Goal: Task Accomplishment & Management: Complete application form

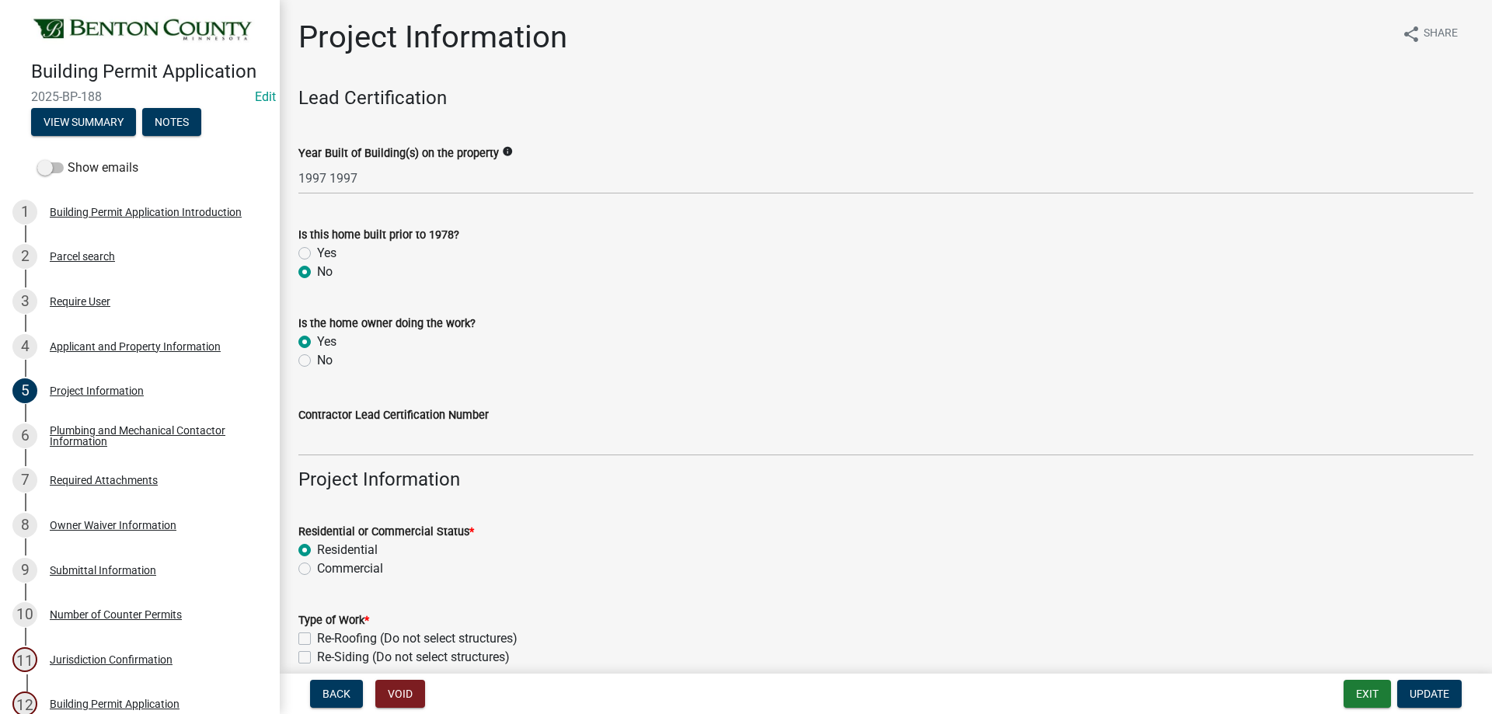
scroll to position [925, 0]
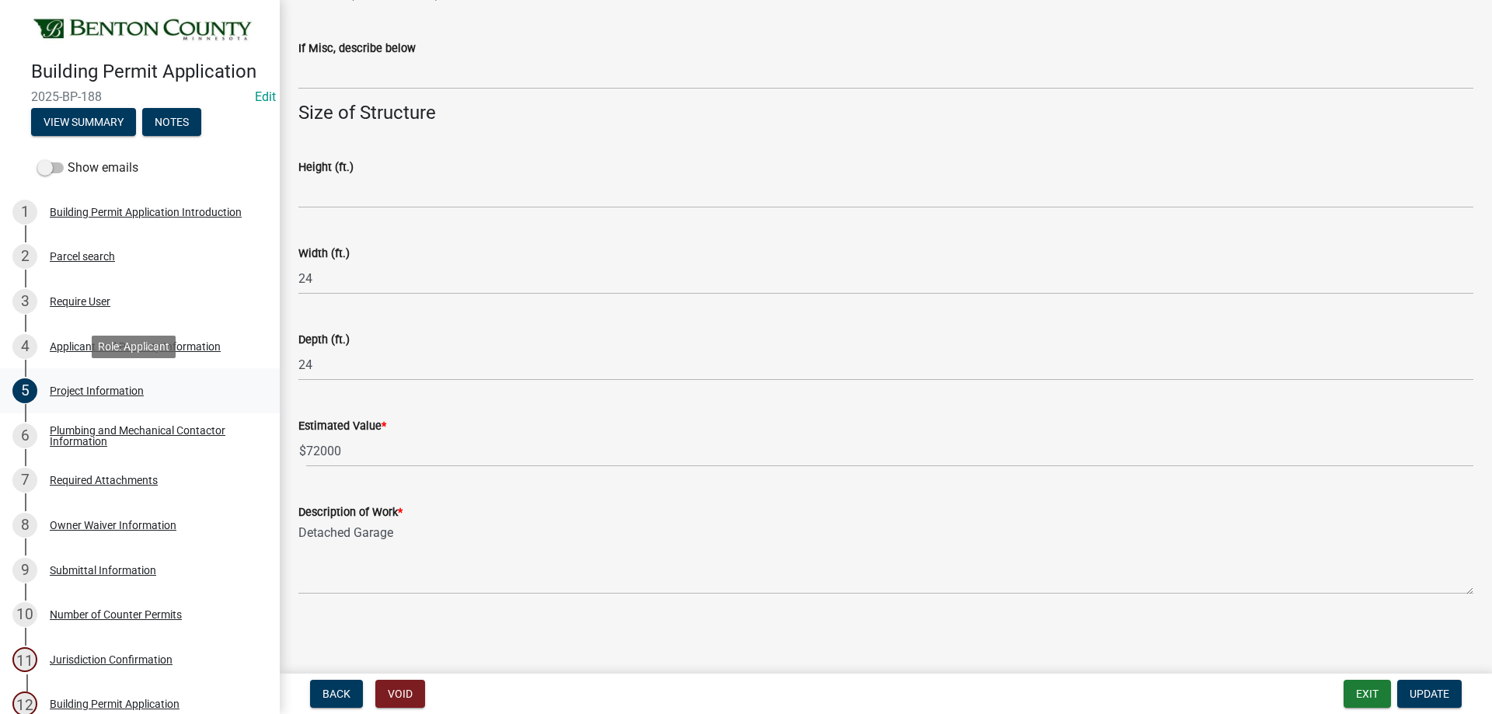
click at [67, 396] on div "5 Project Information" at bounding box center [133, 391] width 243 height 25
click at [92, 252] on div "Parcel search" at bounding box center [82, 256] width 65 height 11
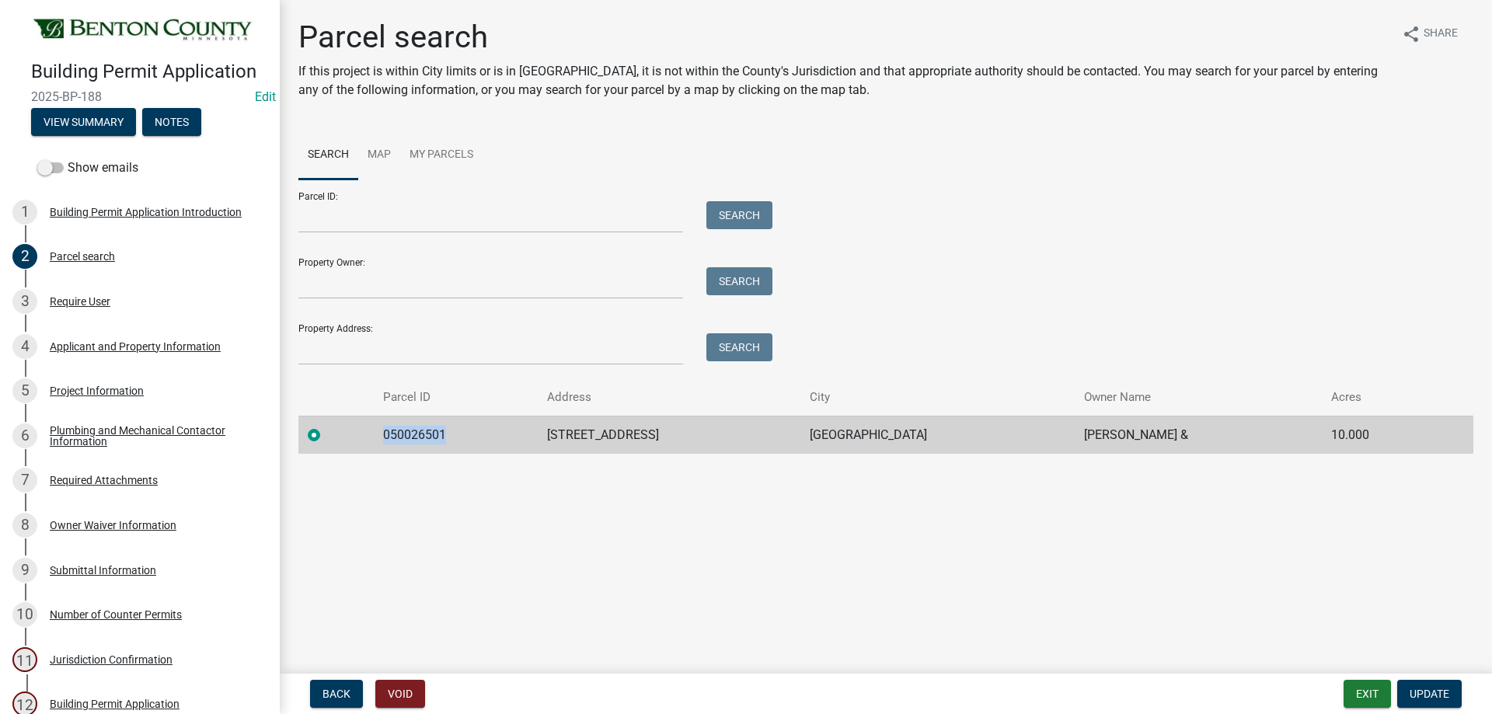
drag, startPoint x: 451, startPoint y: 440, endPoint x: 390, endPoint y: 432, distance: 61.1
click at [385, 432] on td "050026501" at bounding box center [456, 435] width 164 height 38
copy td "050026501"
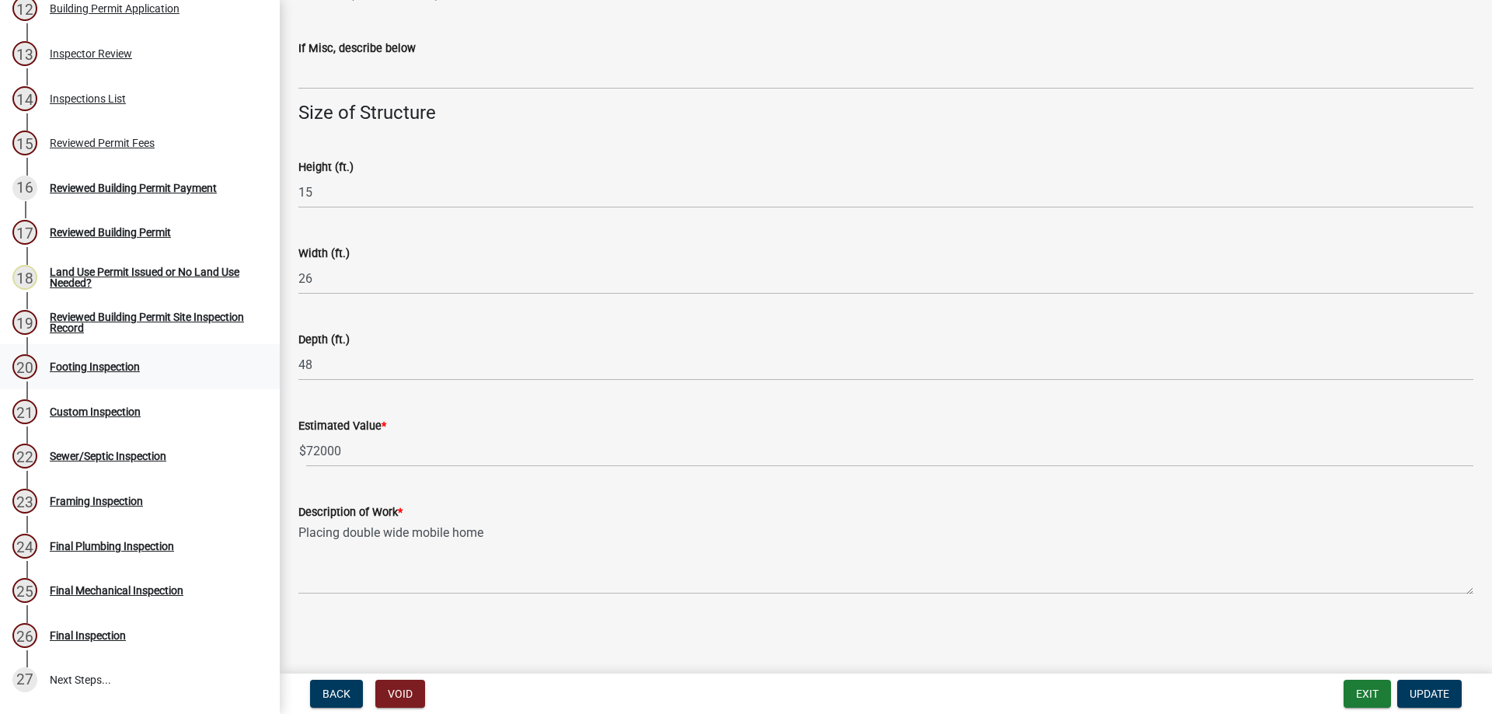
scroll to position [544, 0]
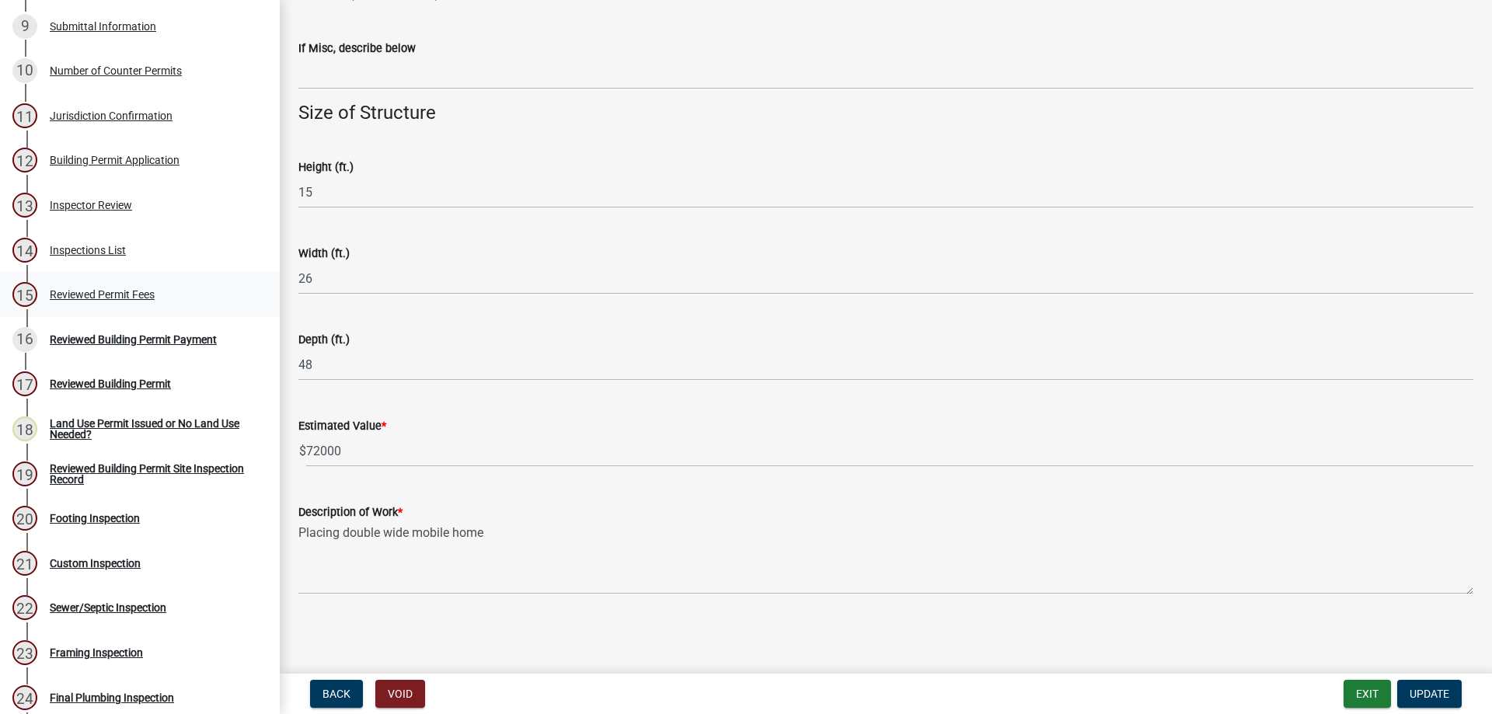
click at [103, 297] on div "Reviewed Permit Fees" at bounding box center [102, 294] width 105 height 11
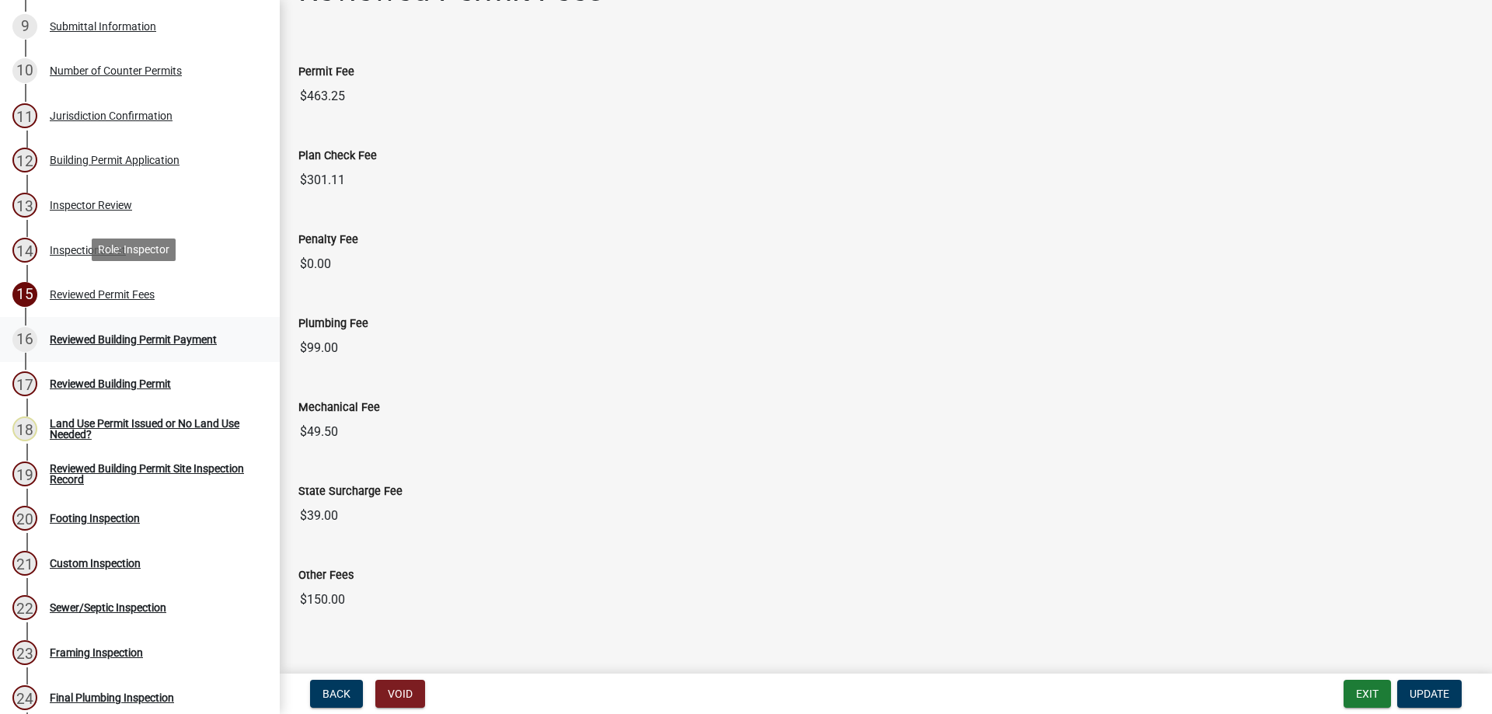
scroll to position [68, 0]
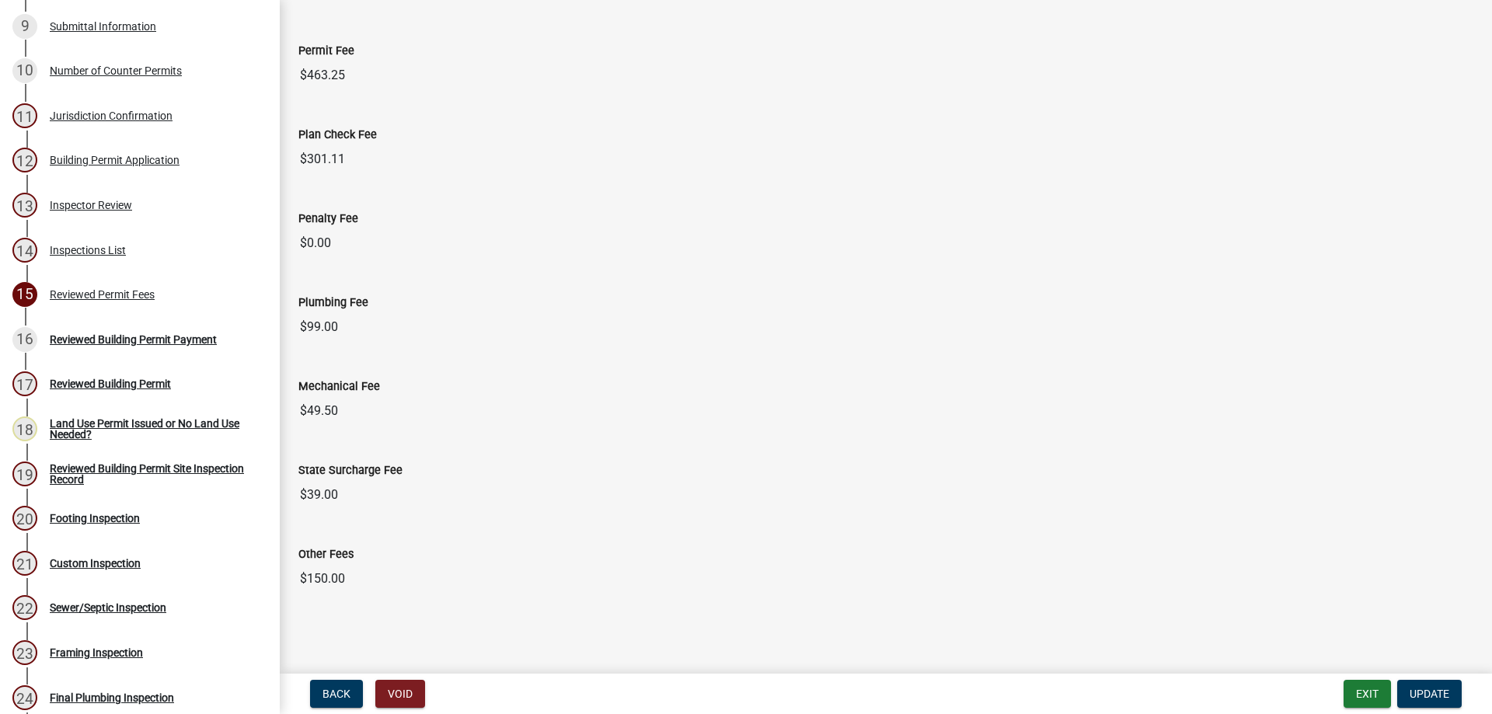
drag, startPoint x: 351, startPoint y: 585, endPoint x: 573, endPoint y: 655, distance: 232.6
click at [304, 583] on input "$150.00" at bounding box center [885, 579] width 1175 height 31
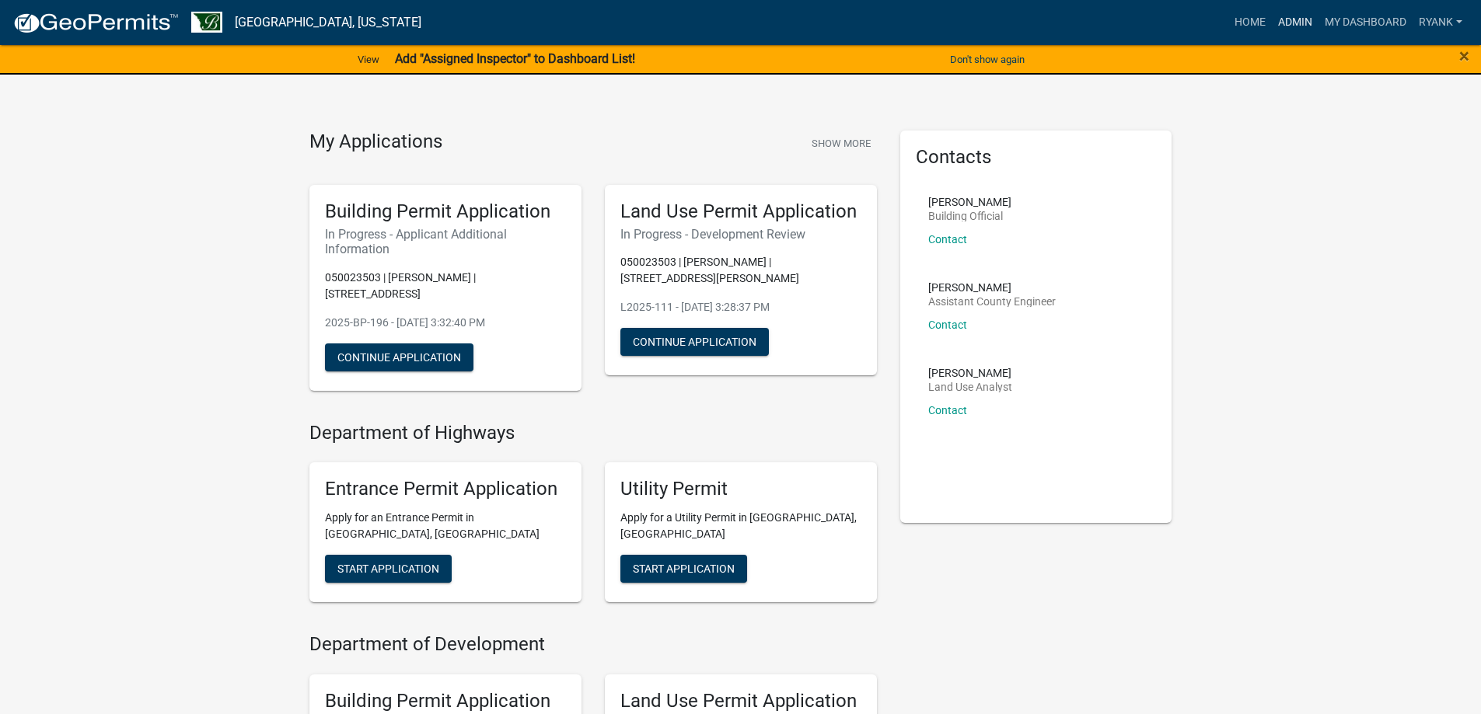
click at [1286, 24] on link "Admin" at bounding box center [1295, 23] width 47 height 30
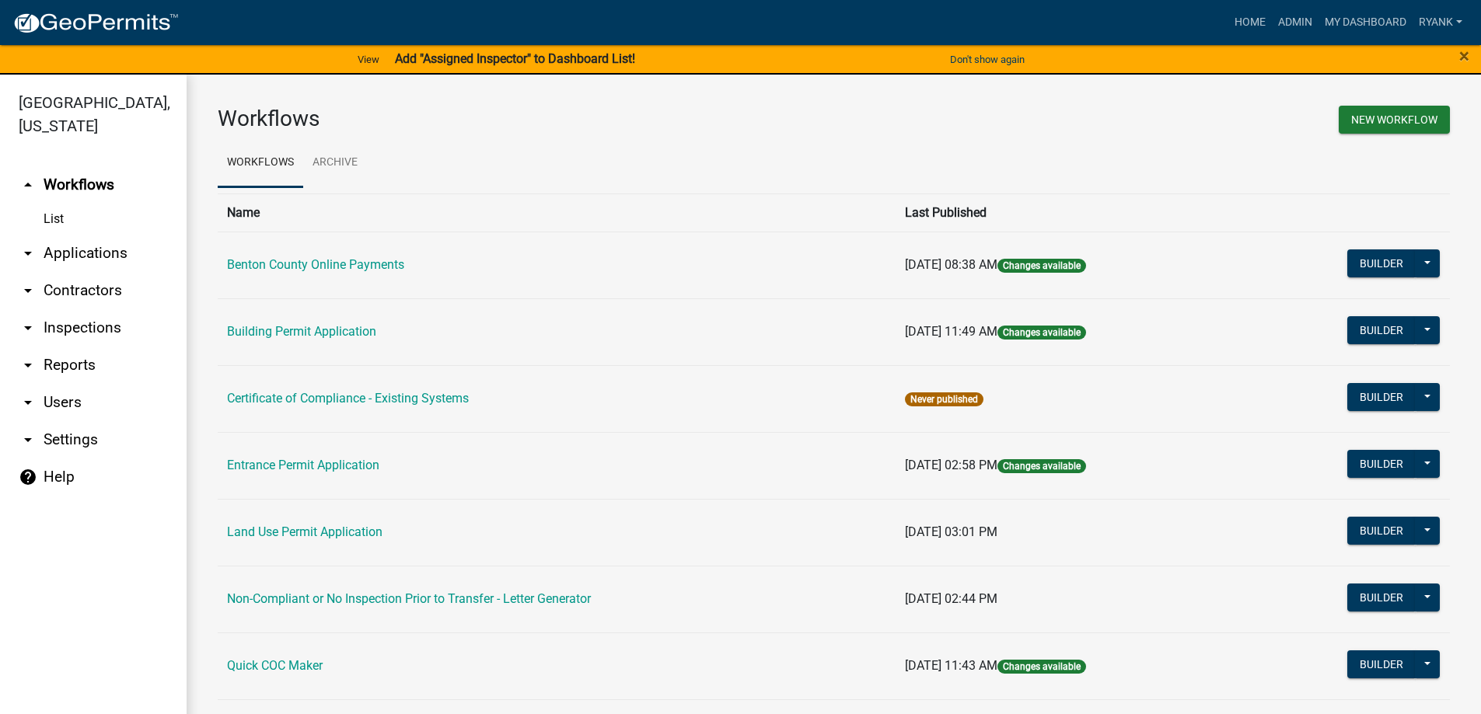
click at [100, 253] on link "arrow_drop_down Applications" at bounding box center [93, 253] width 187 height 37
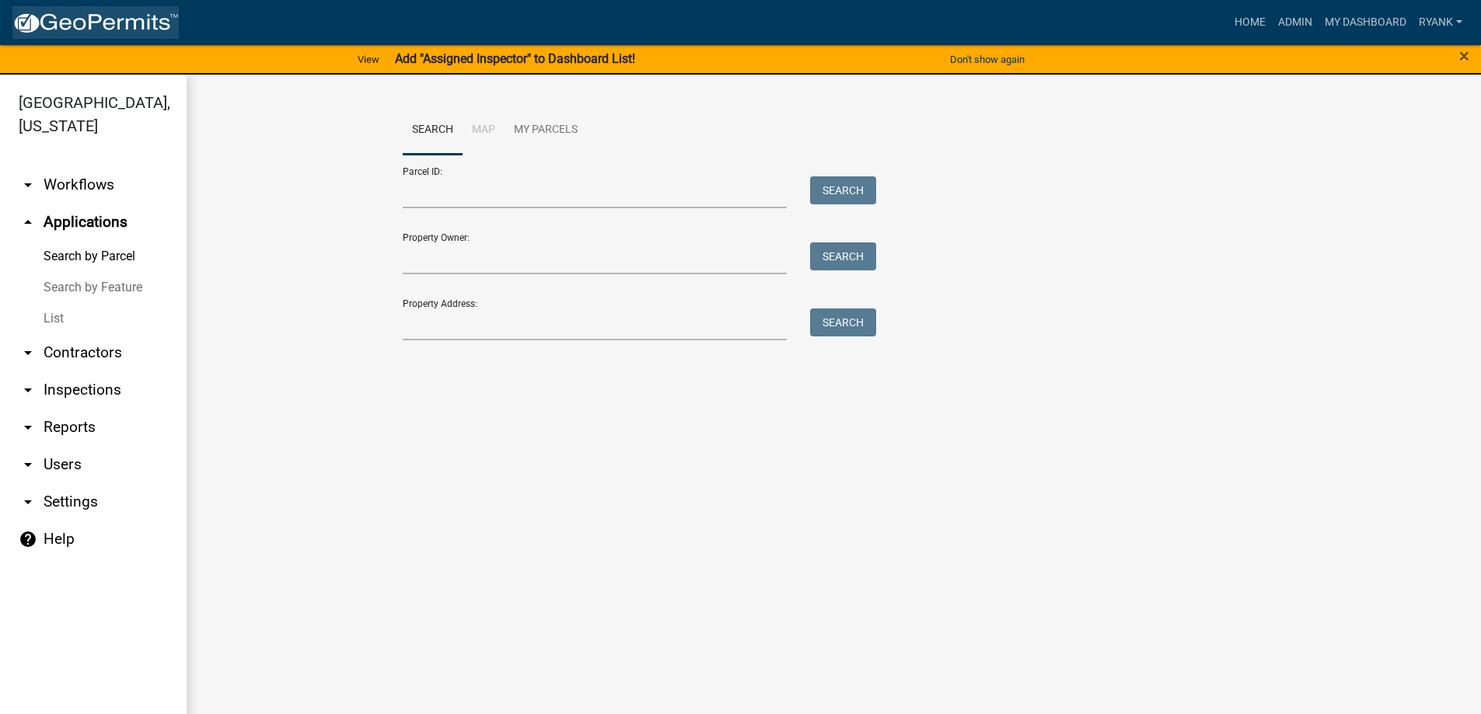
click at [46, 17] on img at bounding box center [95, 23] width 166 height 23
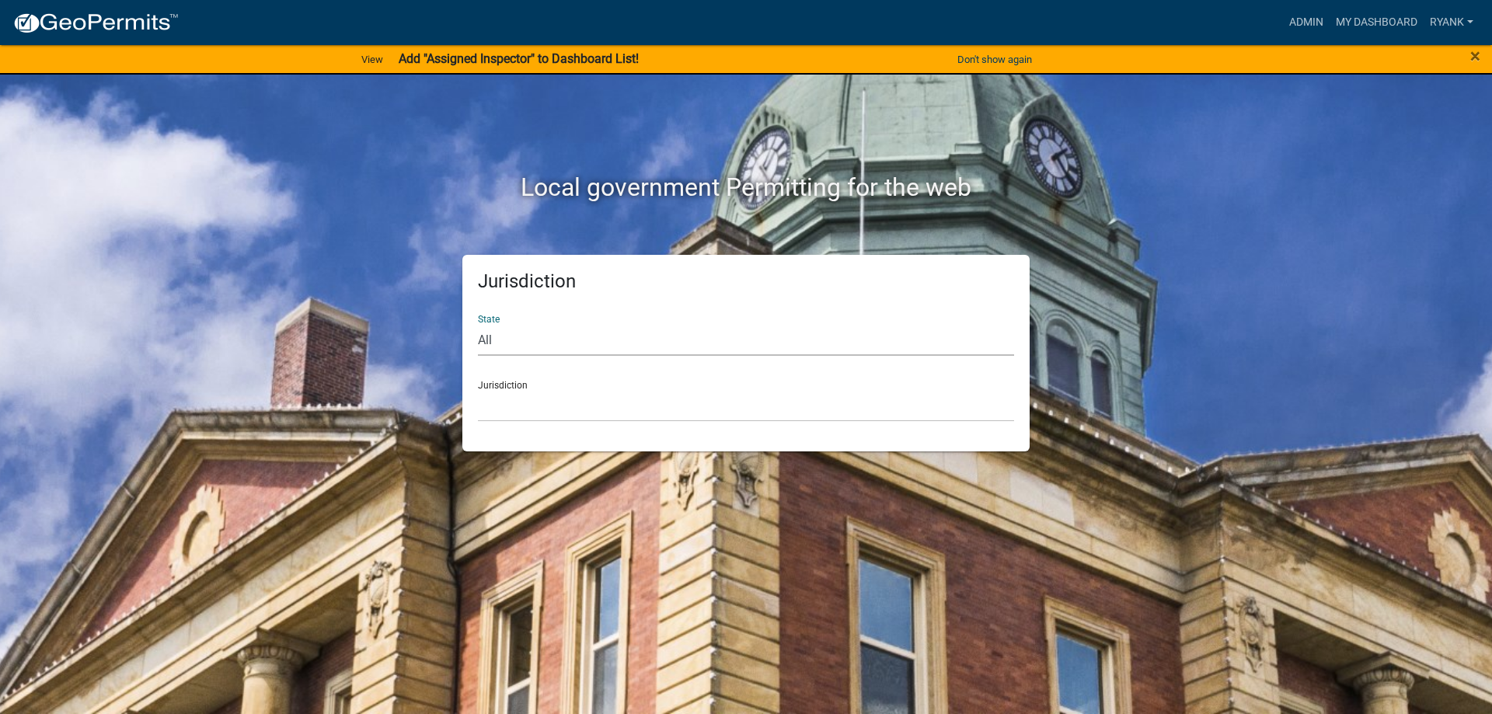
click at [508, 351] on select "All [US_STATE] [US_STATE] [US_STATE] [US_STATE] [US_STATE] [US_STATE] [US_STATE…" at bounding box center [746, 340] width 536 height 32
select select "[US_STATE]"
click at [478, 324] on select "All [US_STATE] [US_STATE] [US_STATE] [US_STATE] [US_STATE] [US_STATE] [US_STATE…" at bounding box center [746, 340] width 536 height 32
click at [502, 408] on select "[GEOGRAPHIC_DATA], [US_STATE] [GEOGRAPHIC_DATA], [US_STATE] [GEOGRAPHIC_DATA], …" at bounding box center [746, 406] width 536 height 32
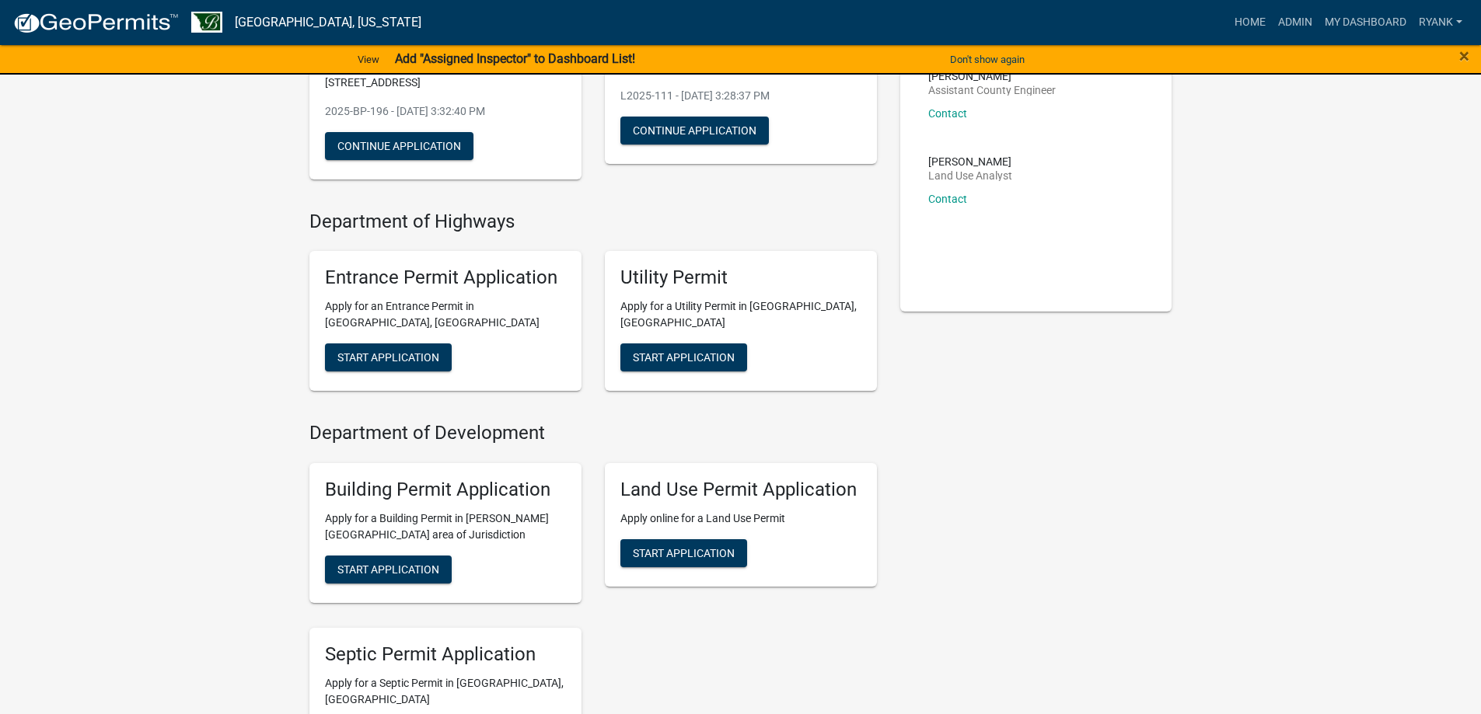
scroll to position [233, 0]
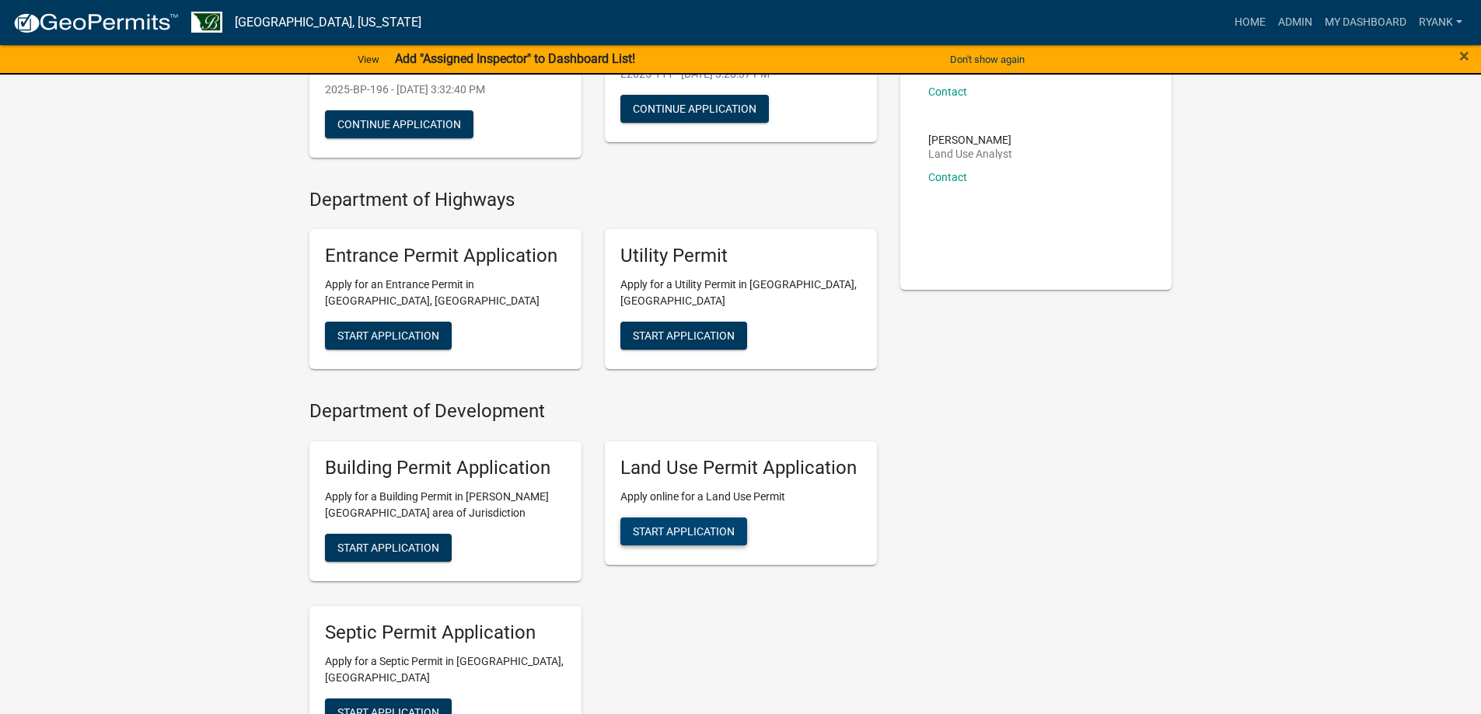
click at [724, 530] on span "Start Application" at bounding box center [684, 531] width 102 height 12
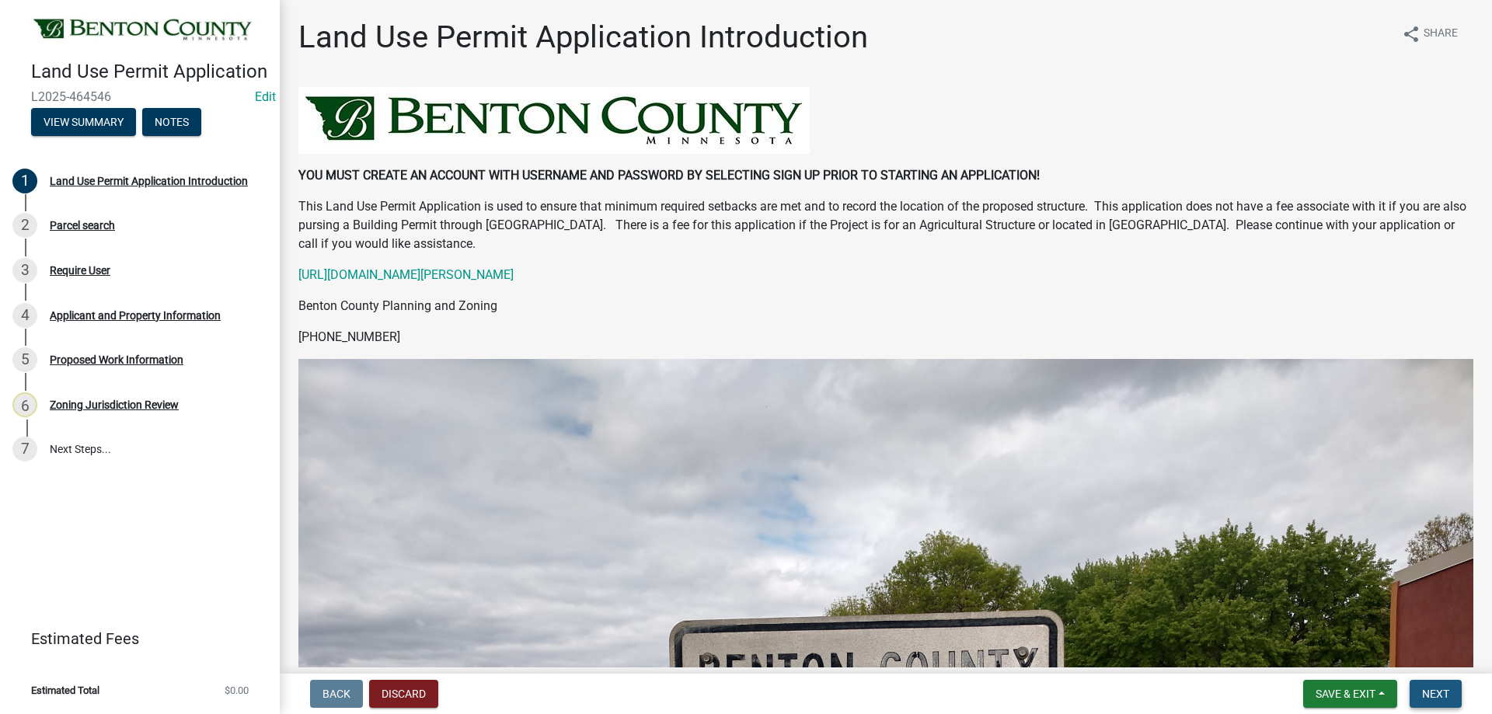
click at [1436, 693] on span "Next" at bounding box center [1435, 694] width 27 height 12
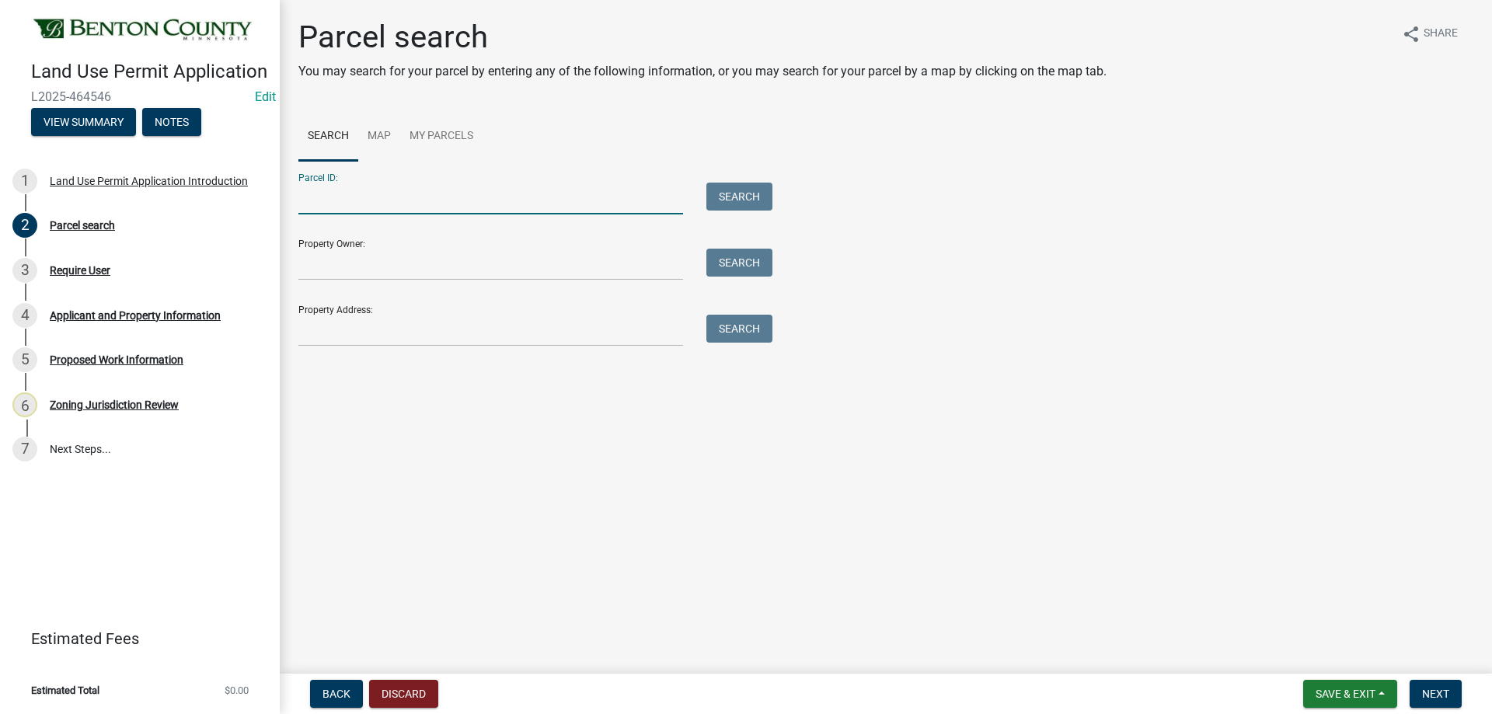
paste input "050026501"
type input "050026501"
click at [724, 187] on button "Search" at bounding box center [740, 197] width 66 height 28
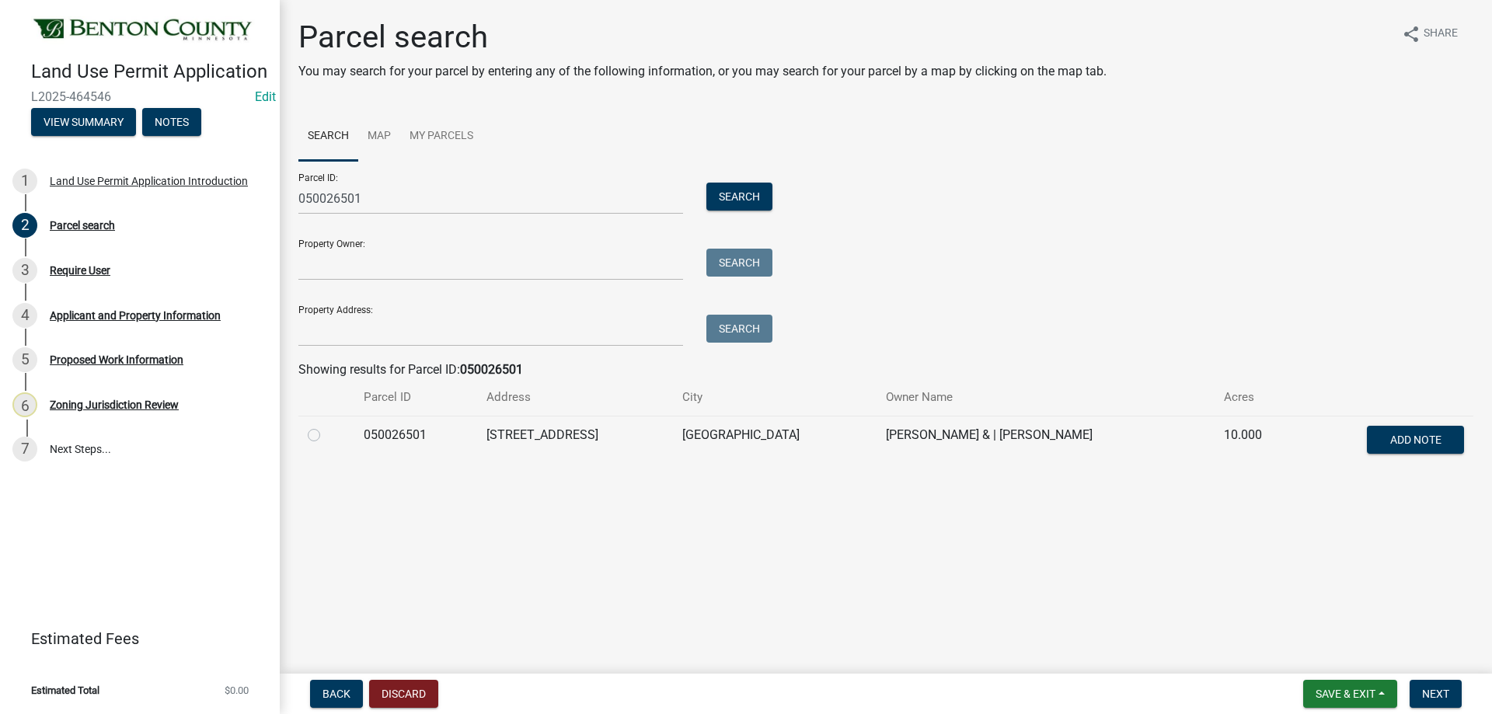
click at [326, 426] on label at bounding box center [326, 426] width 0 height 0
click at [326, 436] on input "radio" at bounding box center [331, 431] width 10 height 10
radio input "true"
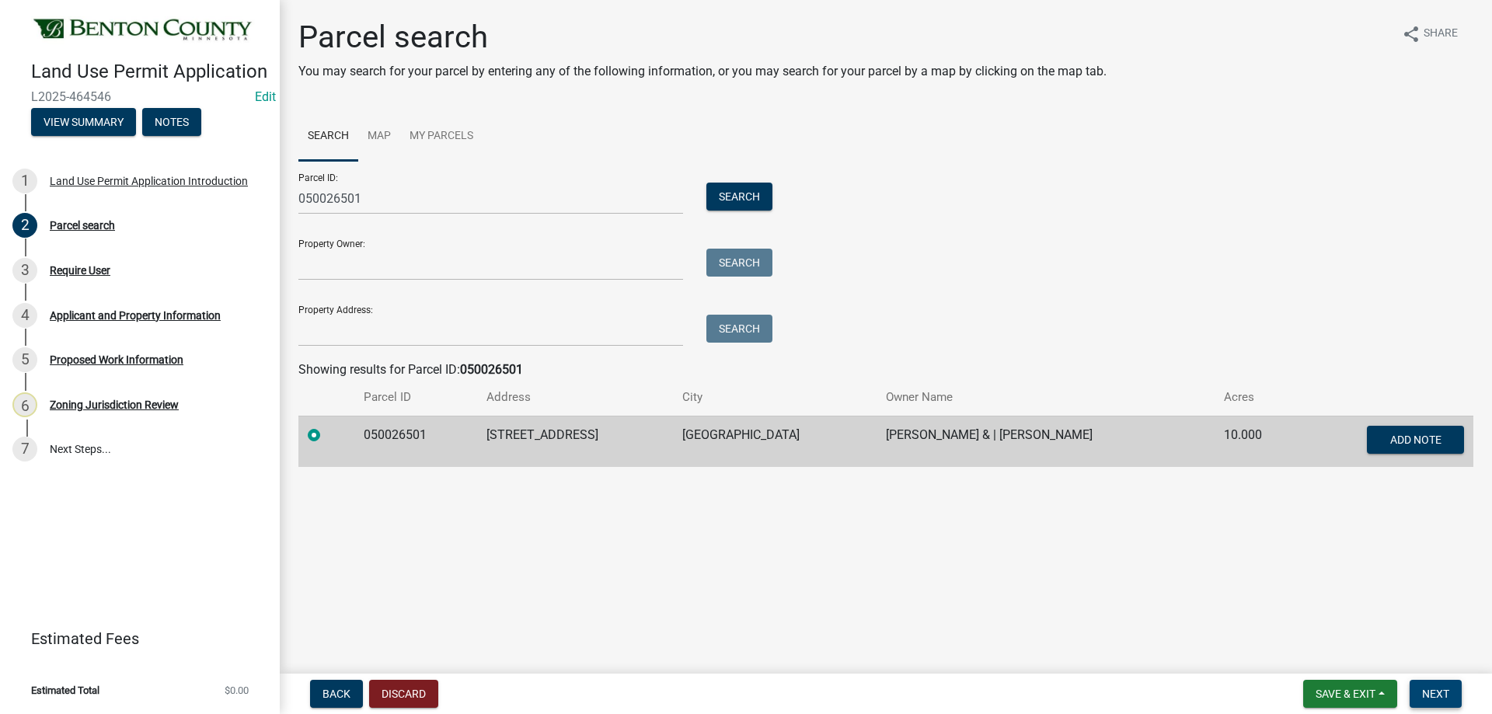
click at [1444, 693] on span "Next" at bounding box center [1435, 694] width 27 height 12
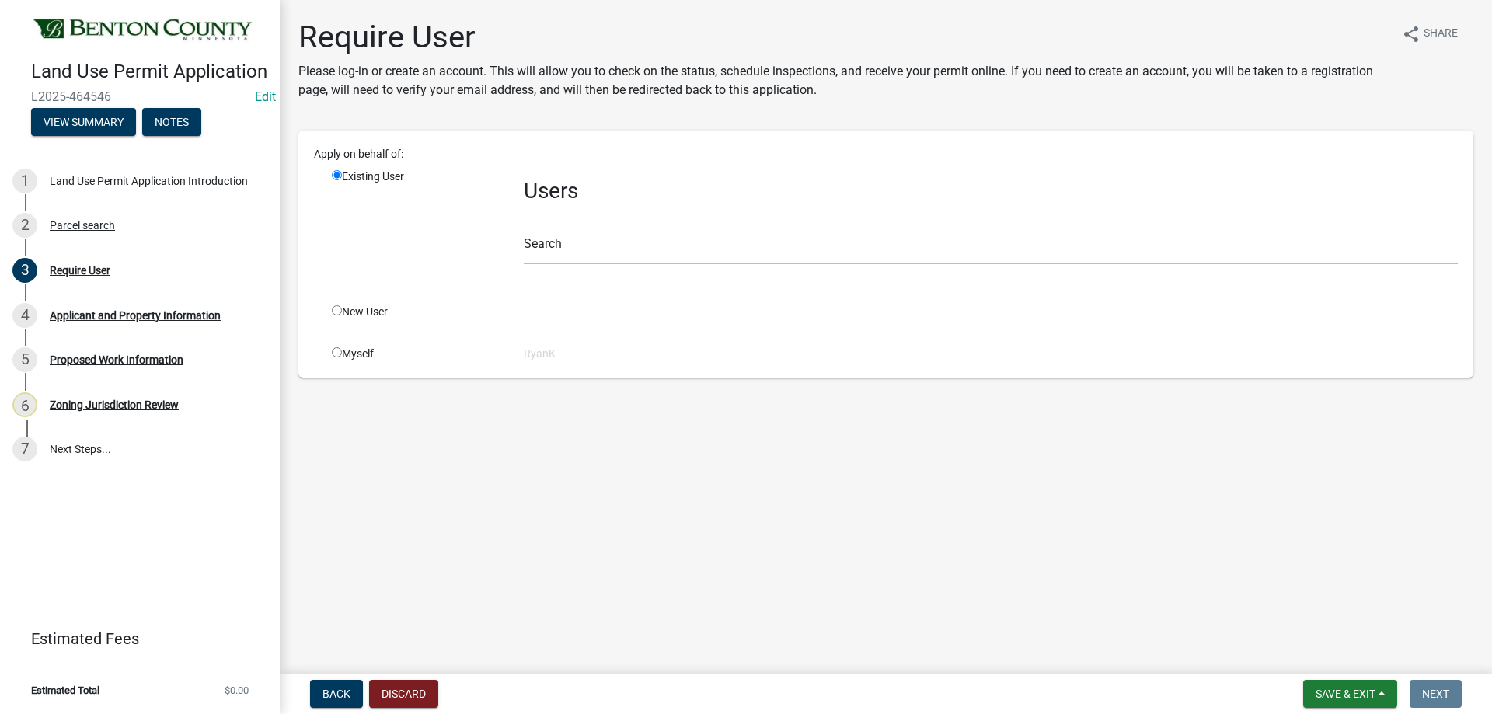
click at [330, 351] on div "Myself" at bounding box center [416, 354] width 192 height 16
click at [340, 353] on input "radio" at bounding box center [337, 352] width 10 height 10
radio input "true"
radio input "false"
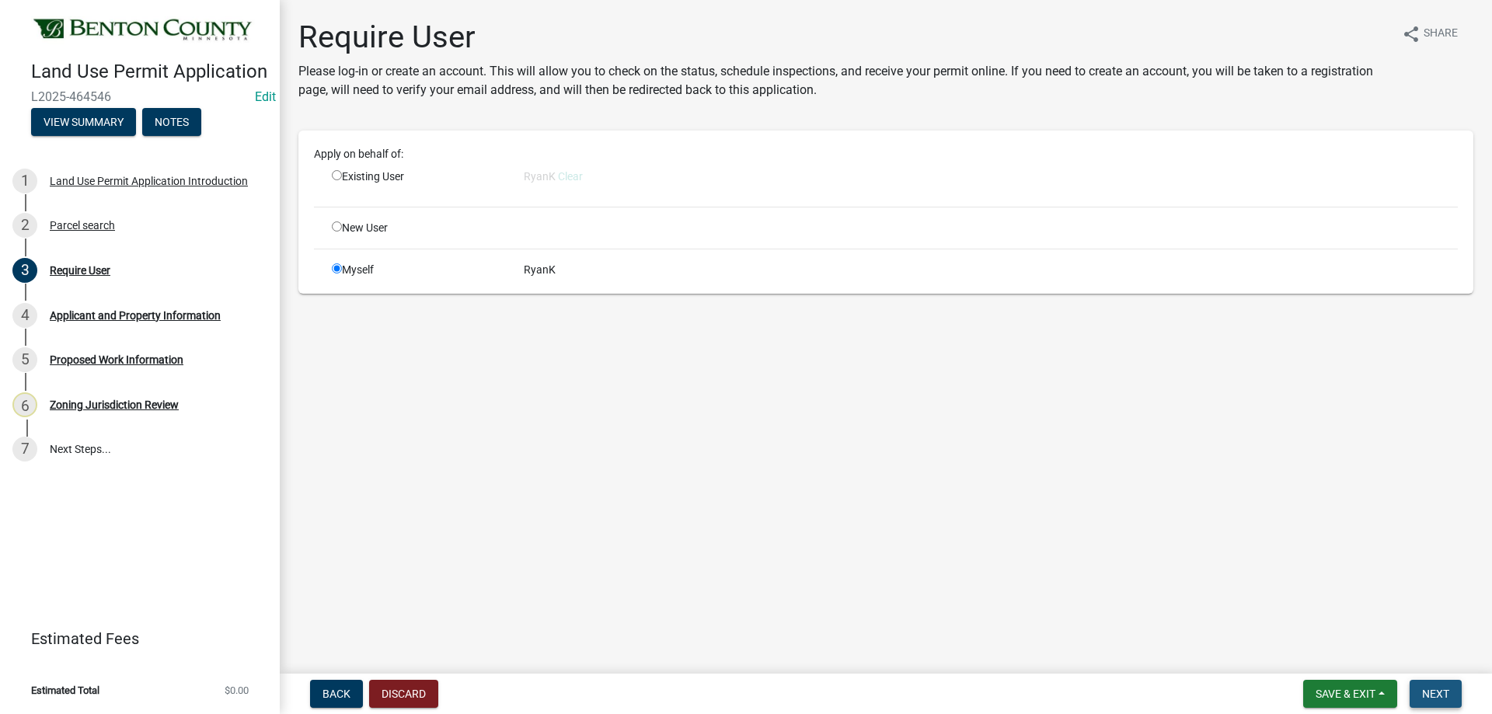
click at [1456, 686] on button "Next" at bounding box center [1436, 694] width 52 height 28
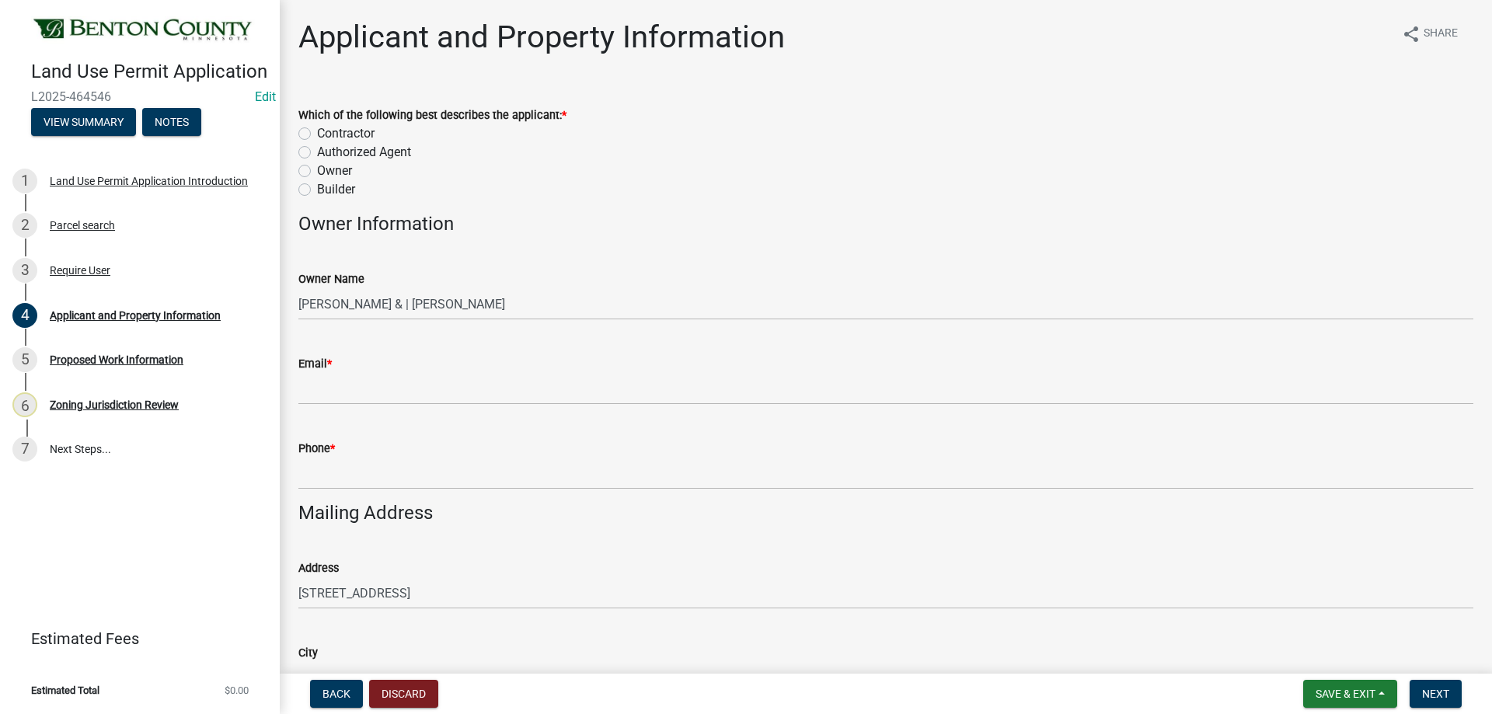
click at [317, 156] on label "Authorized Agent" at bounding box center [364, 152] width 94 height 19
click at [317, 153] on input "Authorized Agent" at bounding box center [322, 148] width 10 height 10
radio input "true"
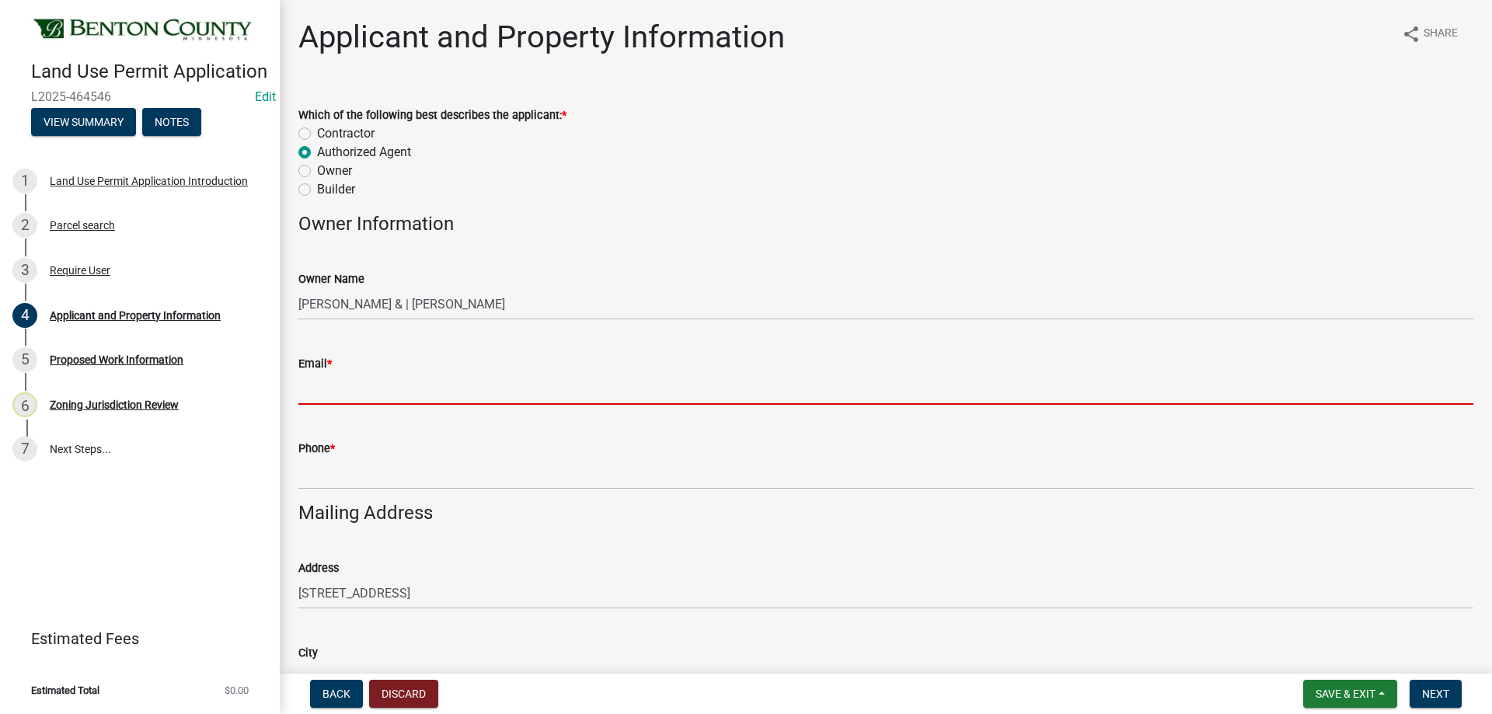
click at [485, 387] on input "Email *" at bounding box center [885, 389] width 1175 height 32
type input "[EMAIL_ADDRESS][DOMAIN_NAME][PERSON_NAME]"
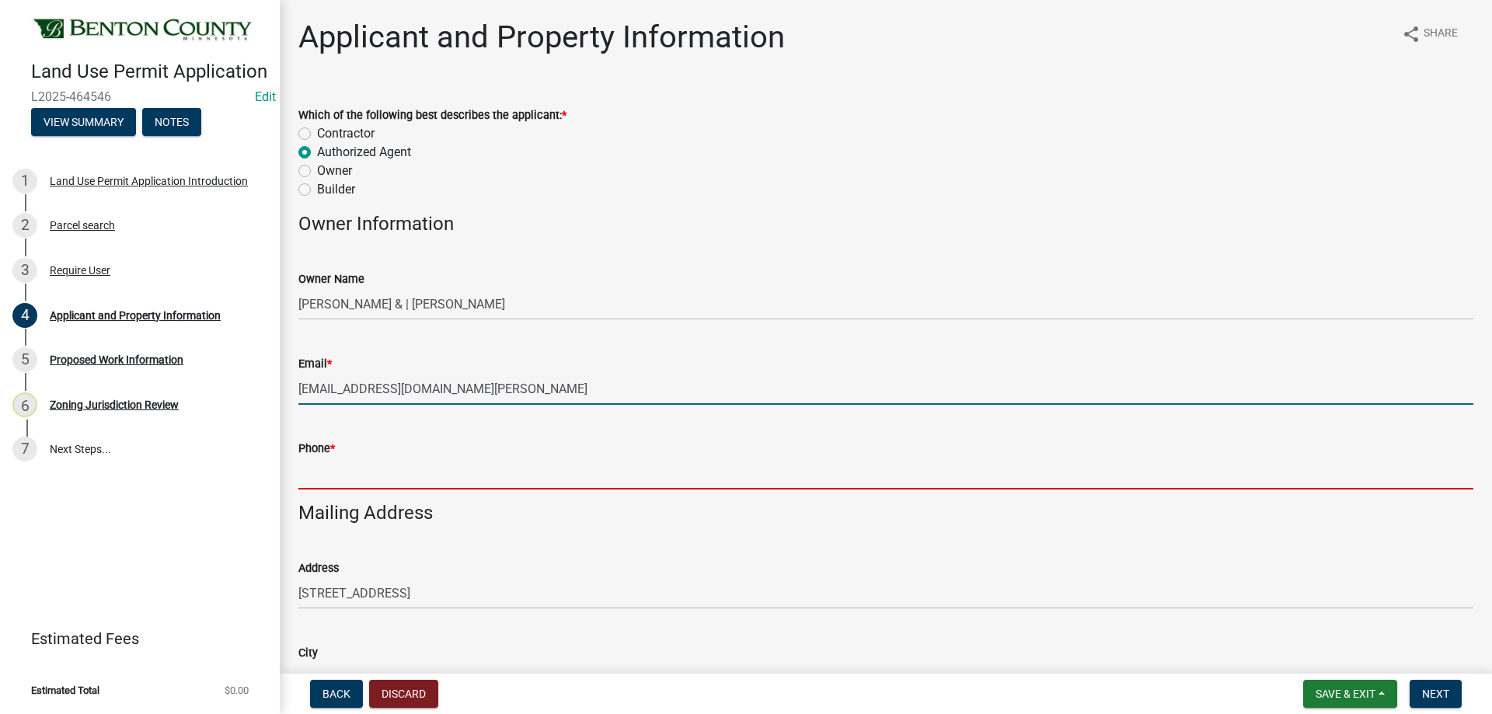
type input "3209685068"
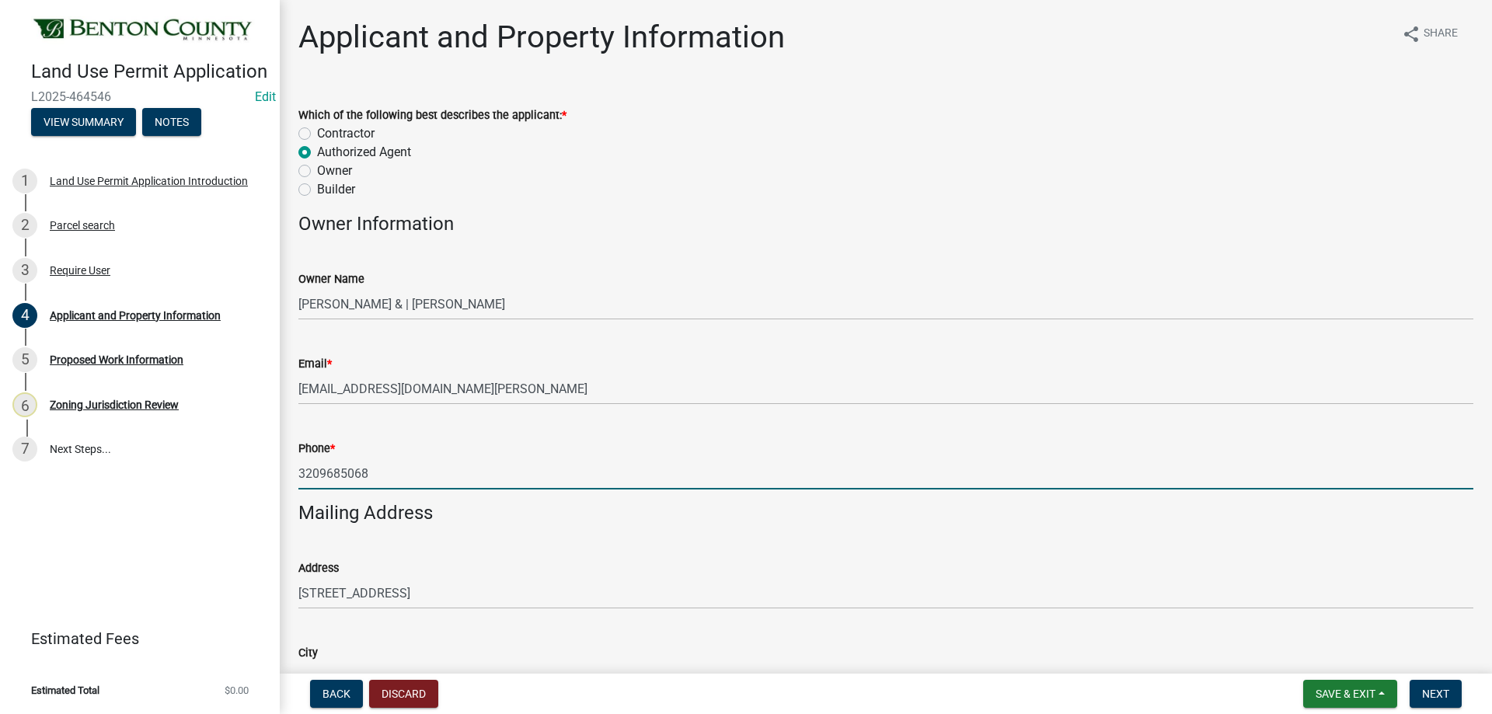
drag, startPoint x: 378, startPoint y: 473, endPoint x: 257, endPoint y: 476, distance: 120.5
click at [257, 476] on div "Land Use Permit Application L2025-464546 Edit View Summary Notes 1 Land Use Per…" at bounding box center [746, 357] width 1492 height 714
type input "[PHONE_NUMBER]"
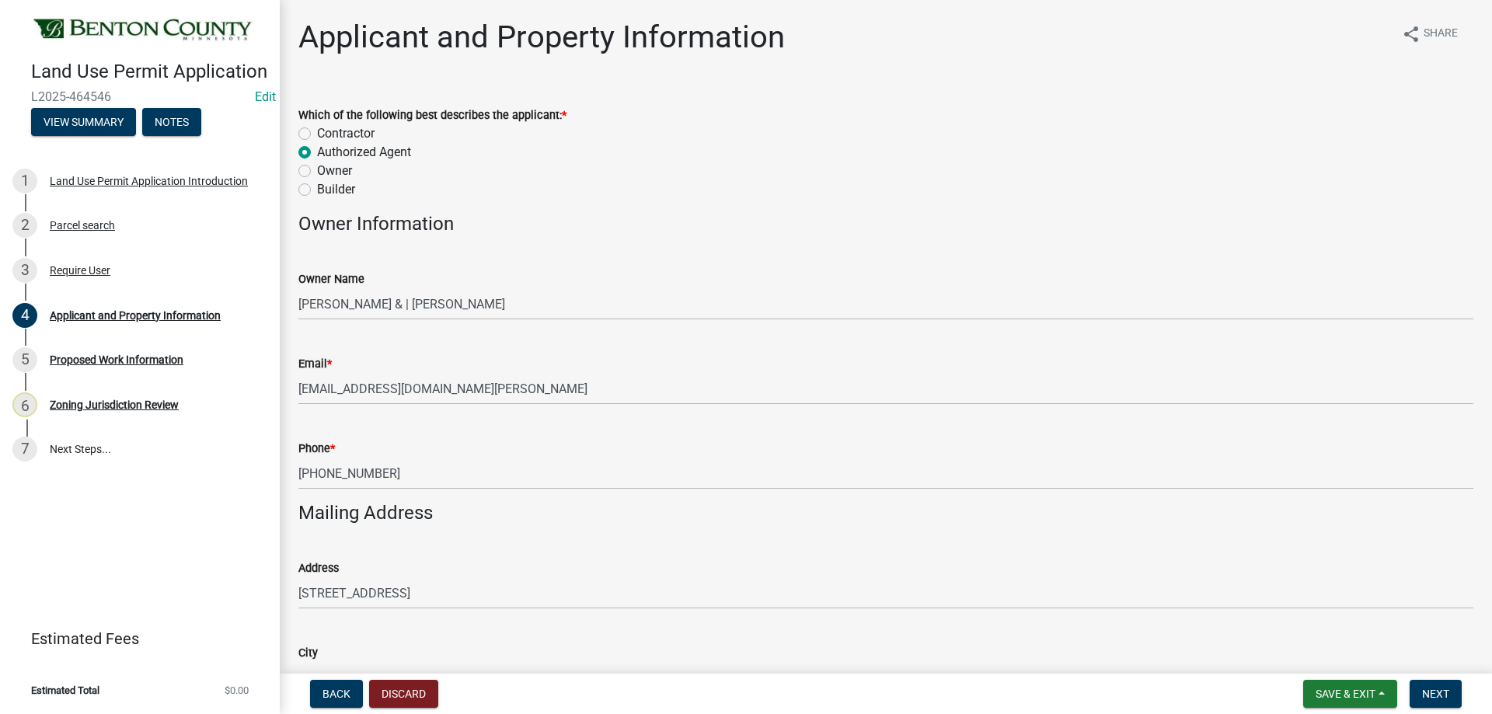
click at [742, 225] on h4 "Owner Information" at bounding box center [885, 224] width 1175 height 23
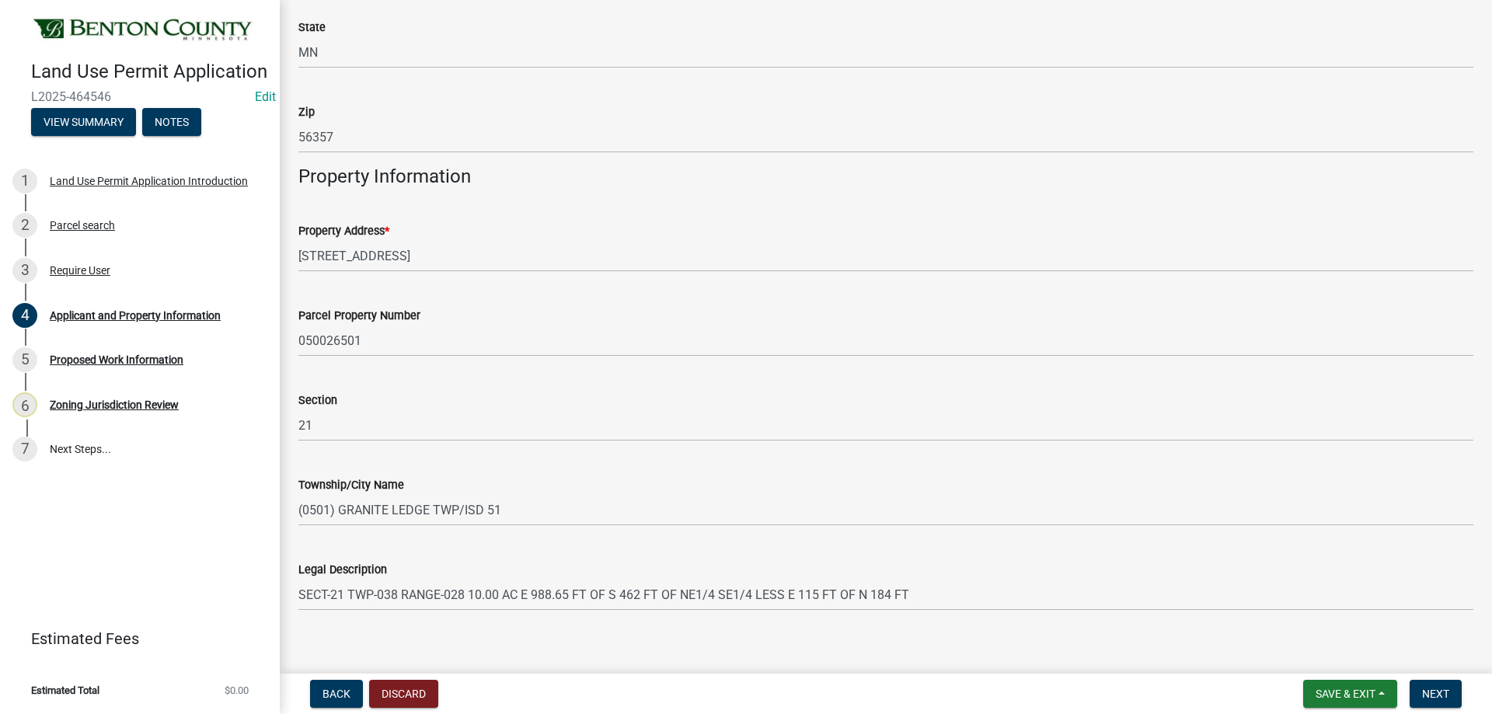
scroll to position [727, 0]
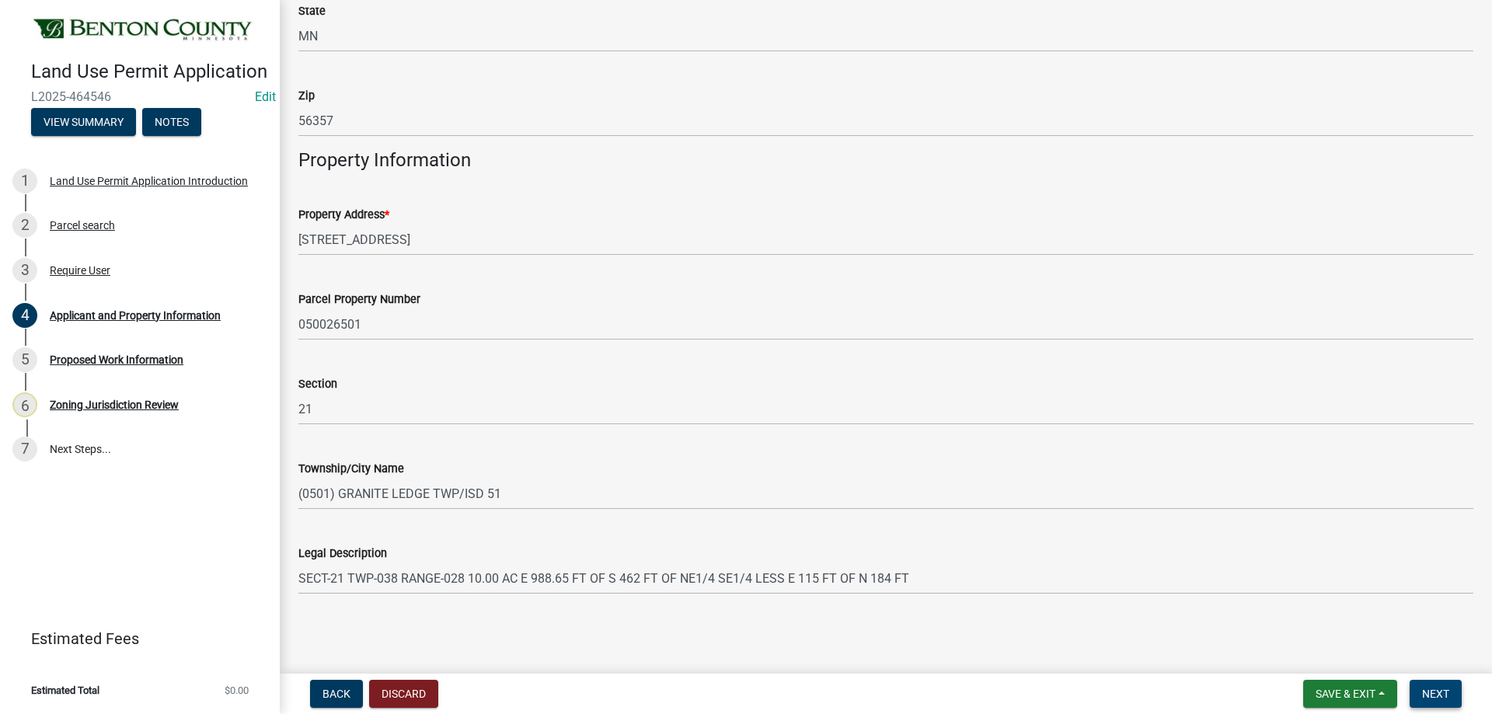
click at [1456, 686] on button "Next" at bounding box center [1436, 694] width 52 height 28
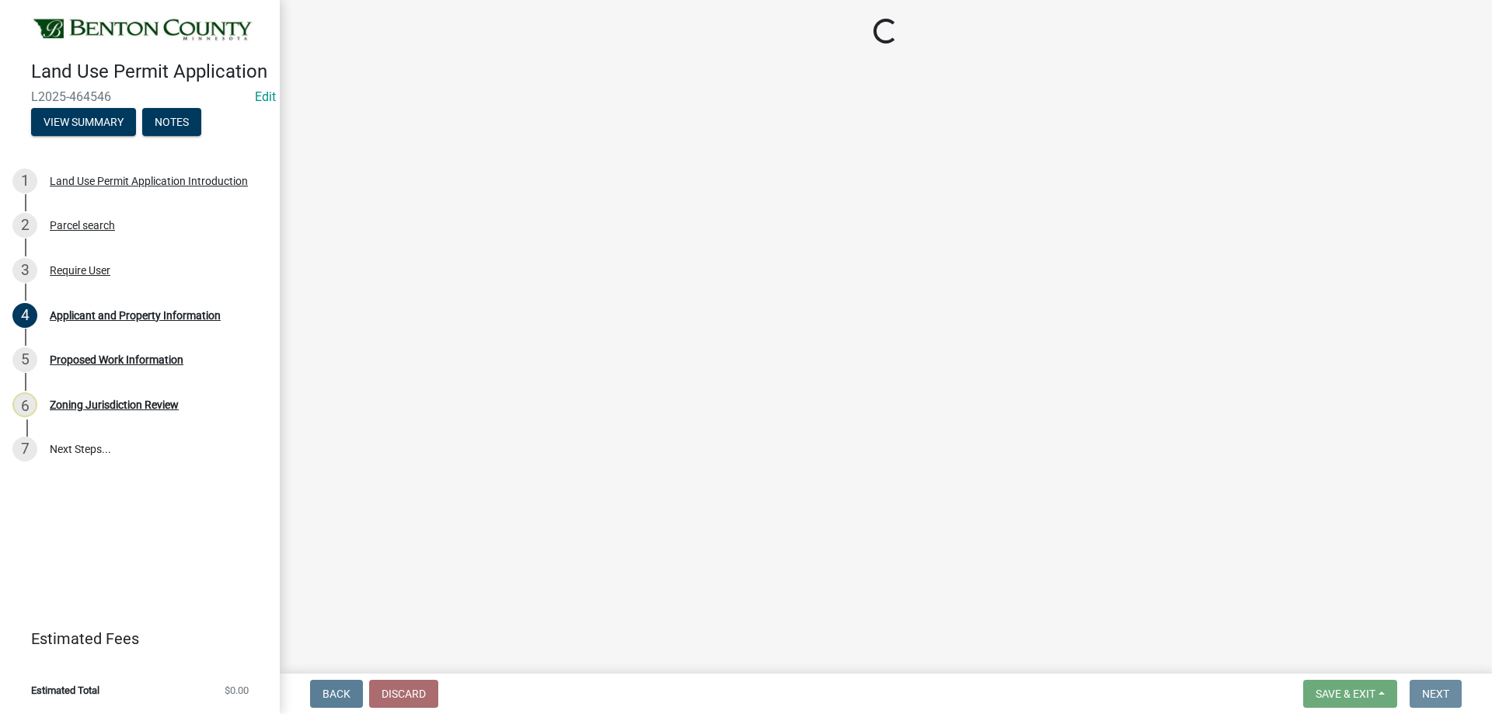
scroll to position [0, 0]
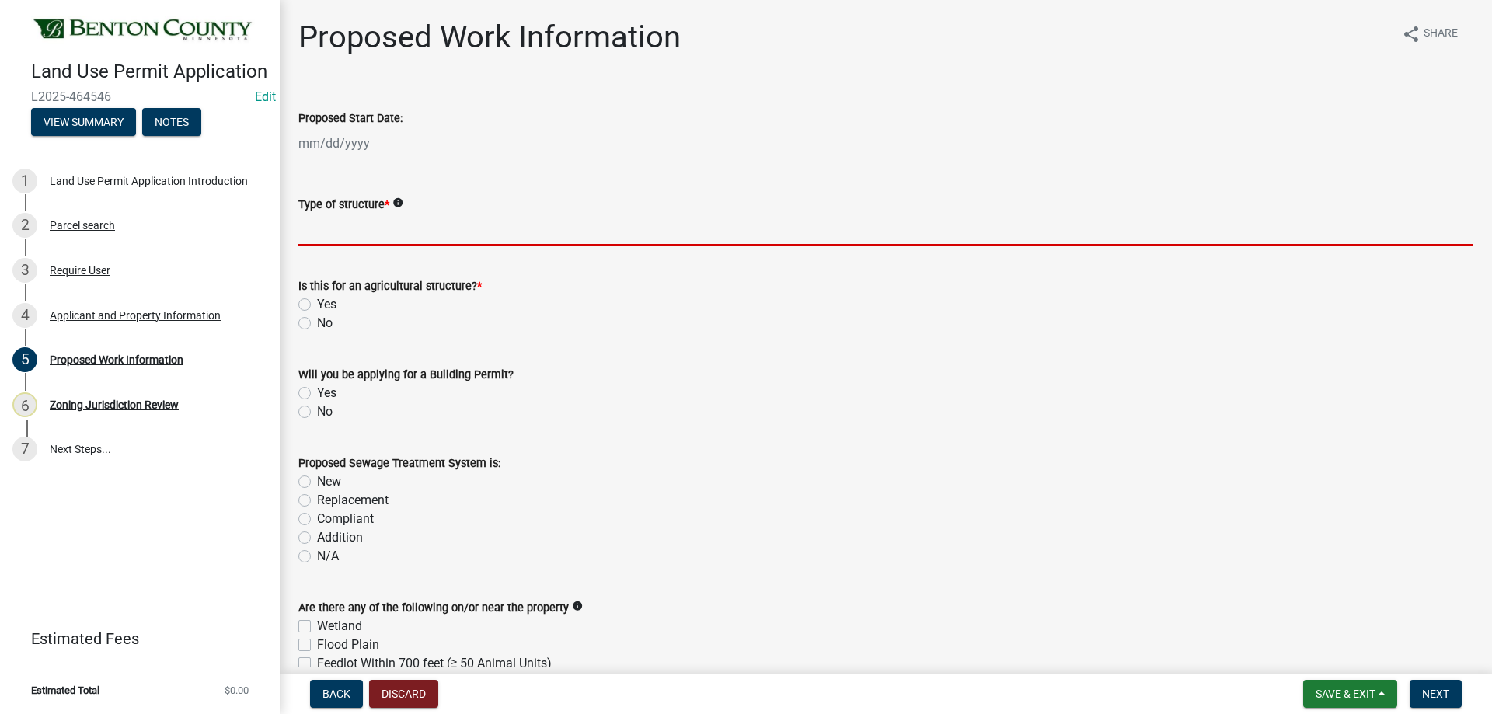
click at [375, 229] on input "Type of structure *" at bounding box center [885, 230] width 1175 height 32
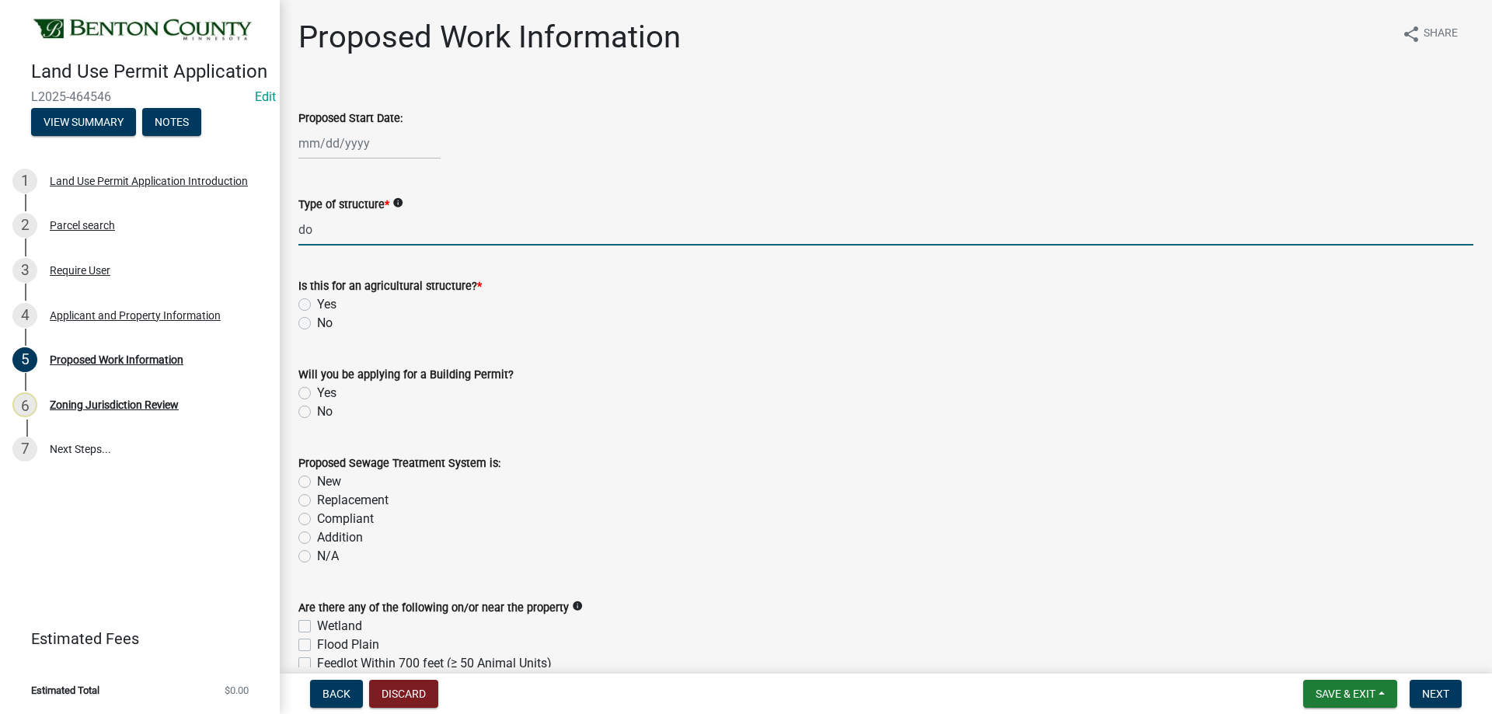
type input "d"
type input "Double-Wide Mobile Home and Detached Garage"
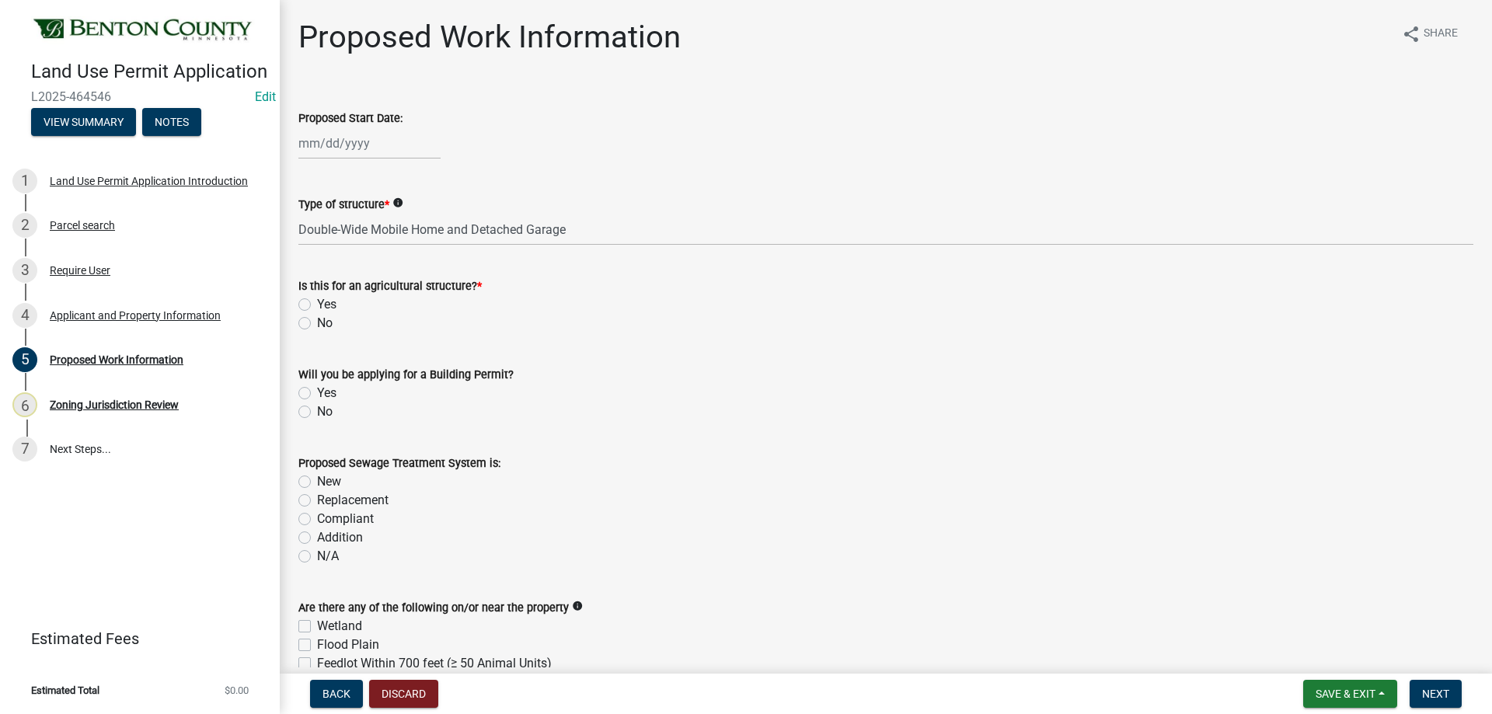
click at [317, 321] on label "No" at bounding box center [325, 323] width 16 height 19
click at [317, 321] on input "No" at bounding box center [322, 319] width 10 height 10
radio input "true"
click at [317, 391] on label "Yes" at bounding box center [326, 393] width 19 height 19
click at [317, 391] on input "Yes" at bounding box center [322, 389] width 10 height 10
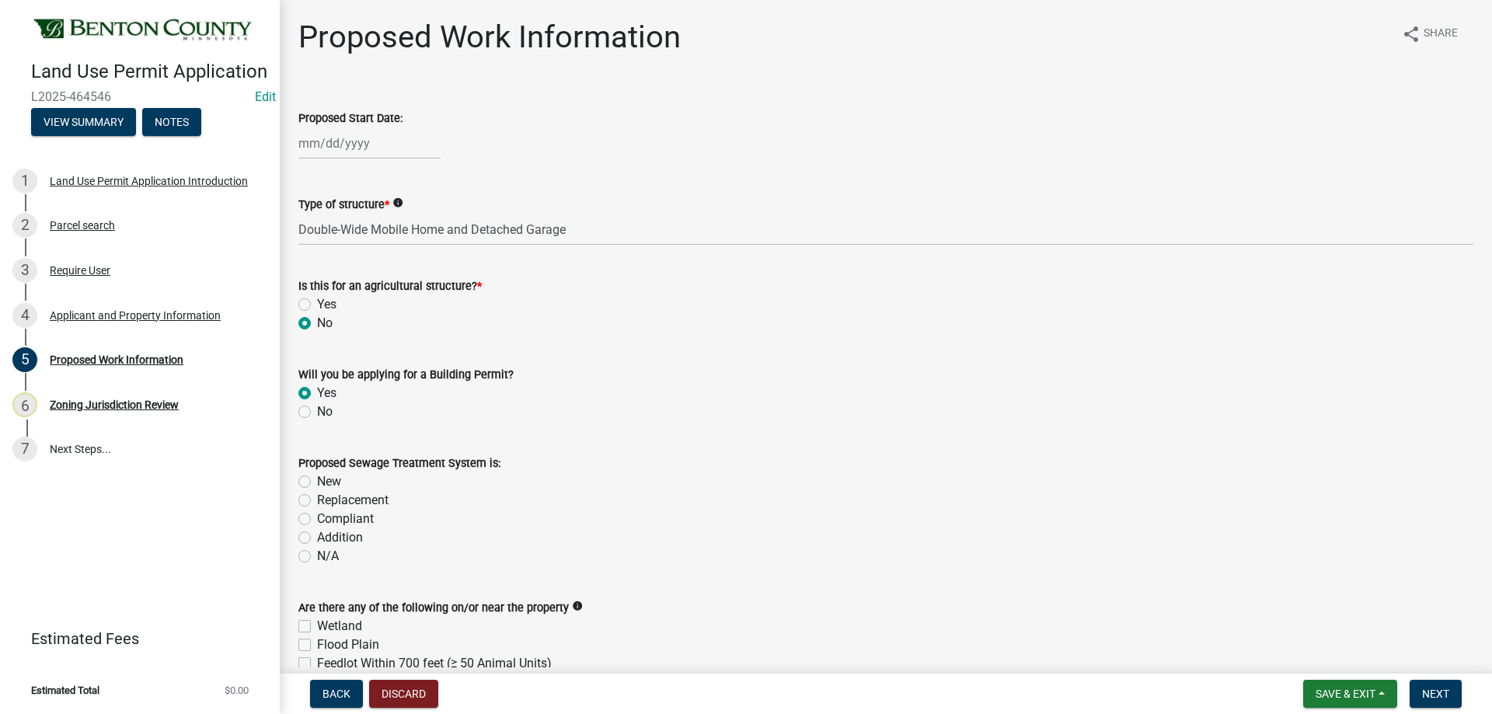
radio input "true"
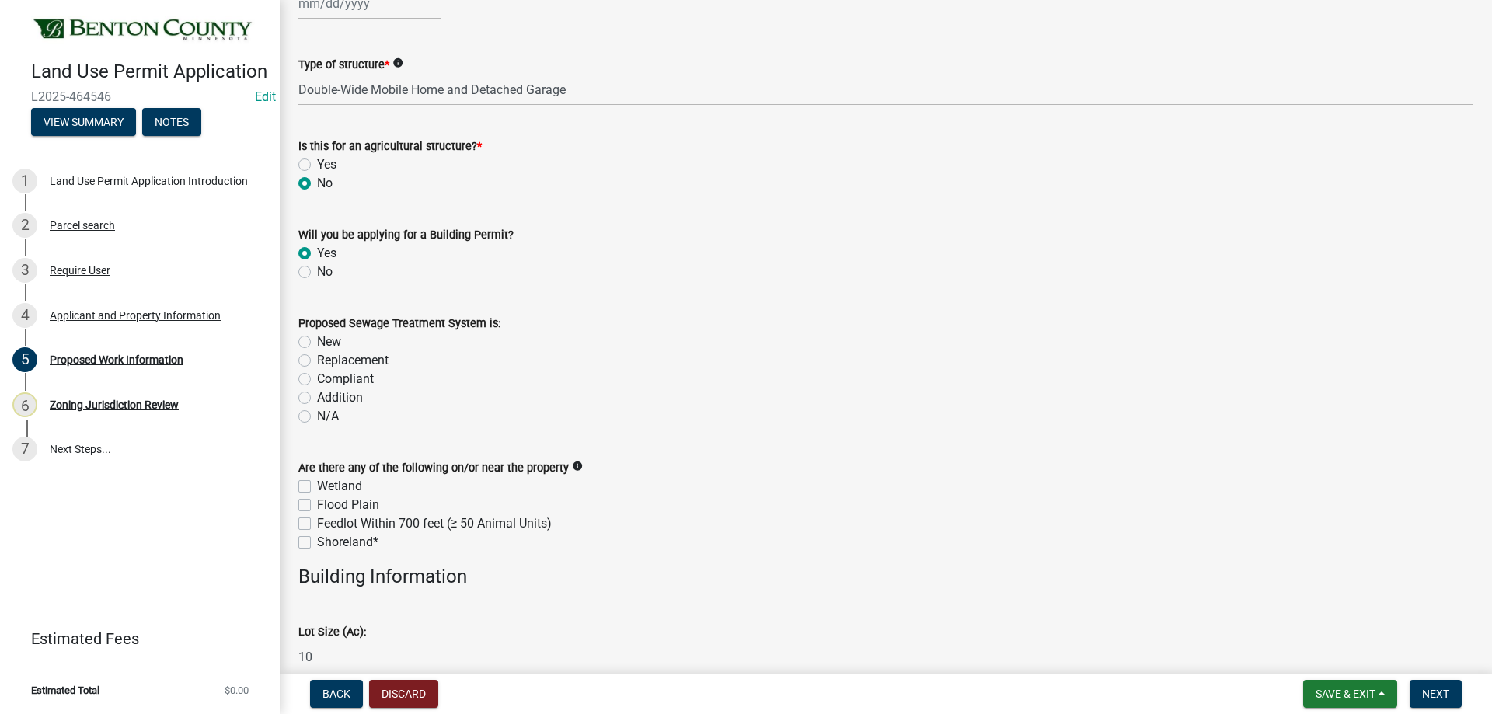
scroll to position [155, 0]
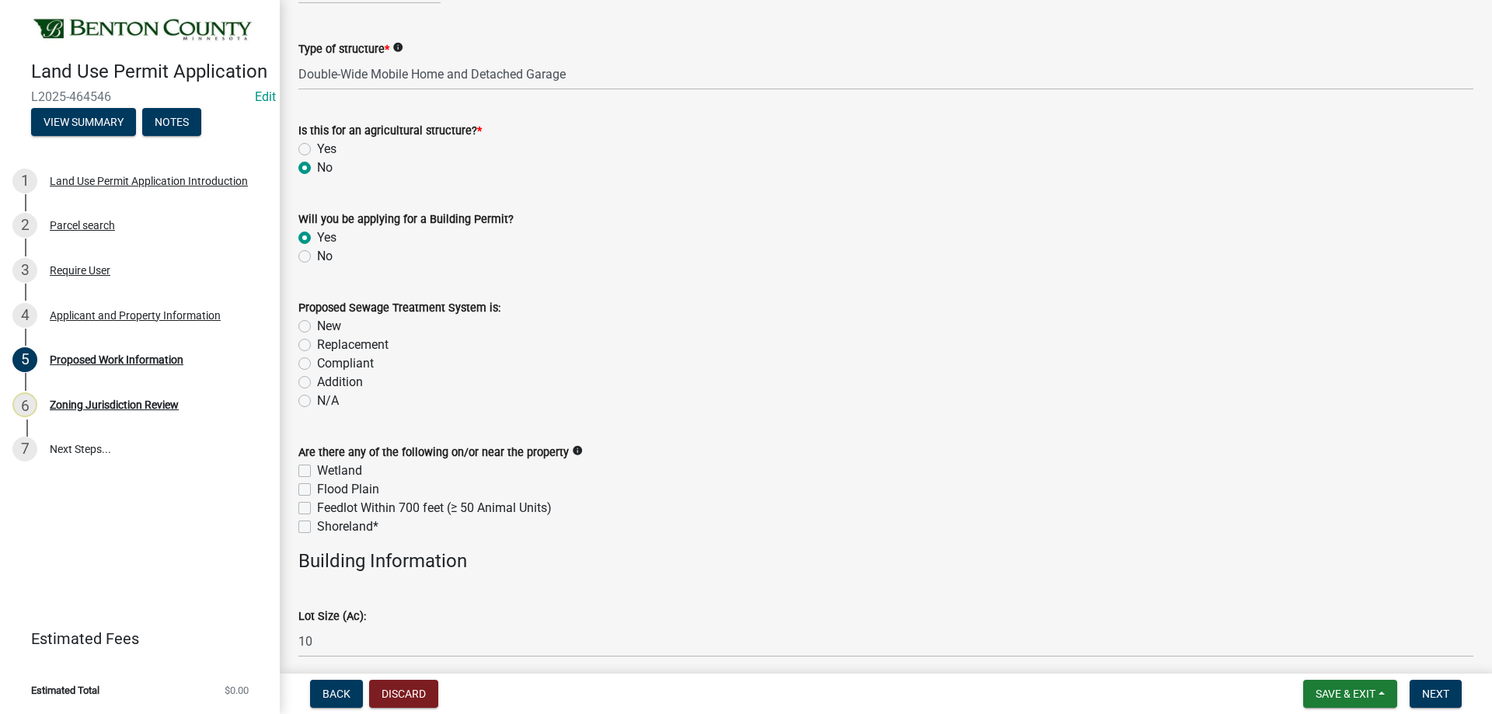
click at [317, 361] on label "Compliant" at bounding box center [345, 363] width 57 height 19
click at [317, 361] on input "Compliant" at bounding box center [322, 359] width 10 height 10
radio input "true"
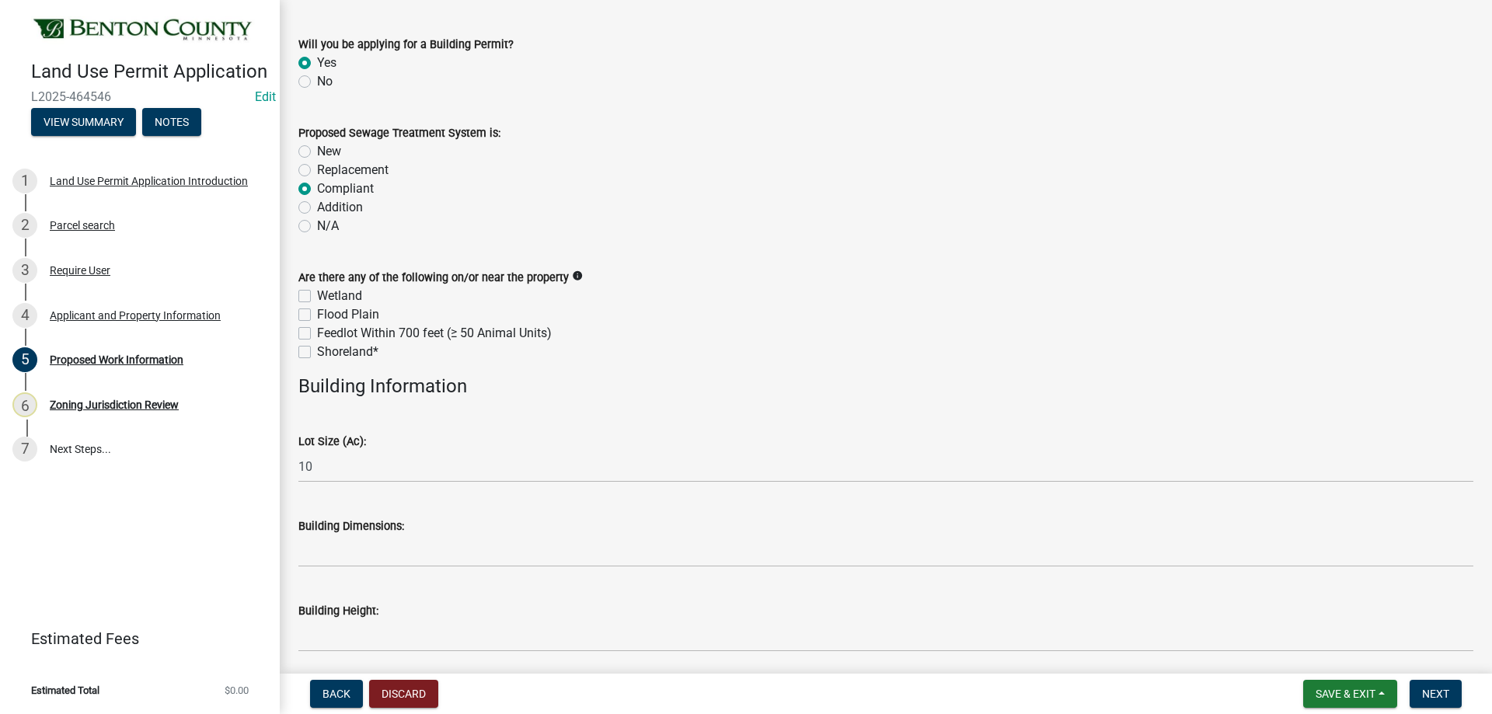
scroll to position [389, 0]
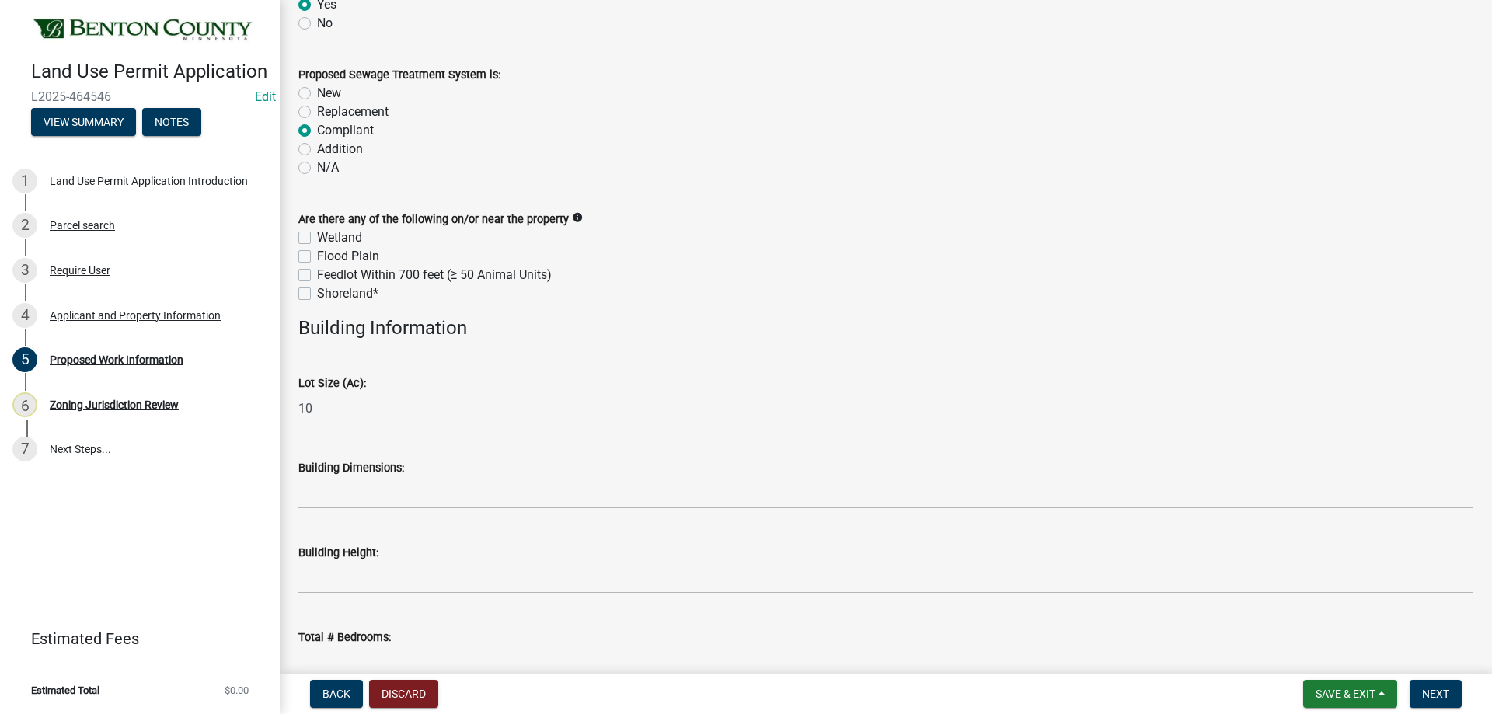
click at [309, 231] on div "Wetland" at bounding box center [885, 238] width 1175 height 19
click at [317, 236] on label "Wetland" at bounding box center [339, 238] width 45 height 19
click at [317, 236] on input "Wetland" at bounding box center [322, 234] width 10 height 10
checkbox input "true"
checkbox input "false"
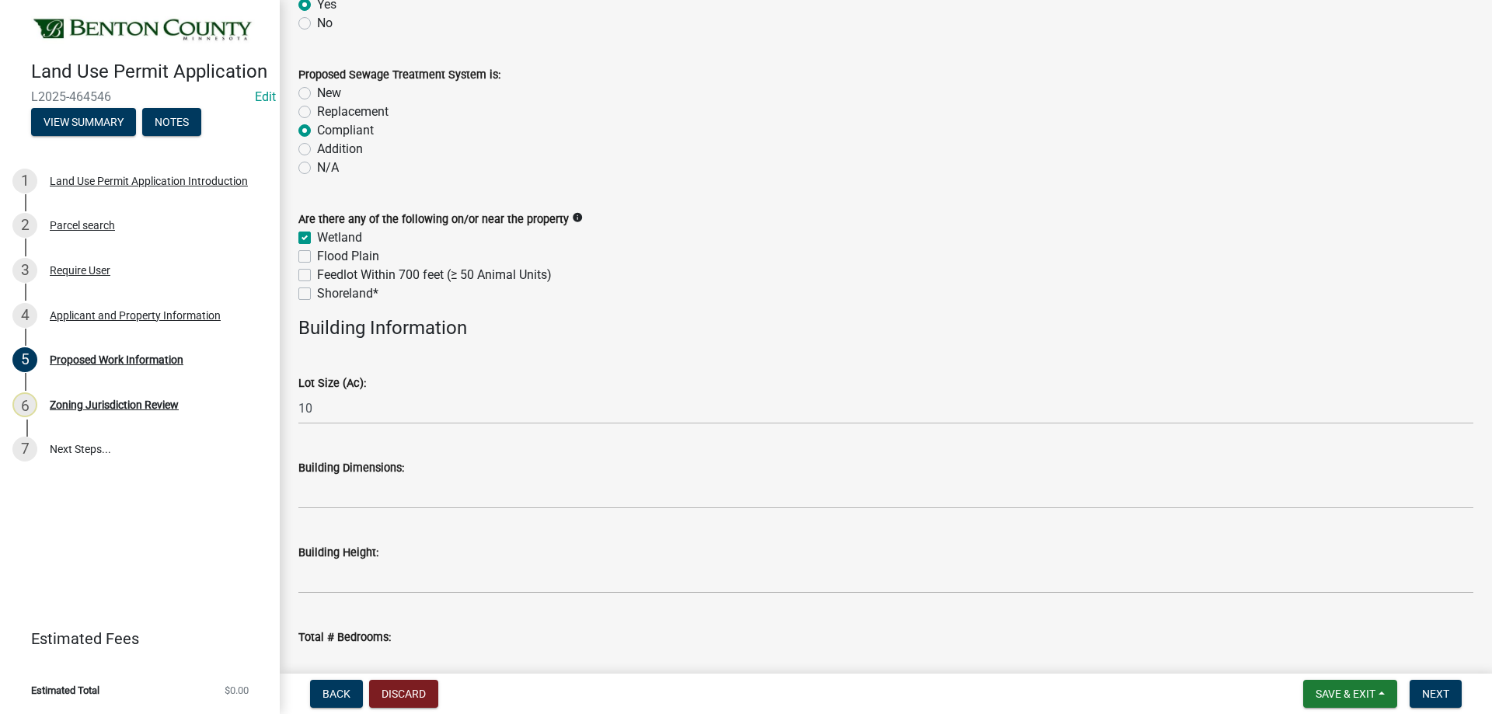
checkbox input "false"
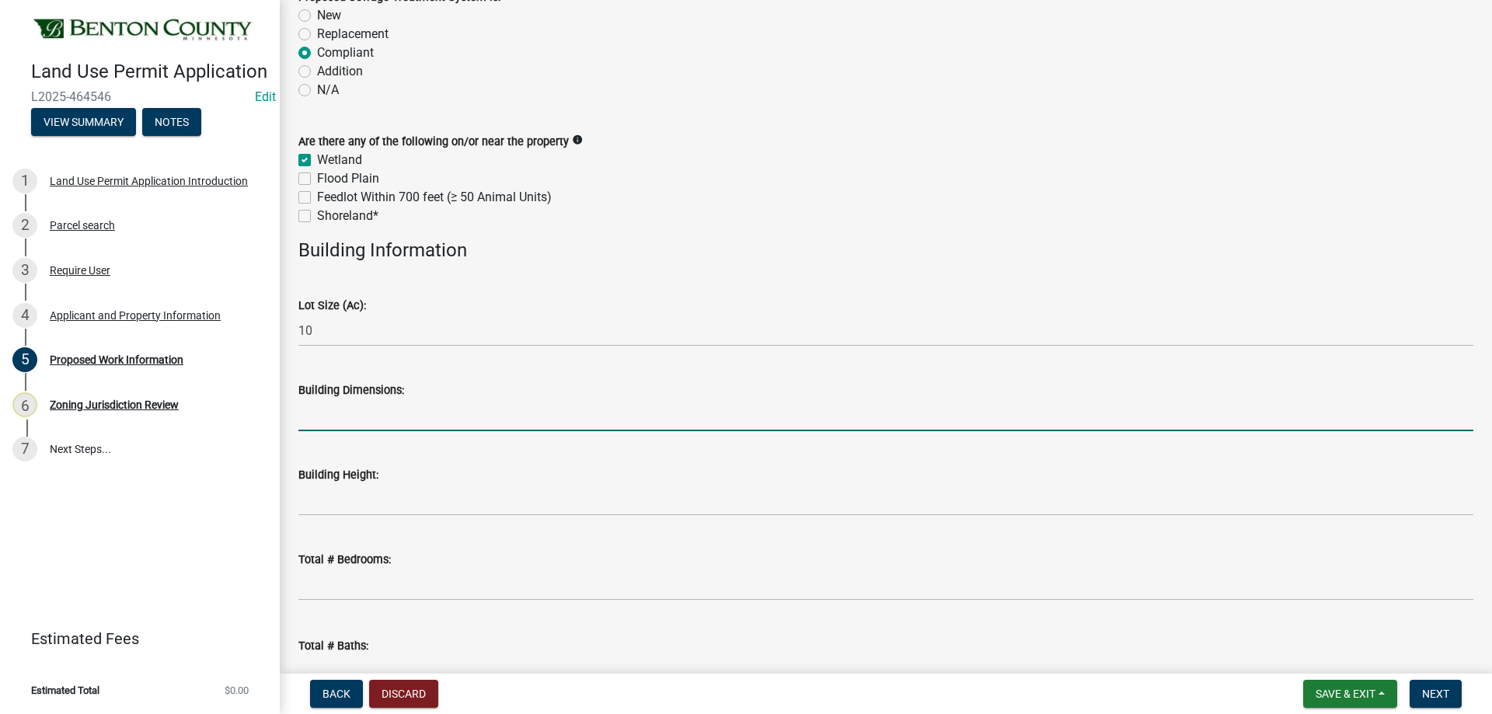
click at [365, 421] on input "Building Dimensions:" at bounding box center [885, 416] width 1175 height 32
paste input "26’x48’ New Residence"
click at [452, 421] on input "26’x48’ New Residence" at bounding box center [885, 416] width 1175 height 32
type input "26’x48’ New Residence/ 24'x24' Detached Garage"
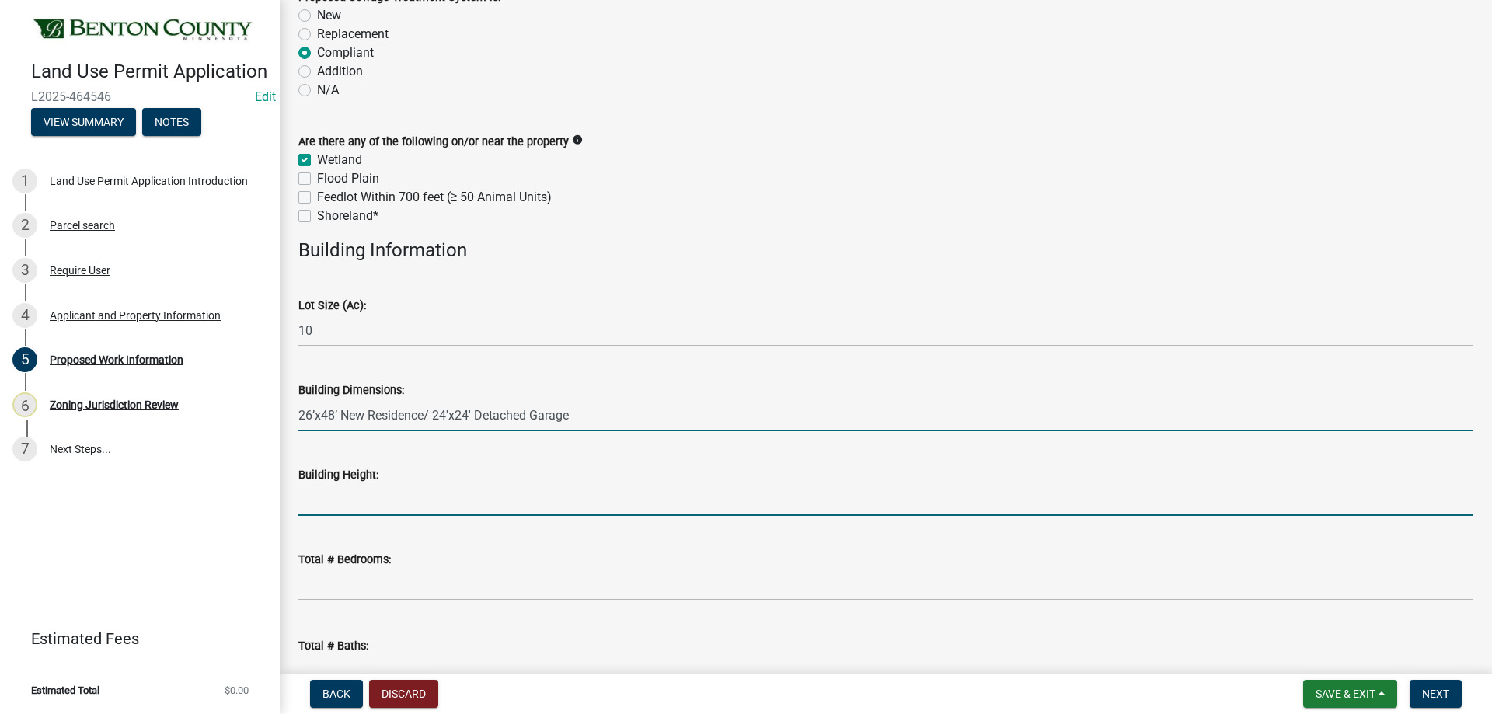
click at [447, 505] on input "Building Height:" at bounding box center [885, 500] width 1175 height 32
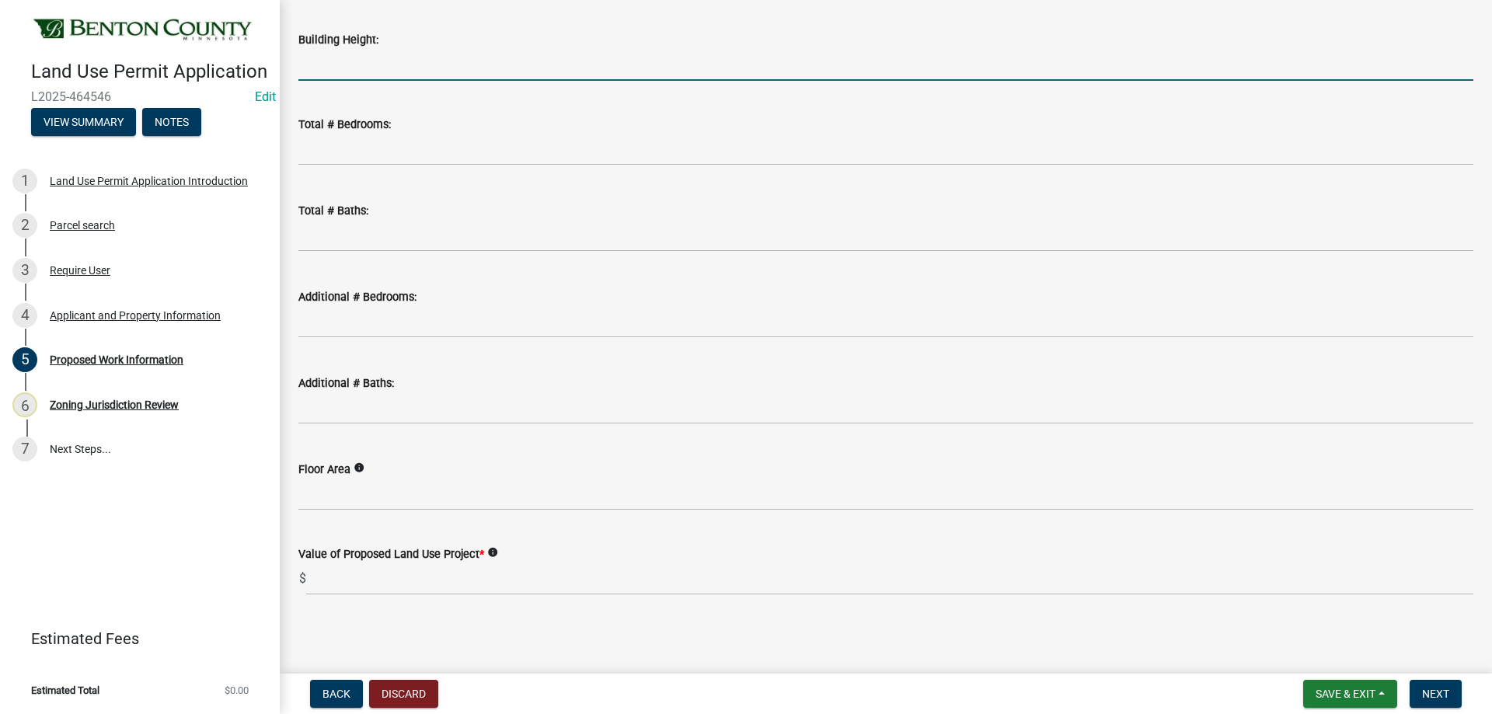
scroll to position [904, 0]
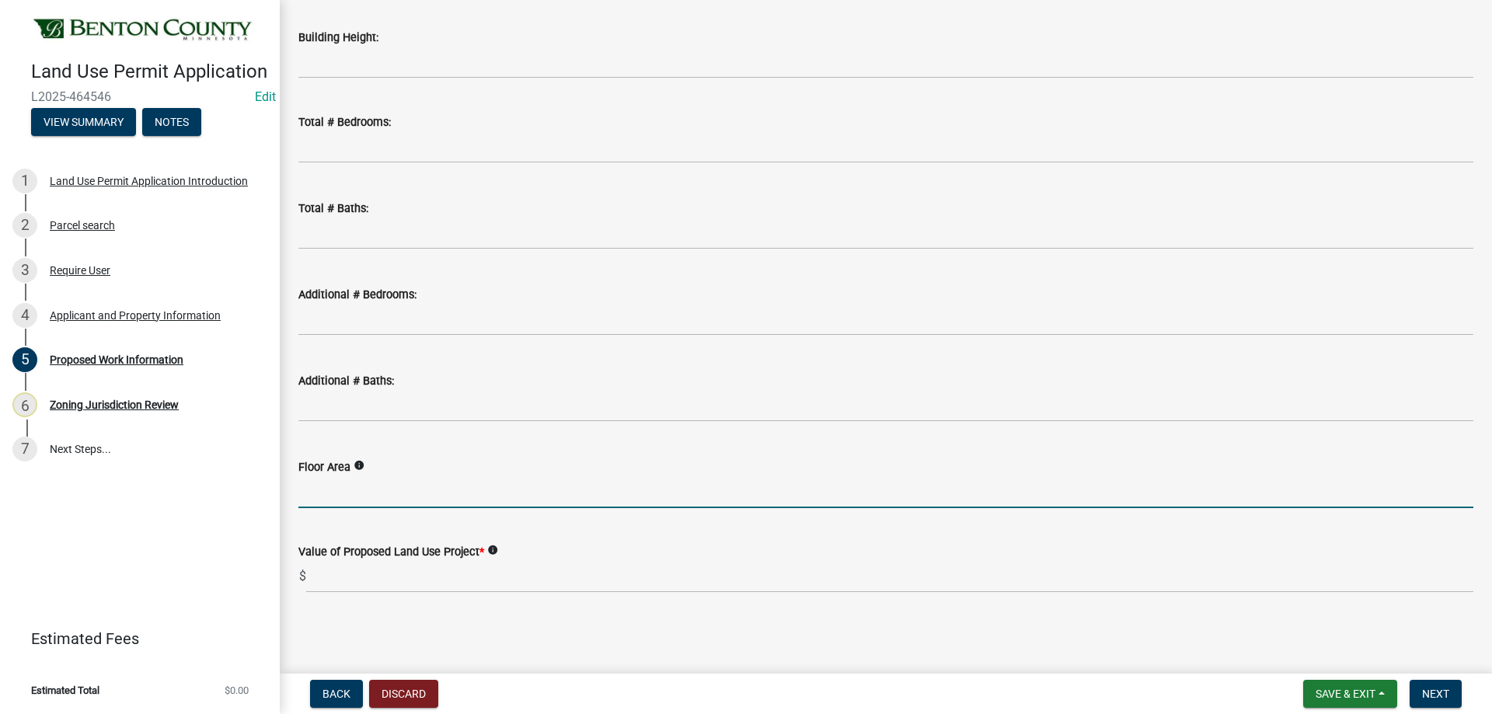
click at [321, 487] on input "Floor Area" at bounding box center [885, 492] width 1175 height 32
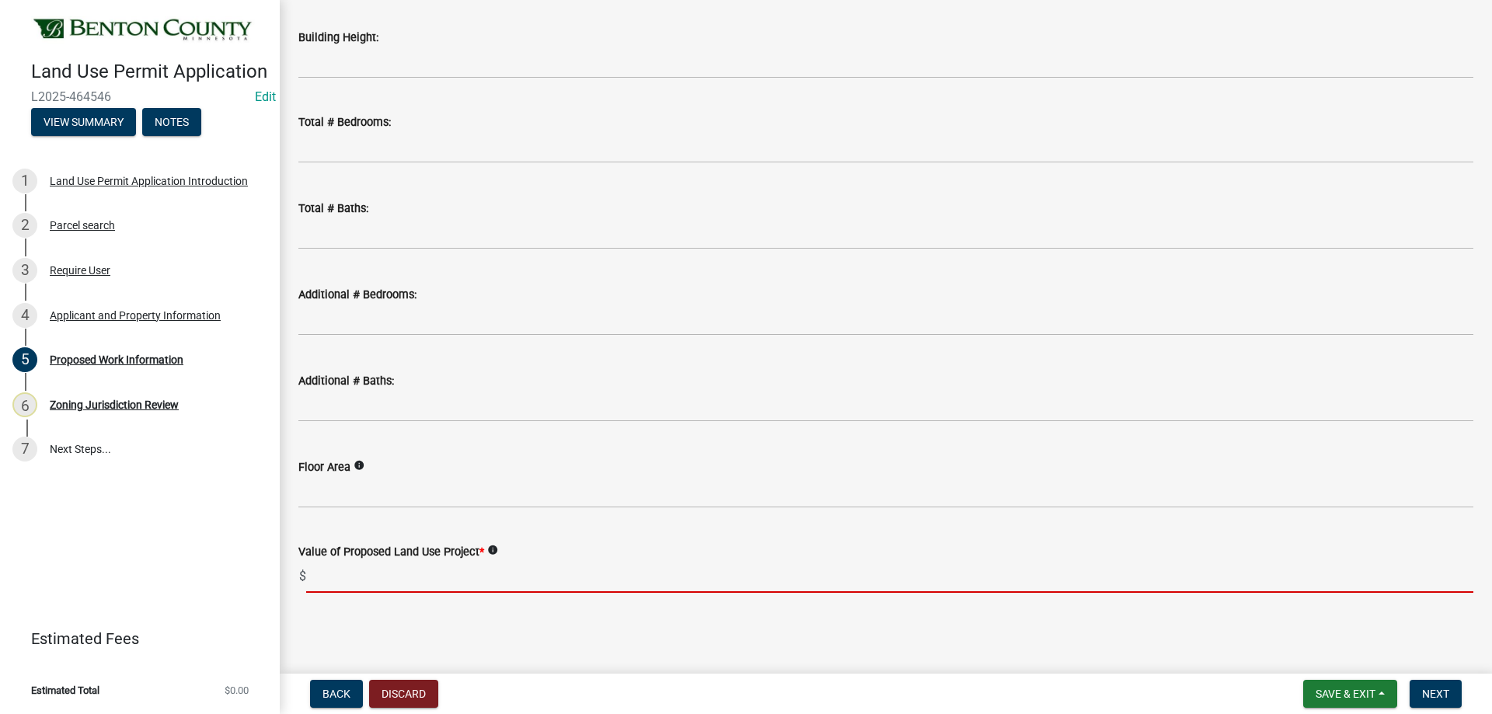
click at [320, 570] on input "text" at bounding box center [890, 577] width 1168 height 32
click at [369, 585] on input "text" at bounding box center [890, 577] width 1168 height 32
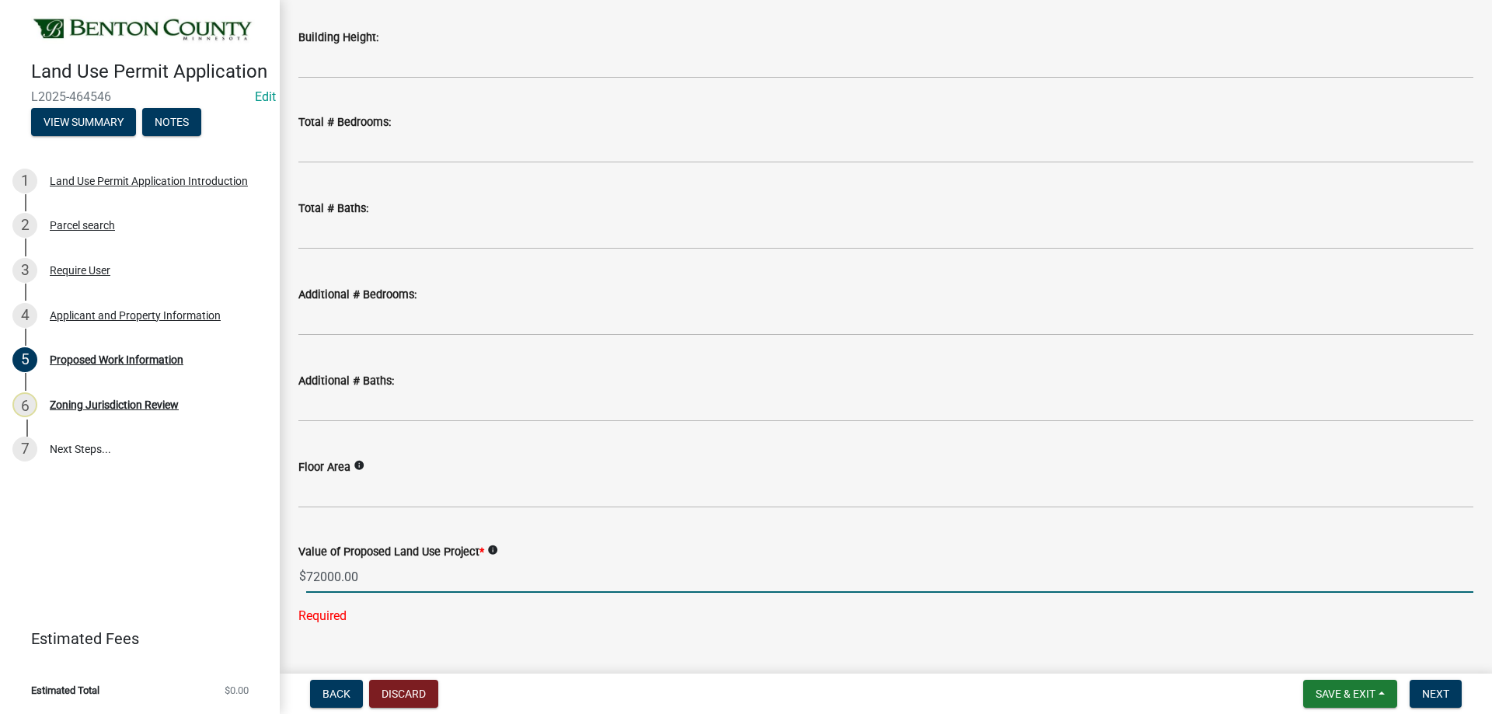
type input "72000"
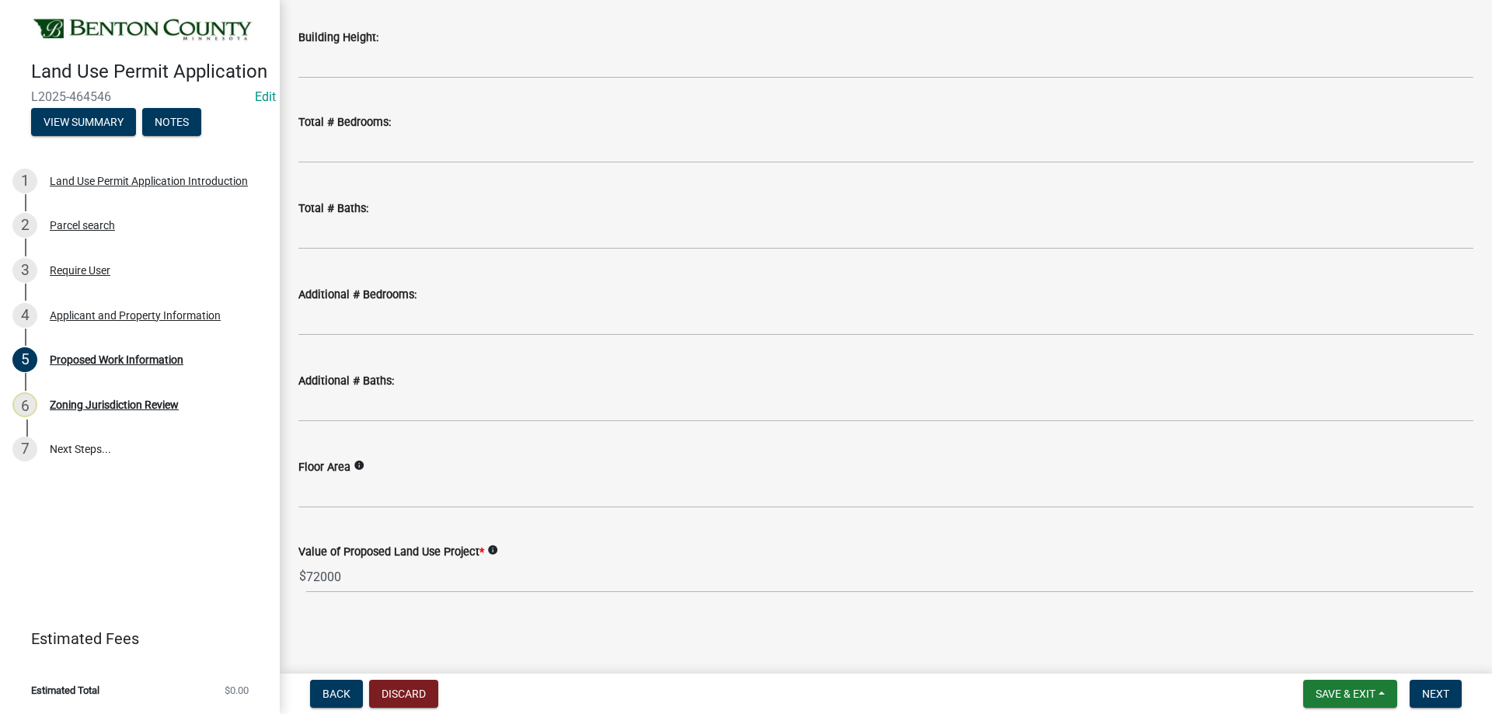
drag, startPoint x: 678, startPoint y: 606, endPoint x: 692, endPoint y: 600, distance: 15.0
click at [679, 606] on wm-data-entity-input "Value of Proposed Land Use Project * info $ 72000" at bounding box center [885, 564] width 1175 height 86
click at [1428, 686] on button "Next" at bounding box center [1436, 694] width 52 height 28
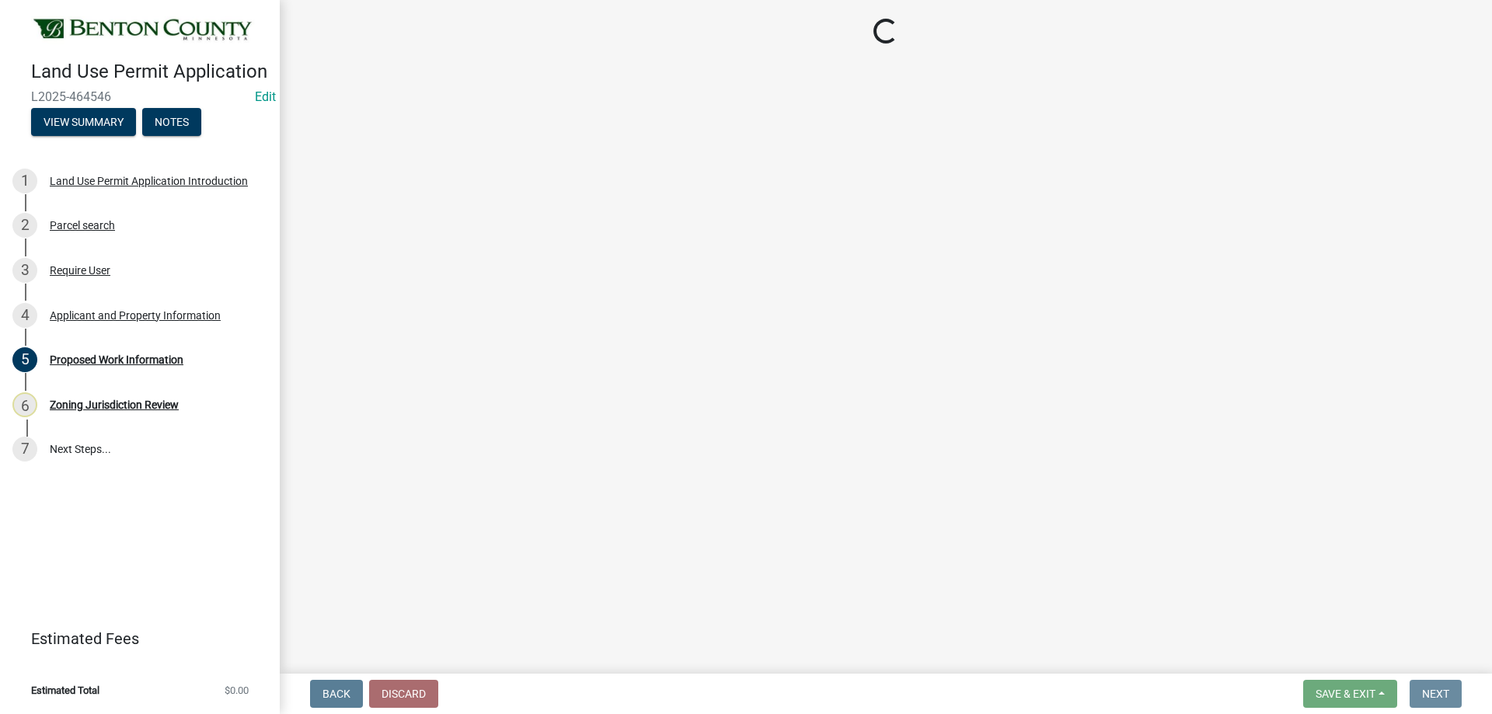
scroll to position [0, 0]
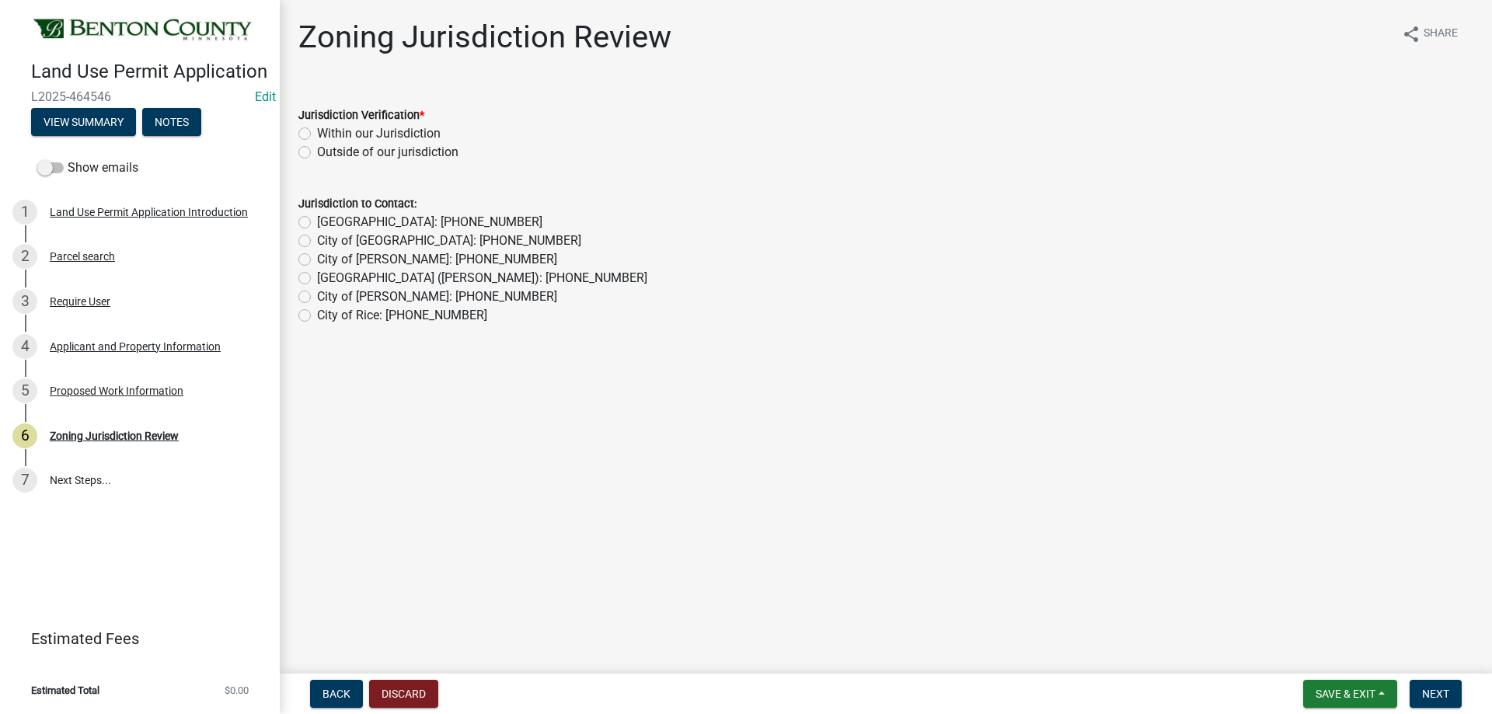
drag, startPoint x: 304, startPoint y: 132, endPoint x: 952, endPoint y: 498, distance: 744.5
click at [317, 131] on label "Within our Jurisdiction" at bounding box center [379, 133] width 124 height 19
click at [317, 131] on input "Within our Jurisdiction" at bounding box center [322, 129] width 10 height 10
radio input "true"
click at [1450, 691] on button "Next" at bounding box center [1436, 694] width 52 height 28
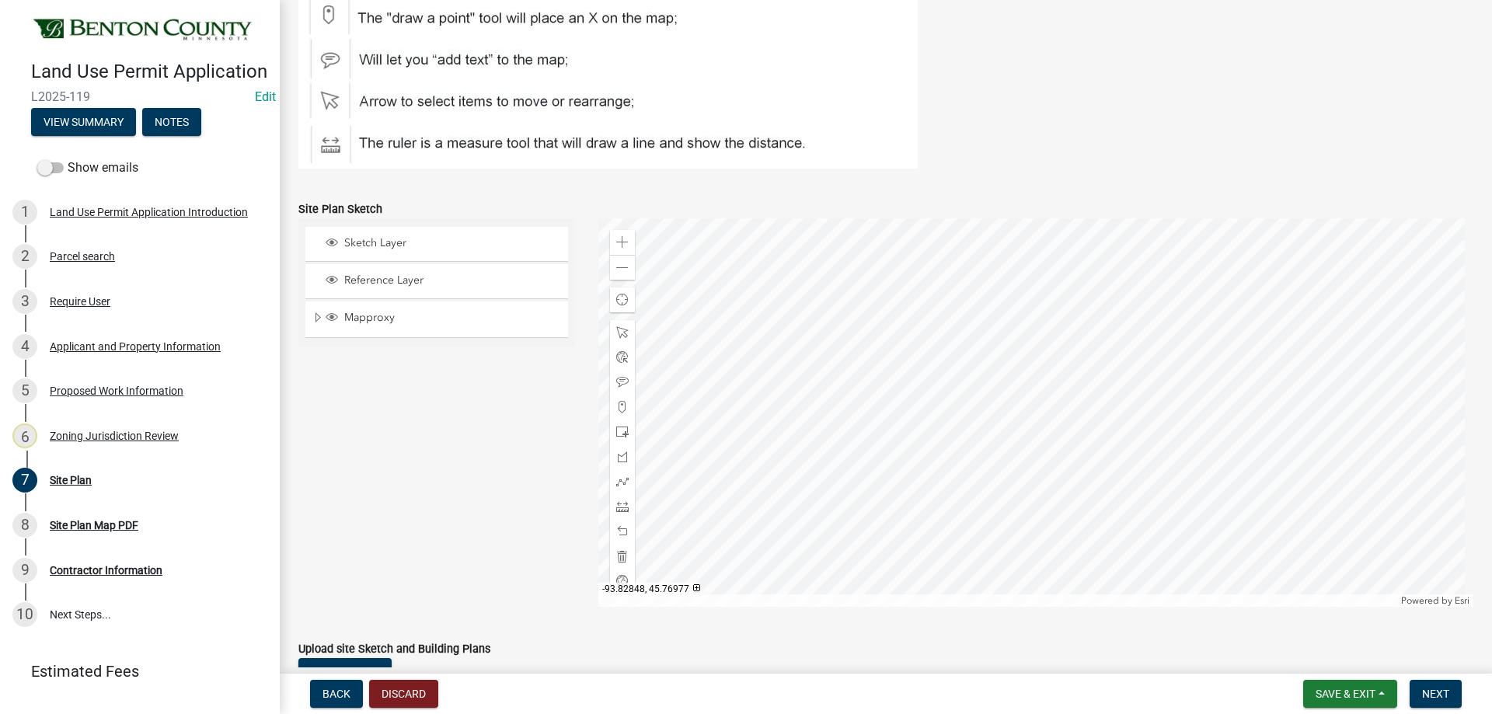
scroll to position [622, 0]
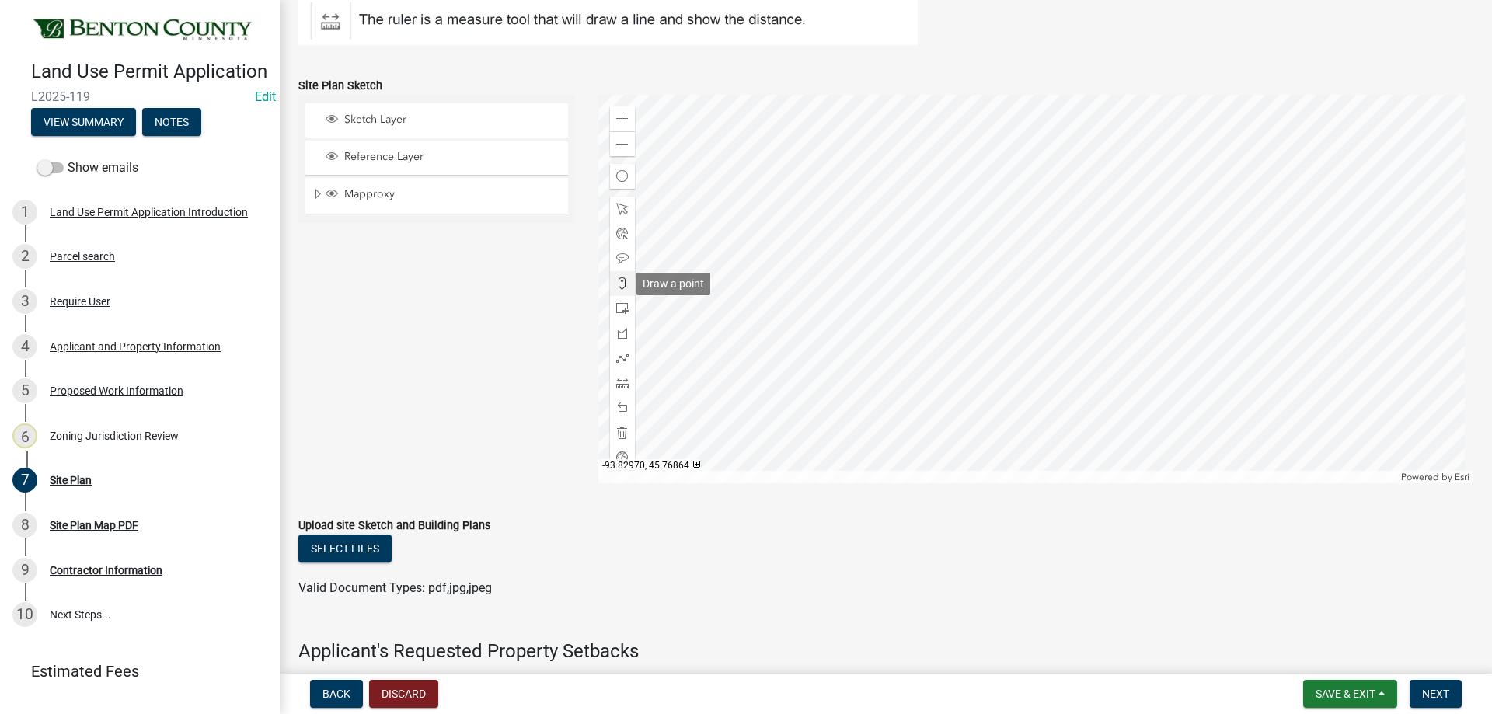
click at [620, 280] on span at bounding box center [622, 283] width 12 height 12
click at [1022, 294] on div at bounding box center [1037, 289] width 876 height 389
click at [1437, 686] on button "Next" at bounding box center [1436, 694] width 52 height 28
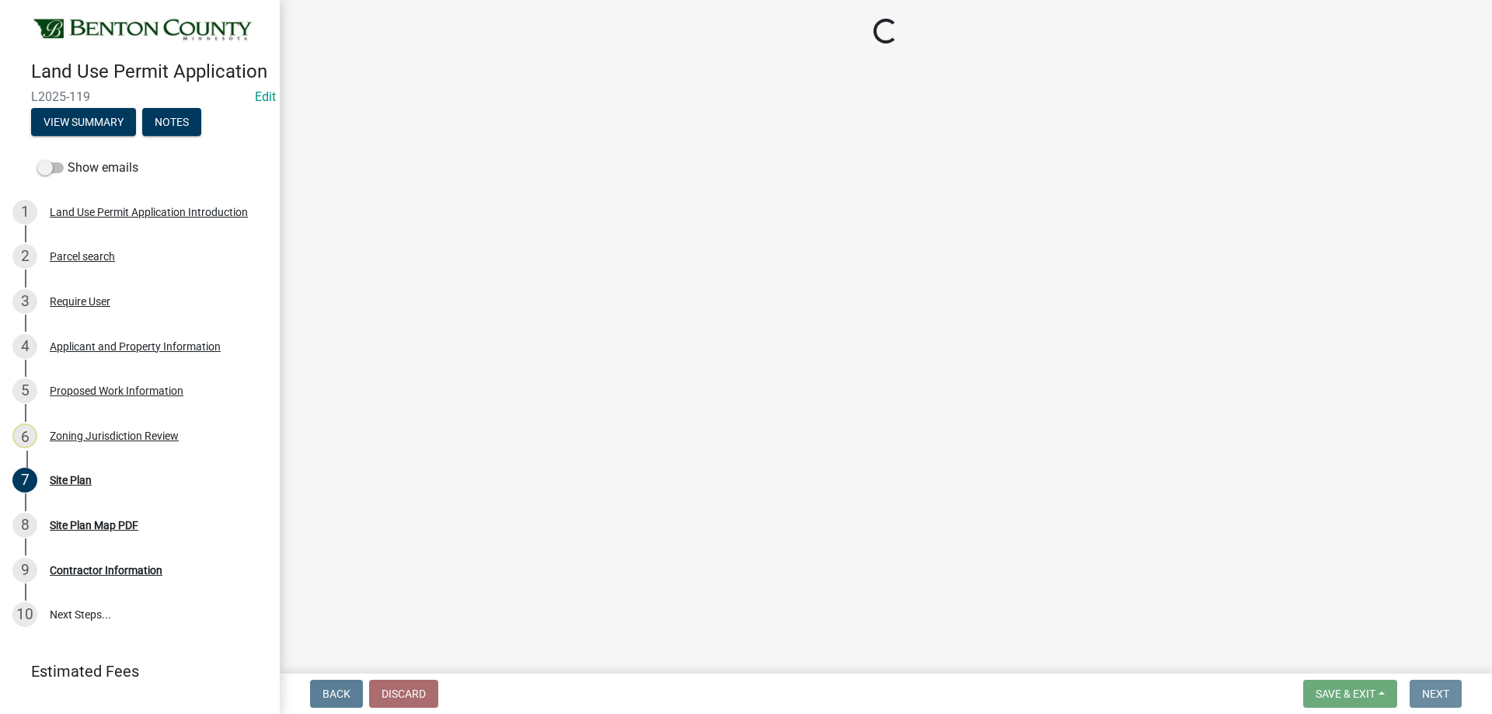
scroll to position [0, 0]
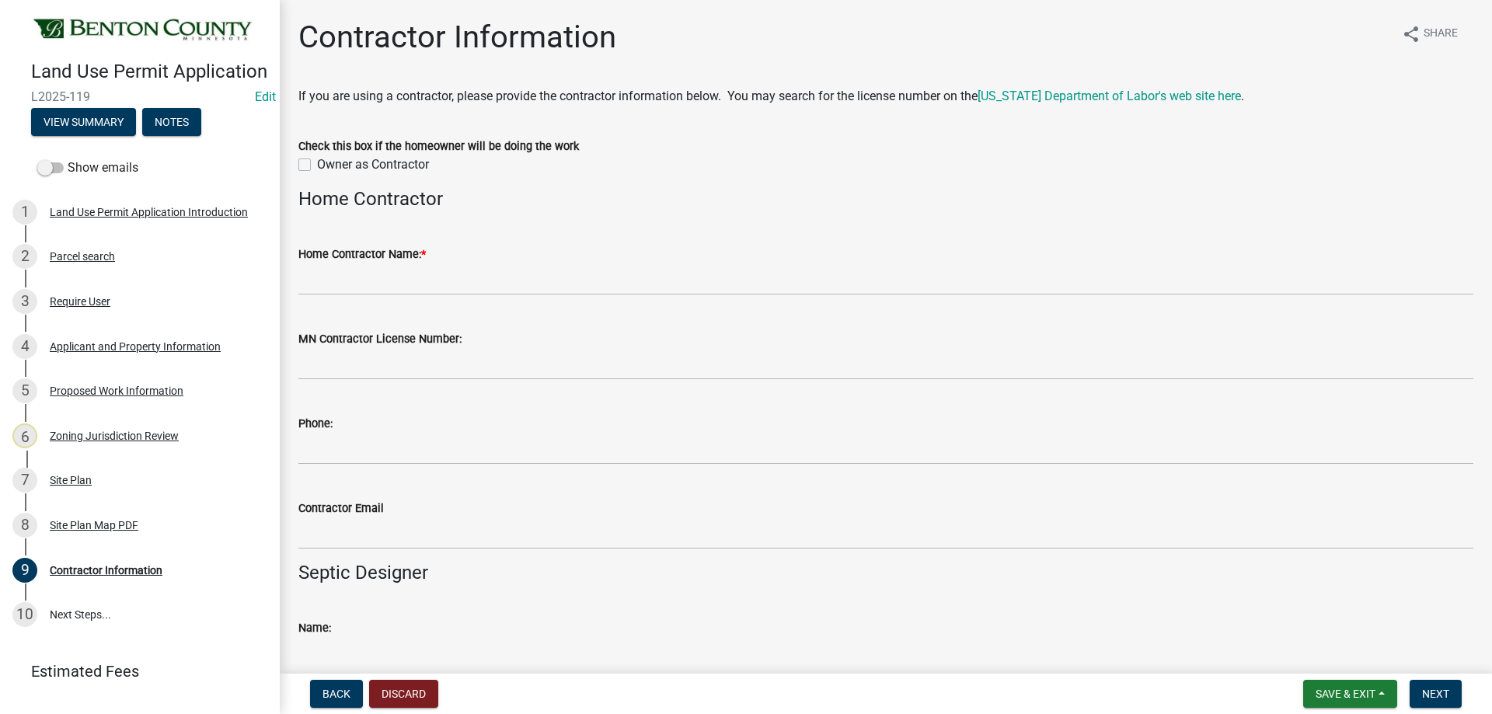
click at [317, 169] on label "Owner as Contractor" at bounding box center [373, 164] width 112 height 19
click at [317, 166] on input "Owner as Contractor" at bounding box center [322, 160] width 10 height 10
checkbox input "true"
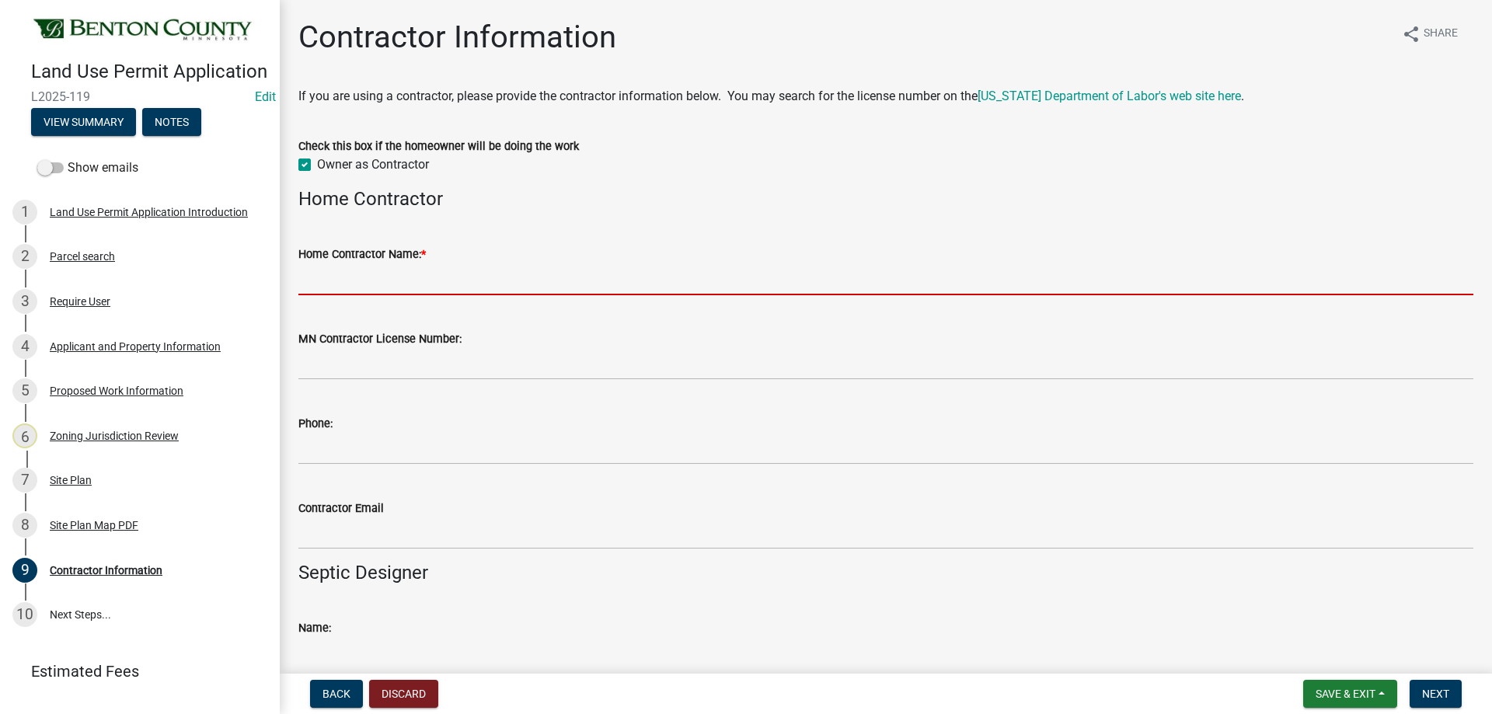
click at [344, 280] on input "Home Contractor Name: *" at bounding box center [885, 280] width 1175 height 32
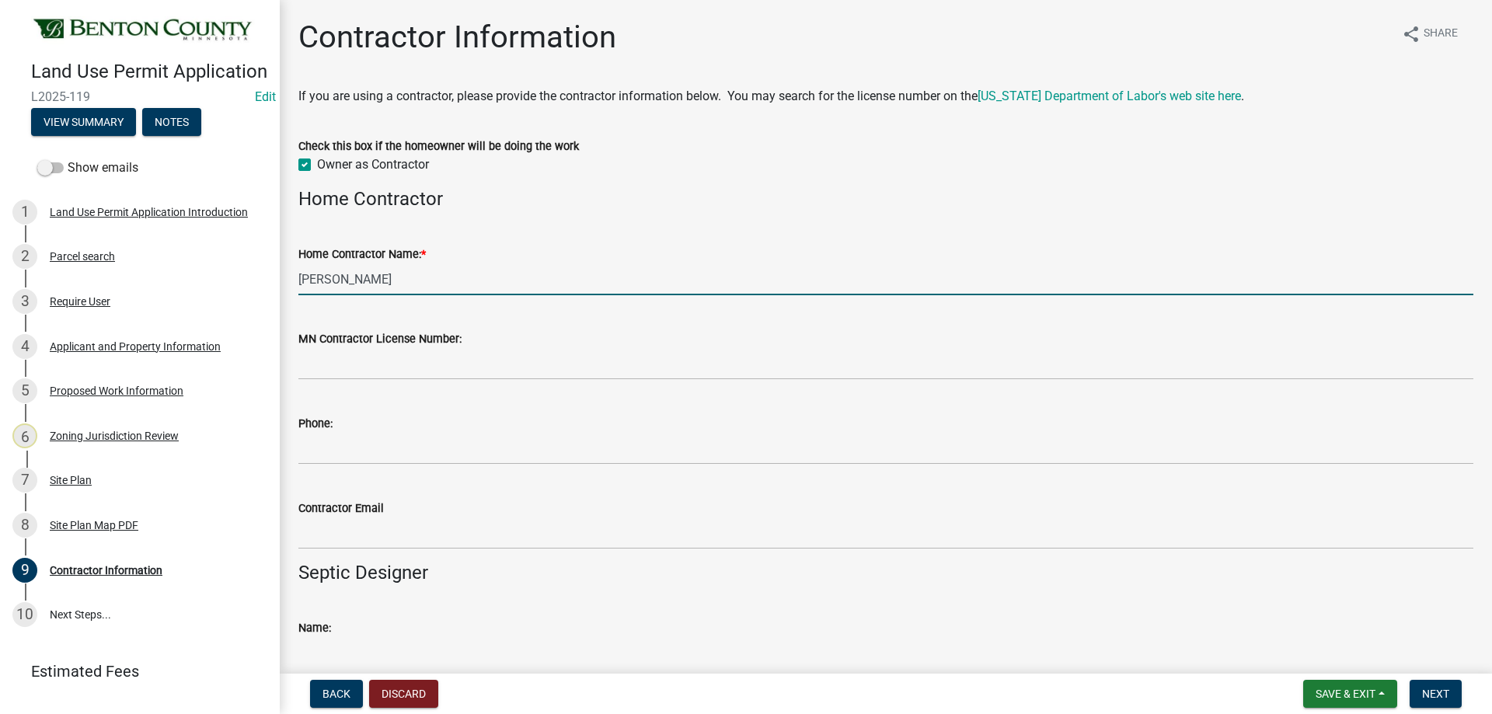
click at [326, 277] on input "[PERSON_NAME]" at bounding box center [885, 280] width 1175 height 32
type input "[PERSON_NAME]"
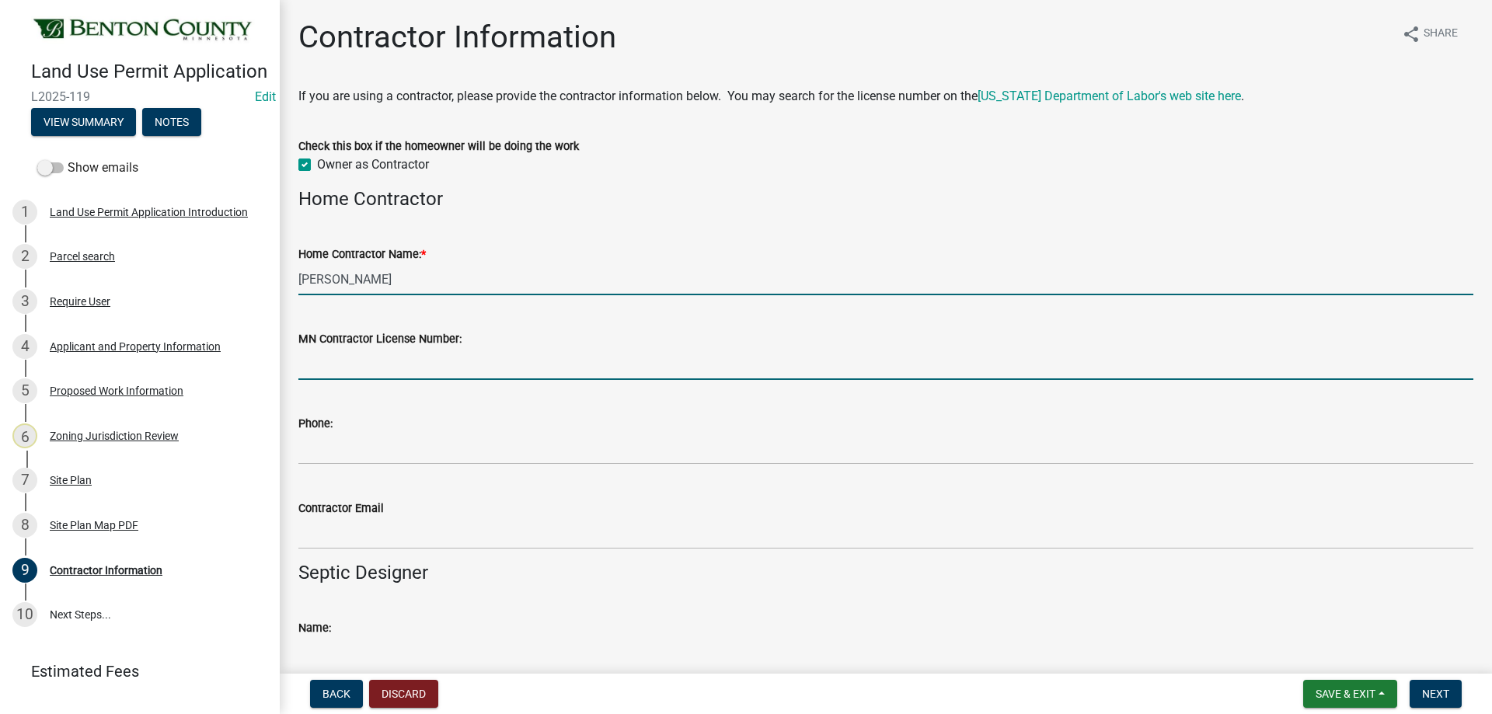
click at [807, 357] on input "MN Contractor License Number:" at bounding box center [885, 364] width 1175 height 32
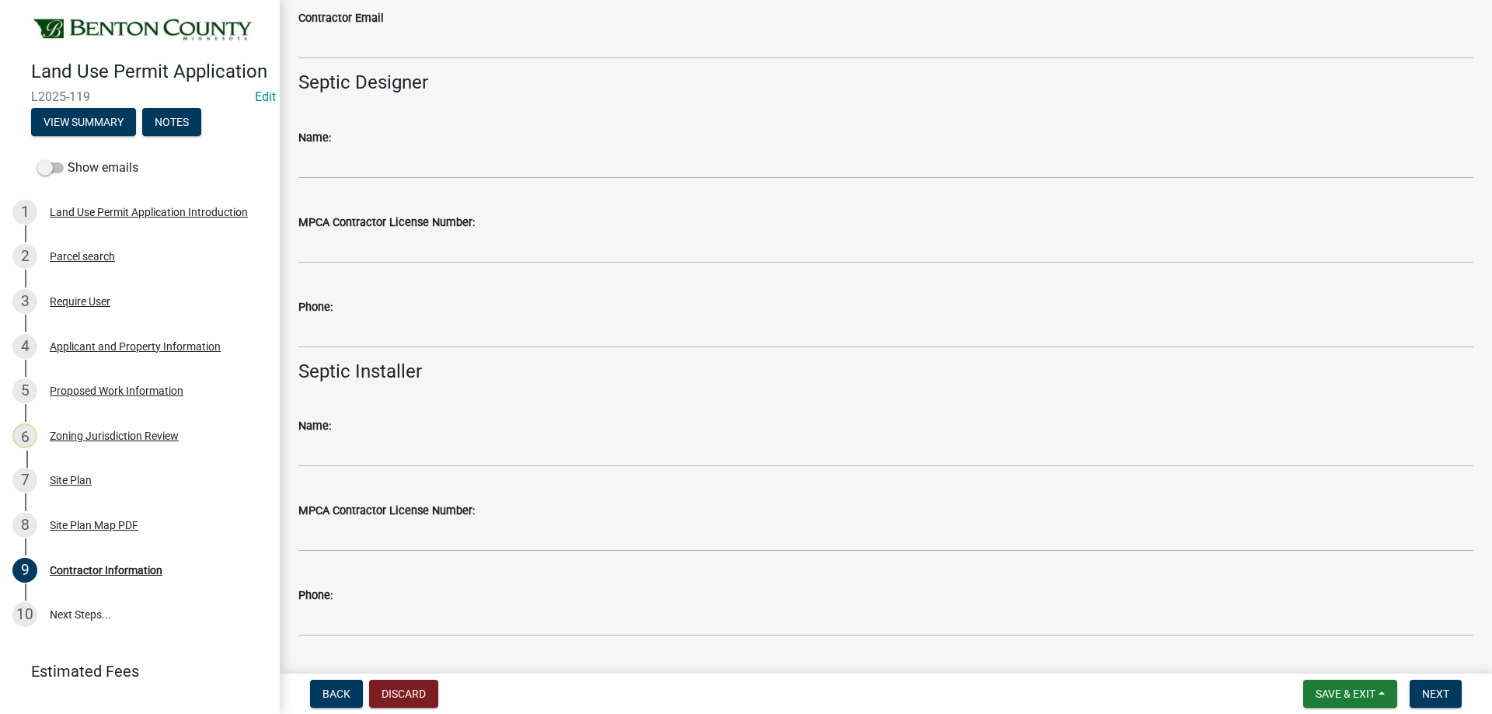
scroll to position [455, 0]
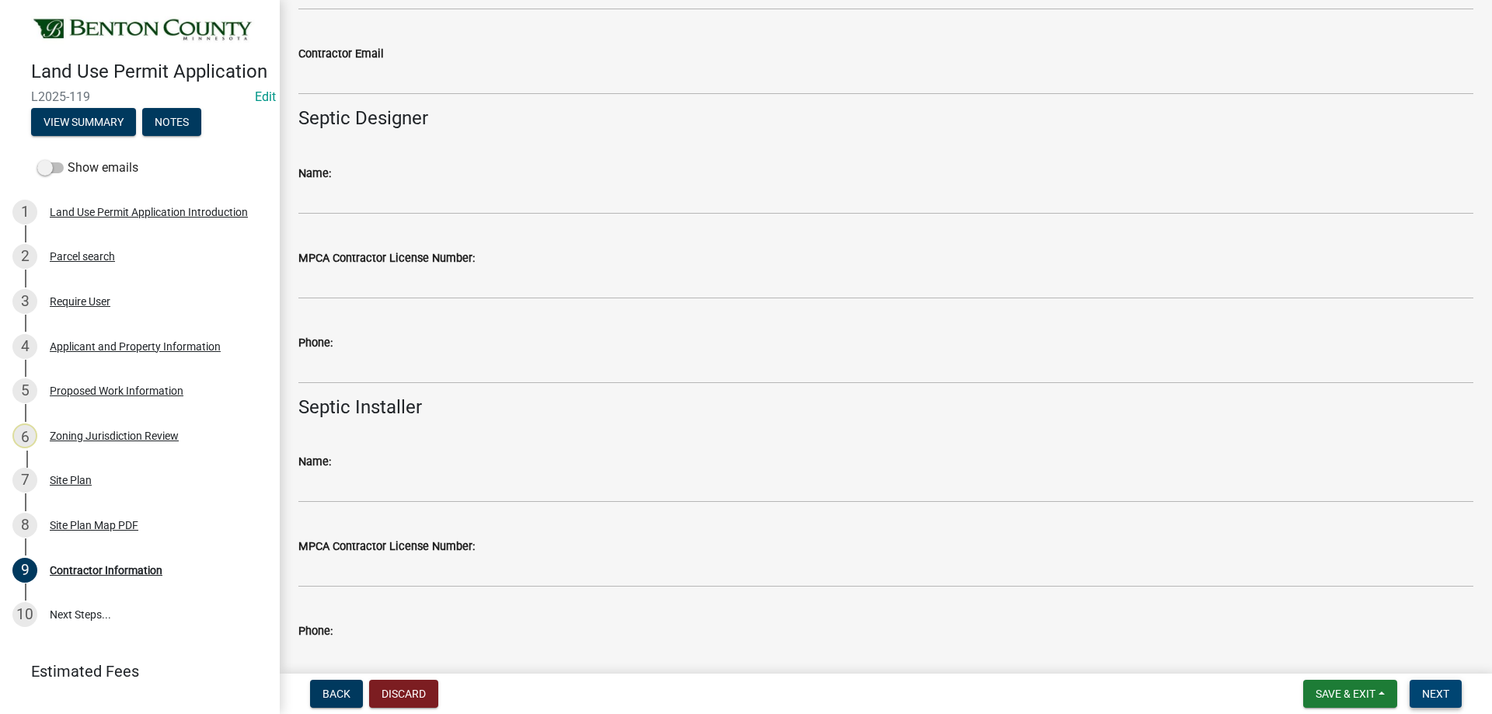
click at [1447, 685] on button "Next" at bounding box center [1436, 694] width 52 height 28
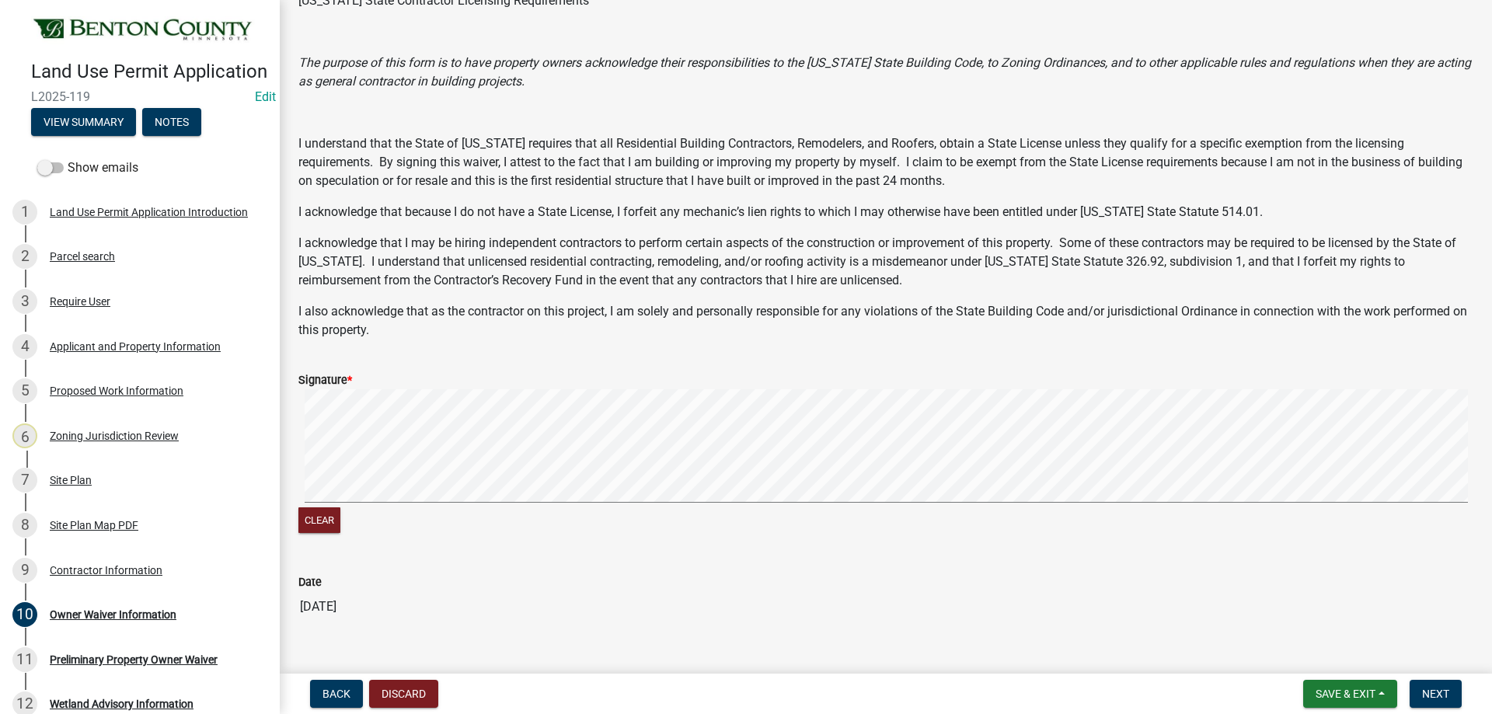
scroll to position [155, 0]
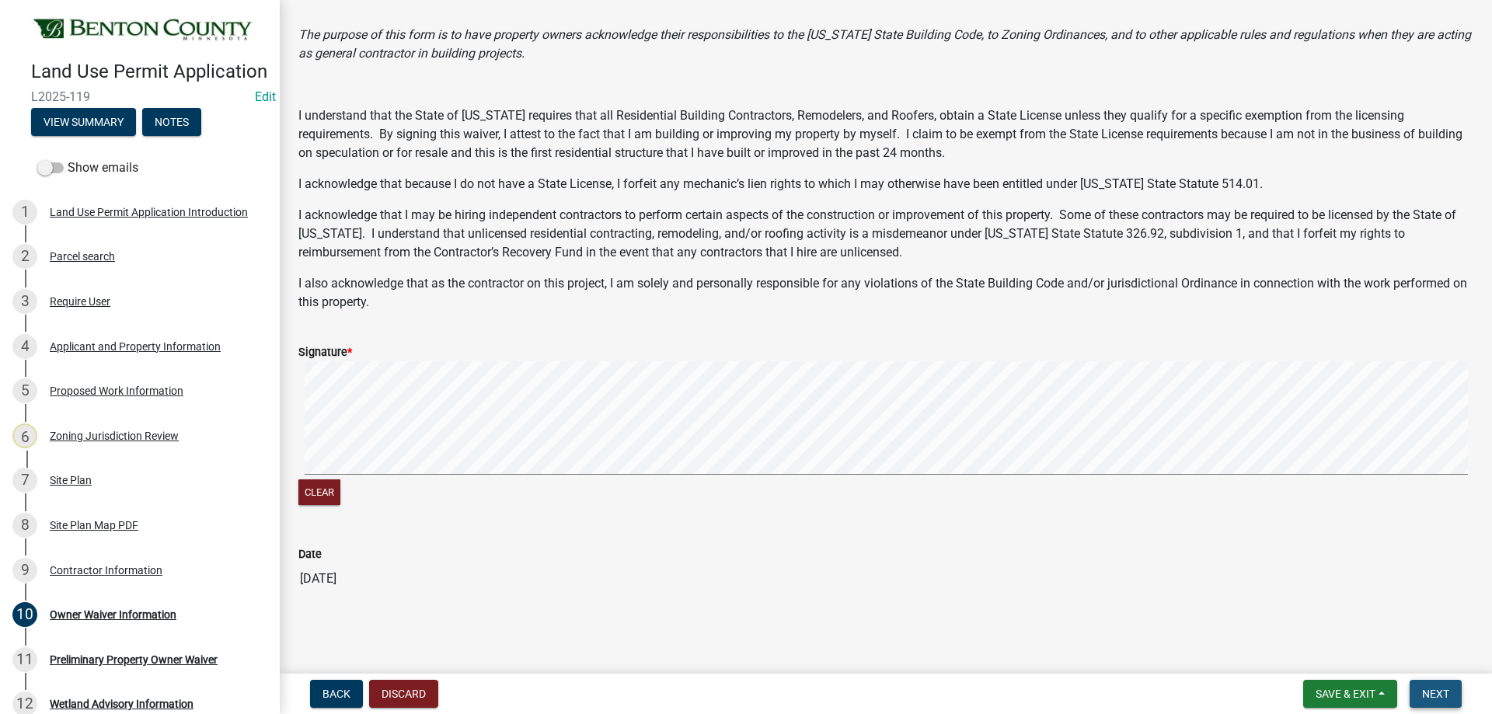
click at [1455, 693] on button "Next" at bounding box center [1436, 694] width 52 height 28
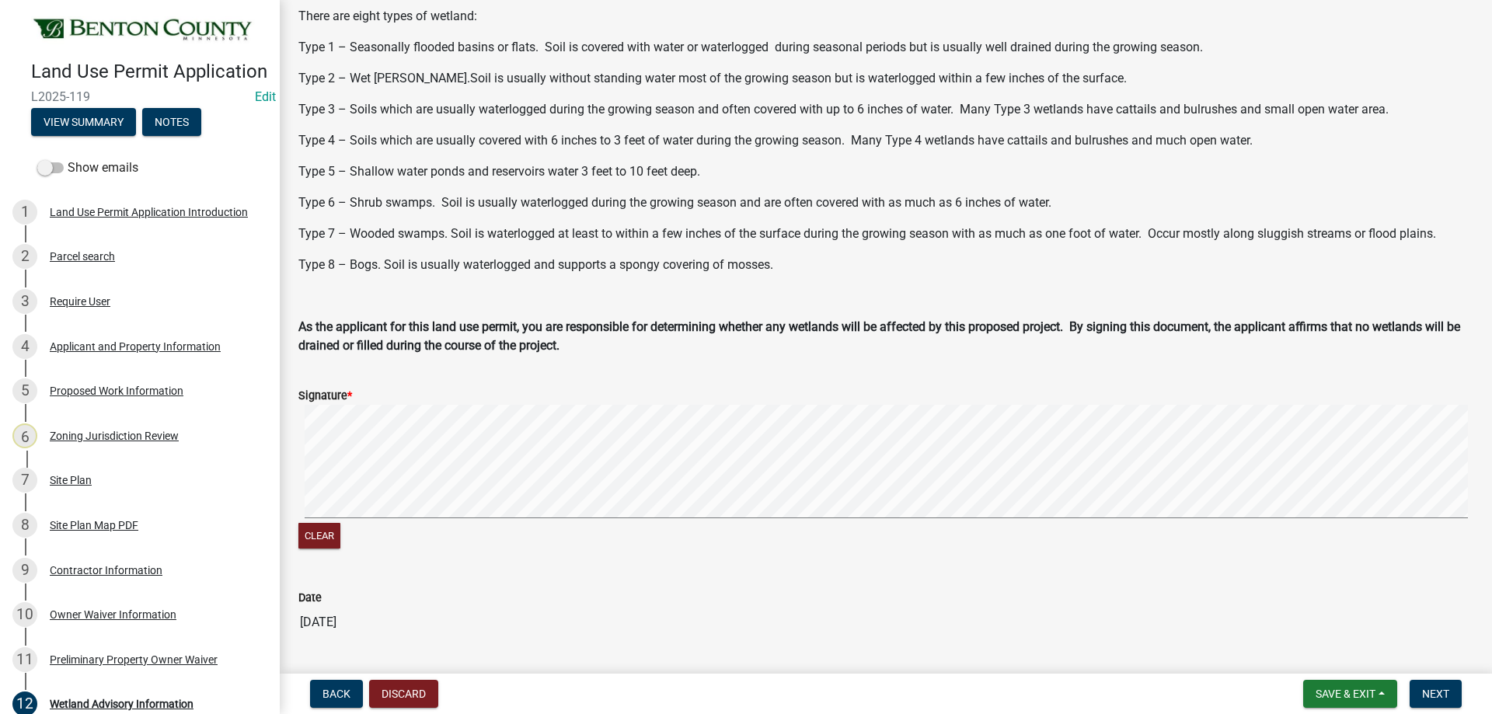
scroll to position [403, 0]
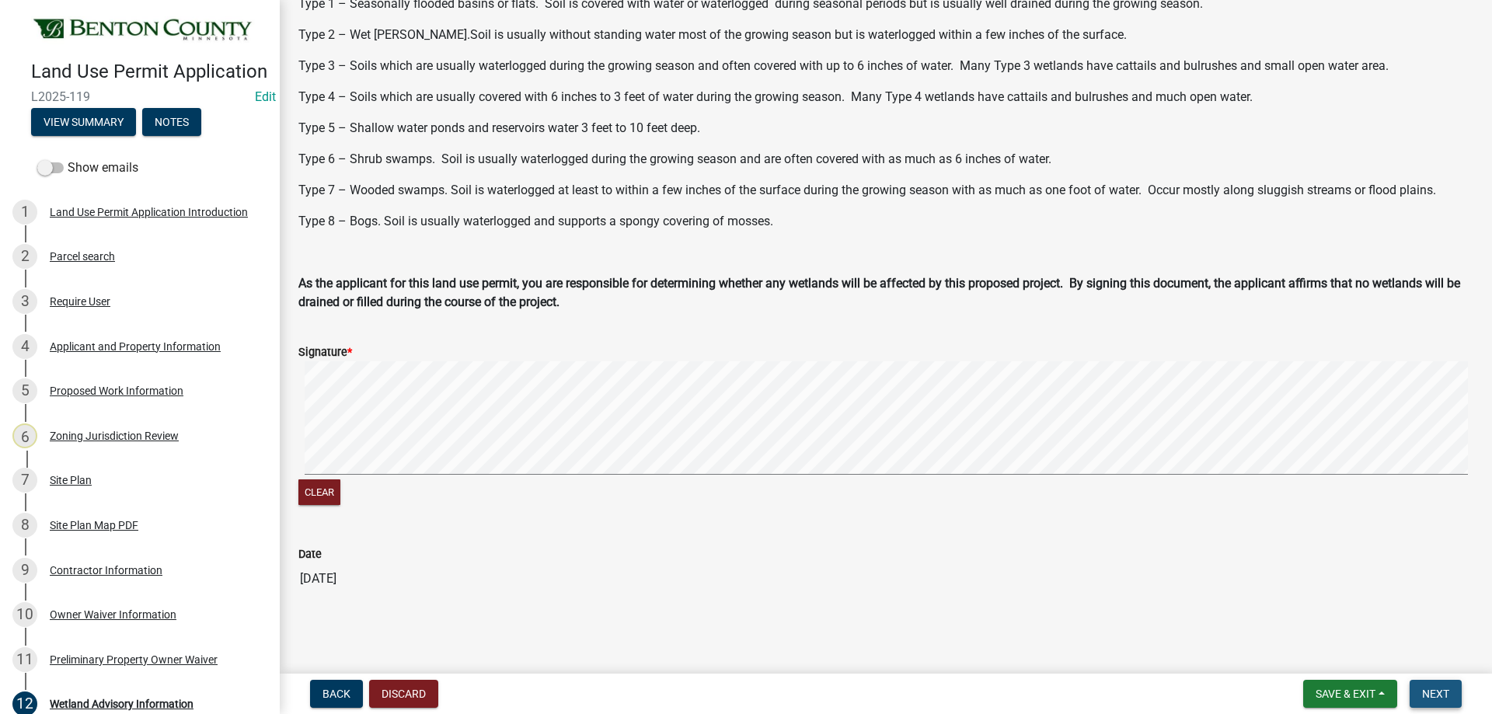
click at [1440, 682] on button "Next" at bounding box center [1436, 694] width 52 height 28
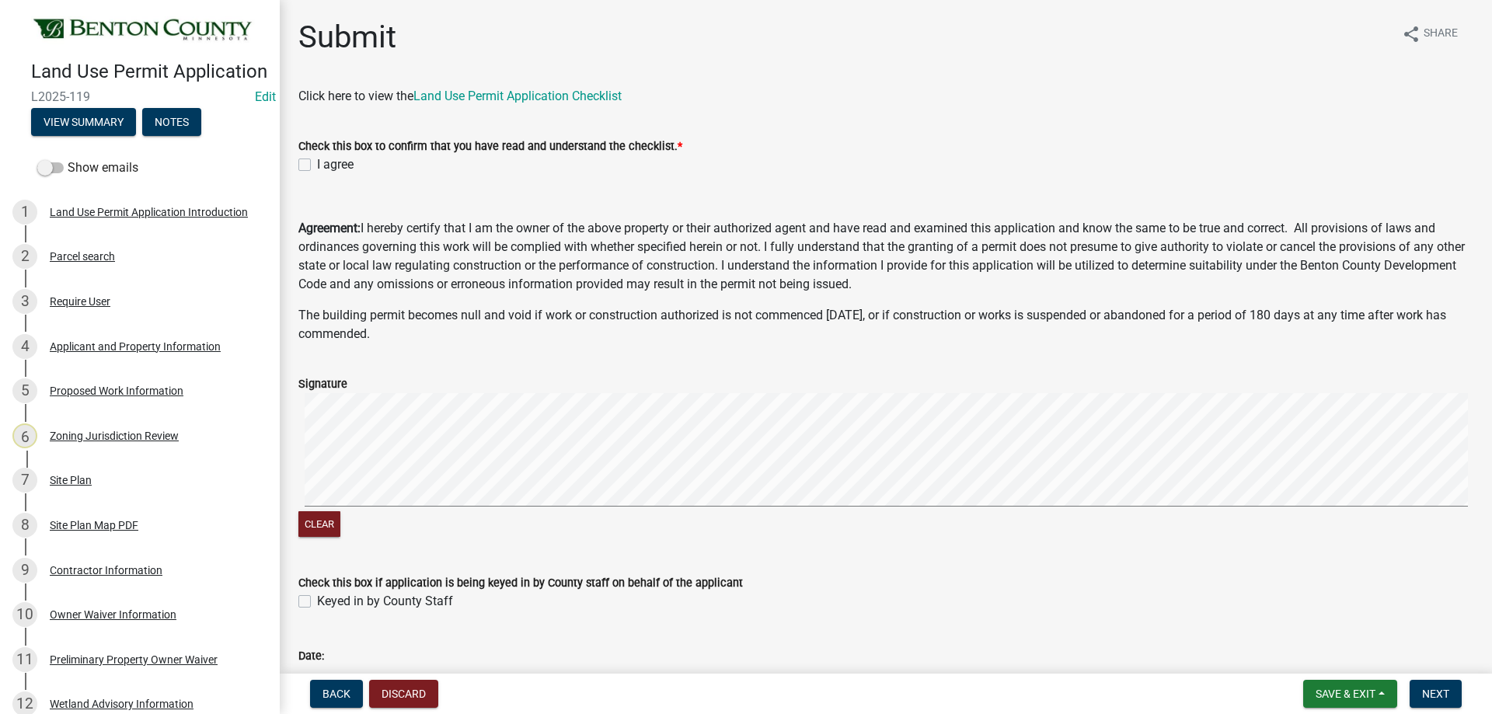
click at [317, 167] on label "I agree" at bounding box center [335, 164] width 37 height 19
click at [317, 166] on input "I agree" at bounding box center [322, 160] width 10 height 10
checkbox input "true"
click at [312, 599] on div "Keyed in by County Staff" at bounding box center [885, 601] width 1175 height 19
click at [317, 599] on label "Keyed in by County Staff" at bounding box center [385, 601] width 136 height 19
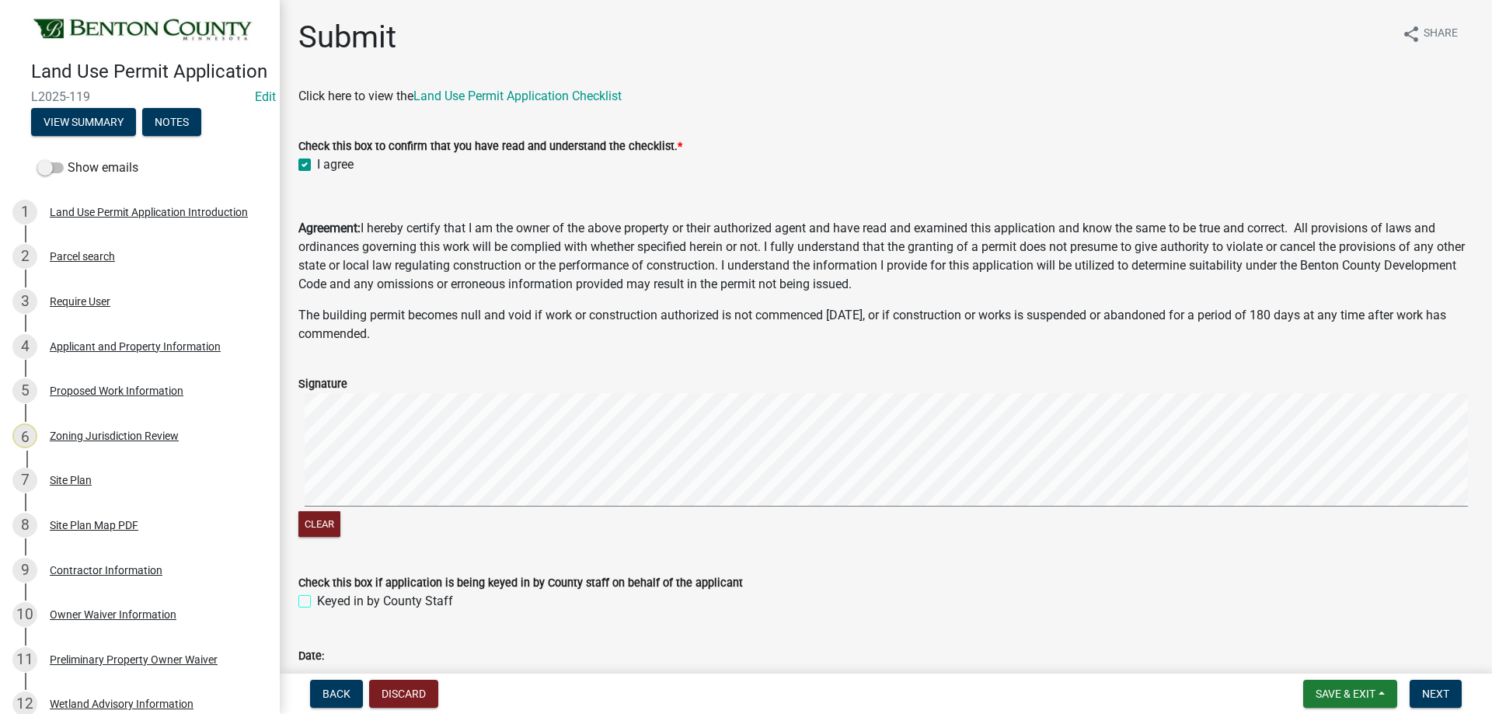
click at [317, 599] on input "Keyed in by County Staff" at bounding box center [322, 597] width 10 height 10
checkbox input "true"
click at [1445, 692] on span "Next" at bounding box center [1435, 694] width 27 height 12
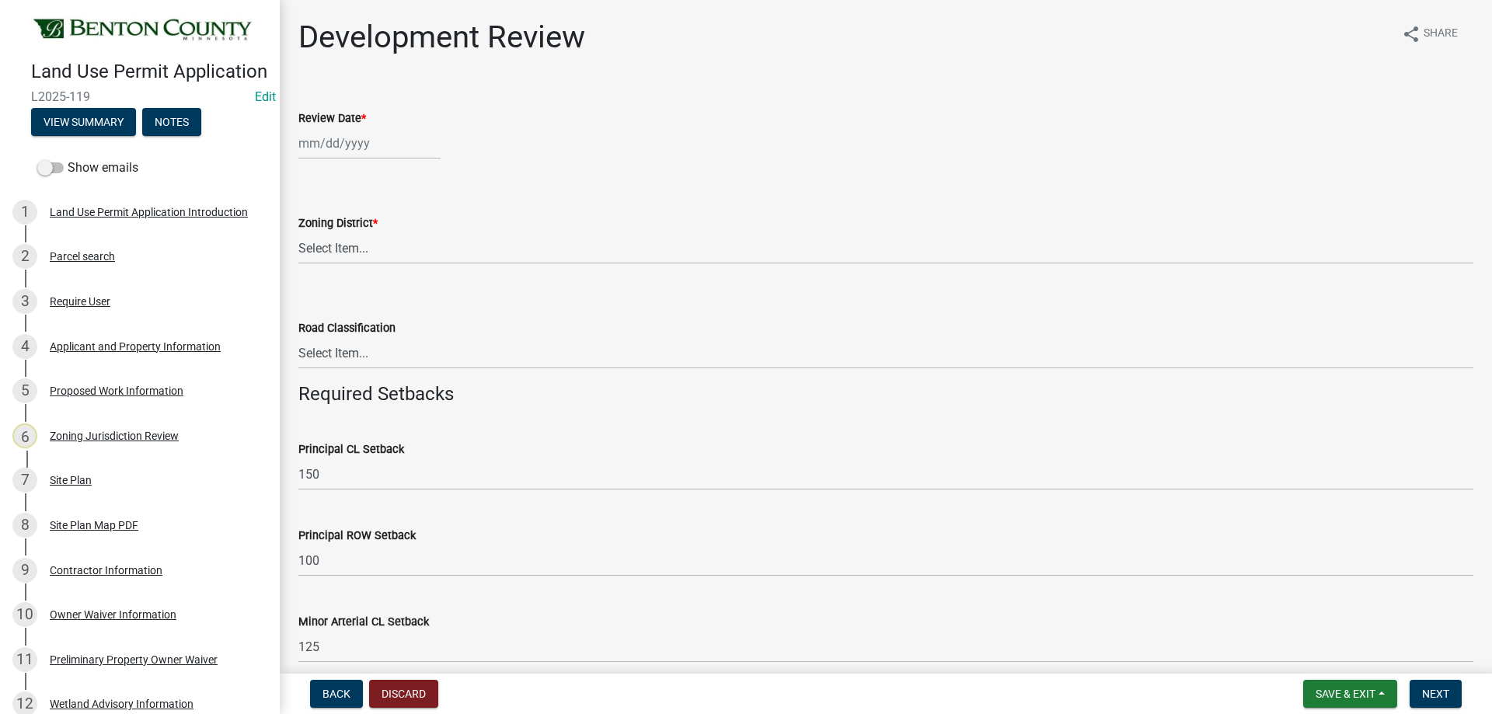
click at [351, 150] on div at bounding box center [369, 143] width 142 height 32
select select "8"
select select "2025"
click at [609, 183] on div "Zoning District * Select Item... A B B-2 I-1 I-2 OSD/R-1 PUD R-1 R-2 R-3 R-3/MU…" at bounding box center [885, 218] width 1175 height 91
select select "8"
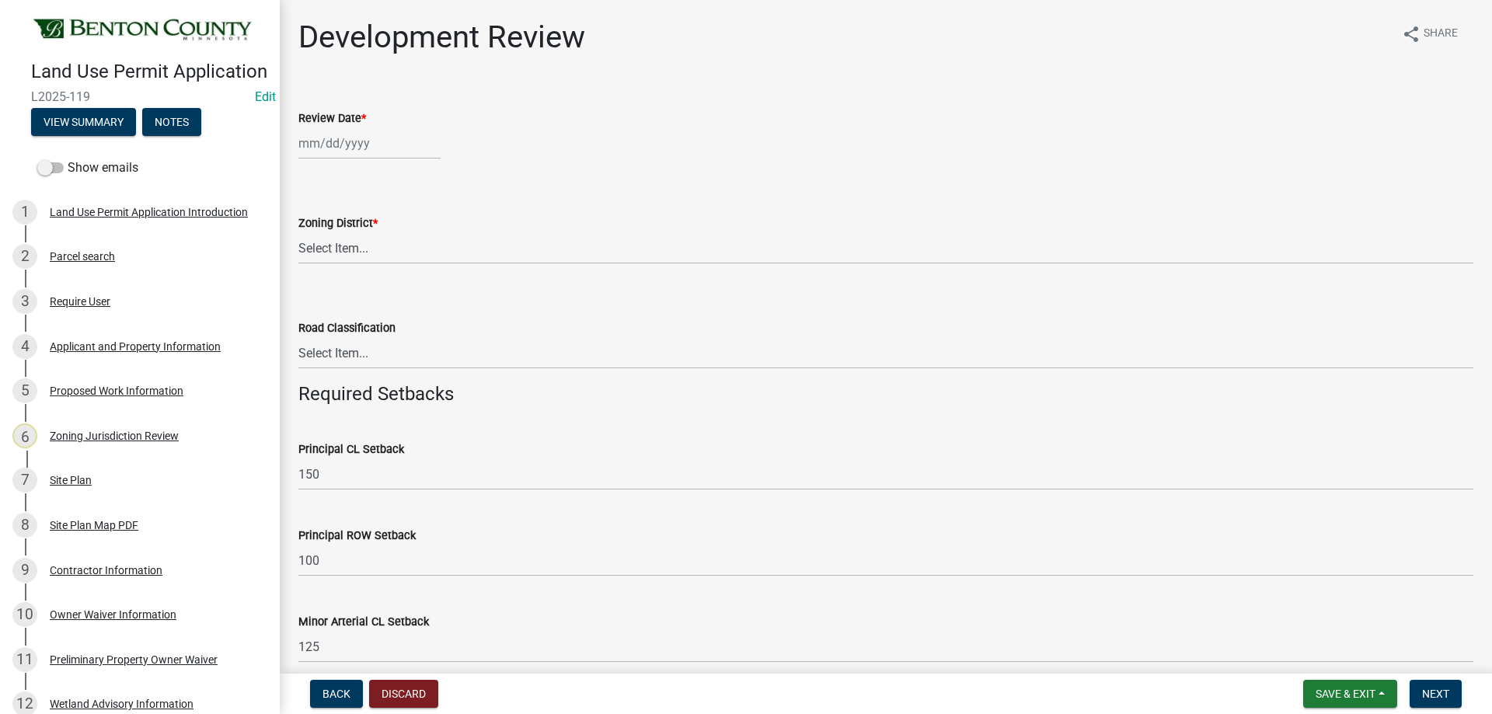
select select "2025"
click at [365, 148] on div "[PERSON_NAME] Feb Mar Apr [PERSON_NAME][DATE] Oct Nov [DATE] 1526 1527 1528 152…" at bounding box center [369, 143] width 142 height 32
click at [417, 280] on div "15" at bounding box center [413, 276] width 25 height 25
type input "[DATE]"
click at [606, 248] on select "Select Item... A B B-2 I-1 I-2 OSD/R-1 PUD R-1 R-2 R-3 R-3/MUD R-A R-S Sauk Rap…" at bounding box center [885, 248] width 1175 height 32
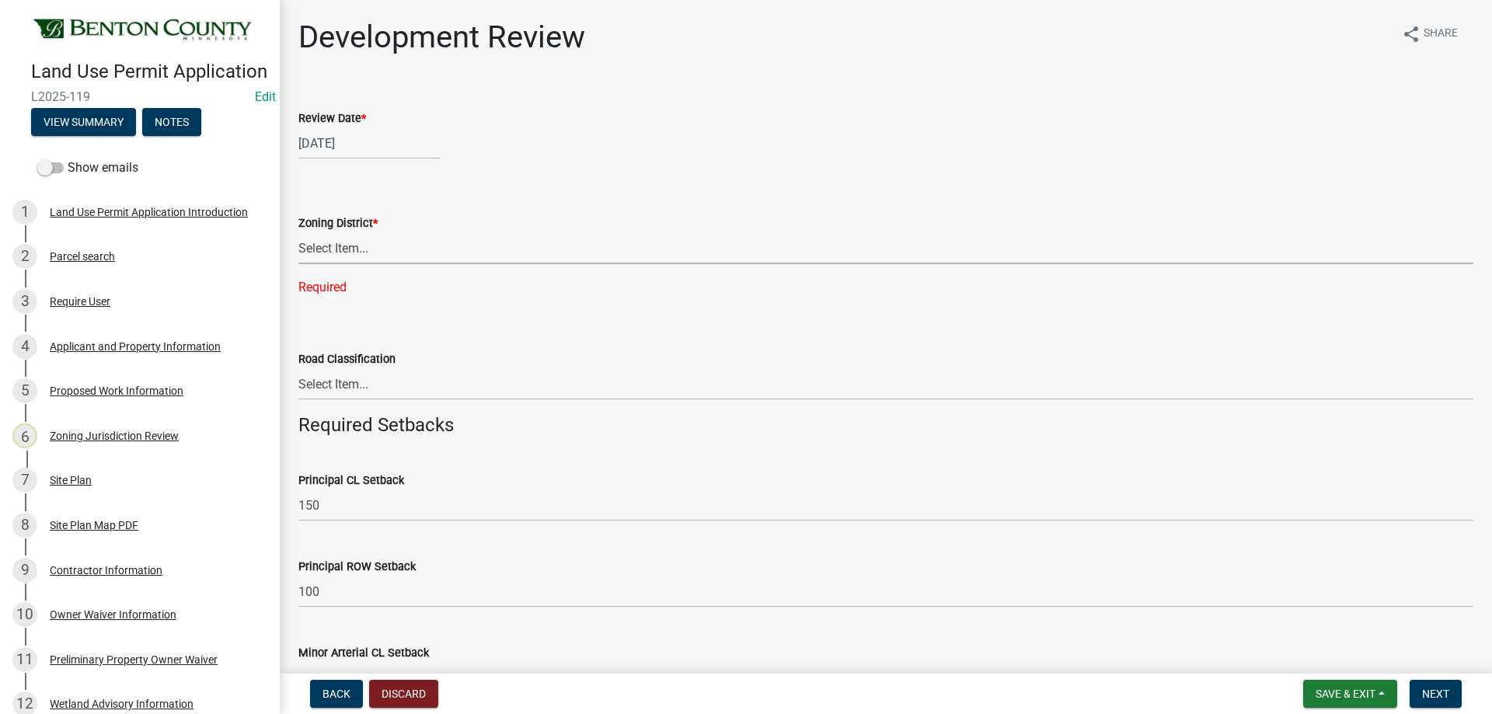
click at [359, 249] on select "Select Item... A B B-2 I-1 I-2 OSD/R-1 PUD R-1 R-2 R-3 R-3/MUD R-A R-S Sauk Rap…" at bounding box center [885, 248] width 1175 height 32
click at [298, 232] on select "Select Item... A B B-2 I-1 I-2 OSD/R-1 PUD R-1 R-2 R-3 R-3/MUD R-A R-S Sauk Rap…" at bounding box center [885, 248] width 1175 height 32
select select "ef7f6c29-75c1-4f15-8380-9275d40714bb"
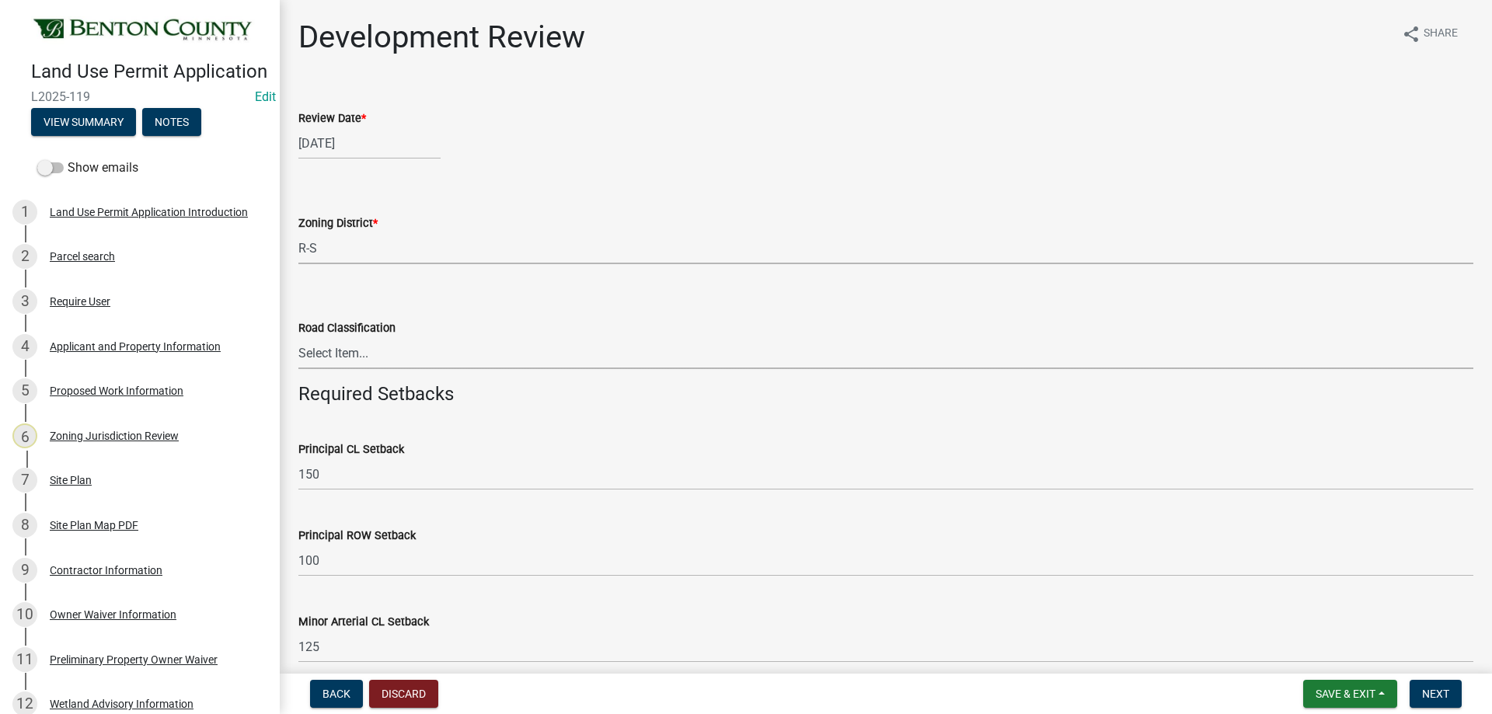
click at [355, 357] on select "Select Item... Principal [GEOGRAPHIC_DATA] completely within a cluster subdivis…" at bounding box center [885, 353] width 1175 height 32
click at [298, 337] on select "Select Item... Principal [GEOGRAPHIC_DATA] completely within a cluster subdivis…" at bounding box center [885, 353] width 1175 height 32
select select "0b2f72af-957f-4e5e-bc8d-0a492fb2505b"
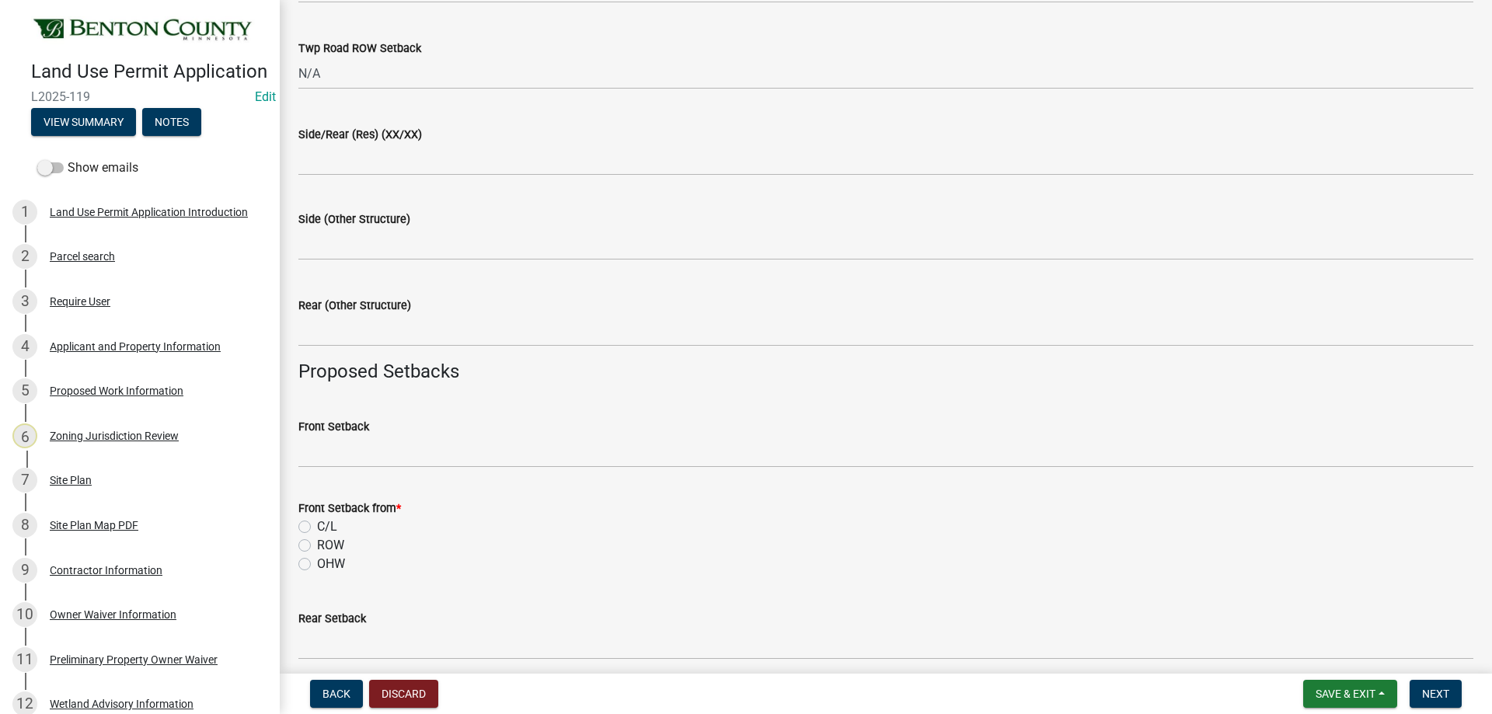
scroll to position [1010, 0]
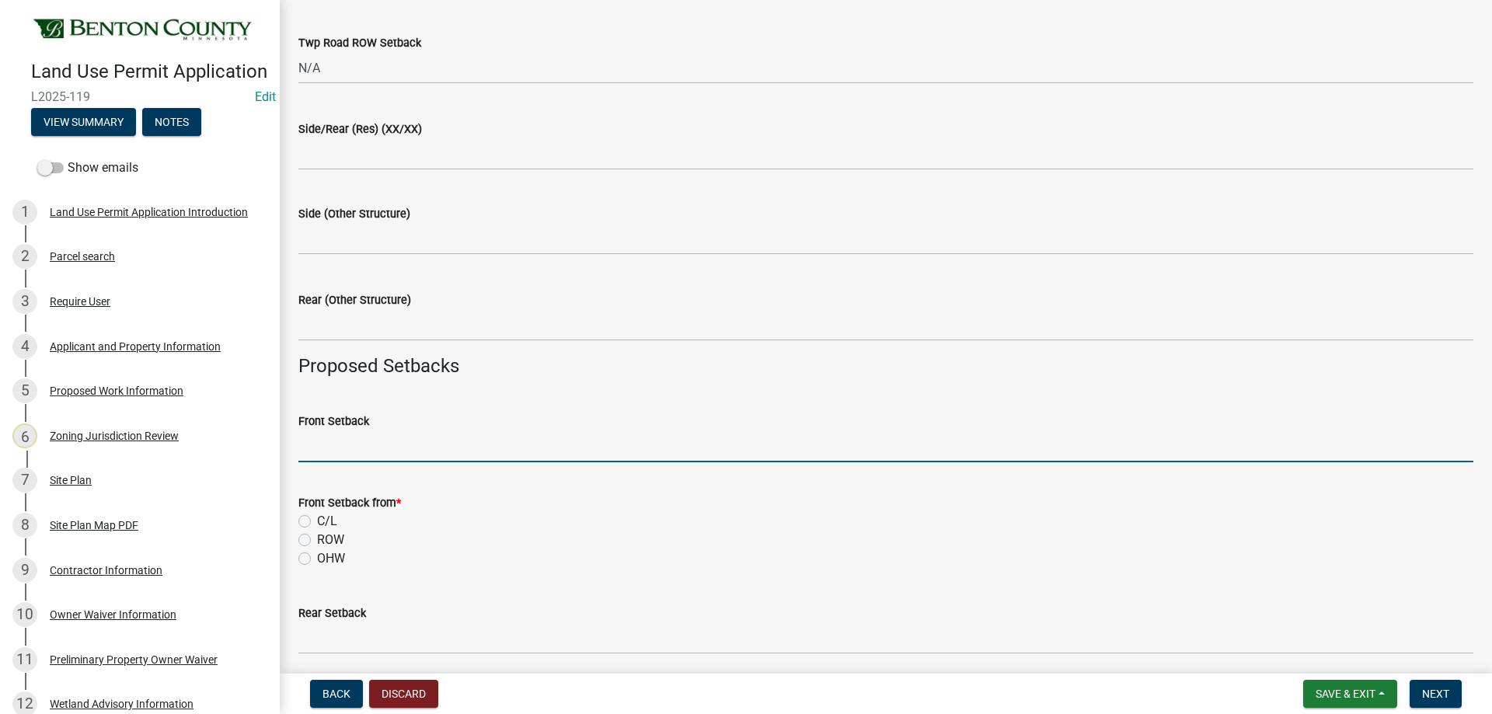
click at [339, 449] on input "Front Setback" at bounding box center [885, 447] width 1175 height 32
type input "394/416"
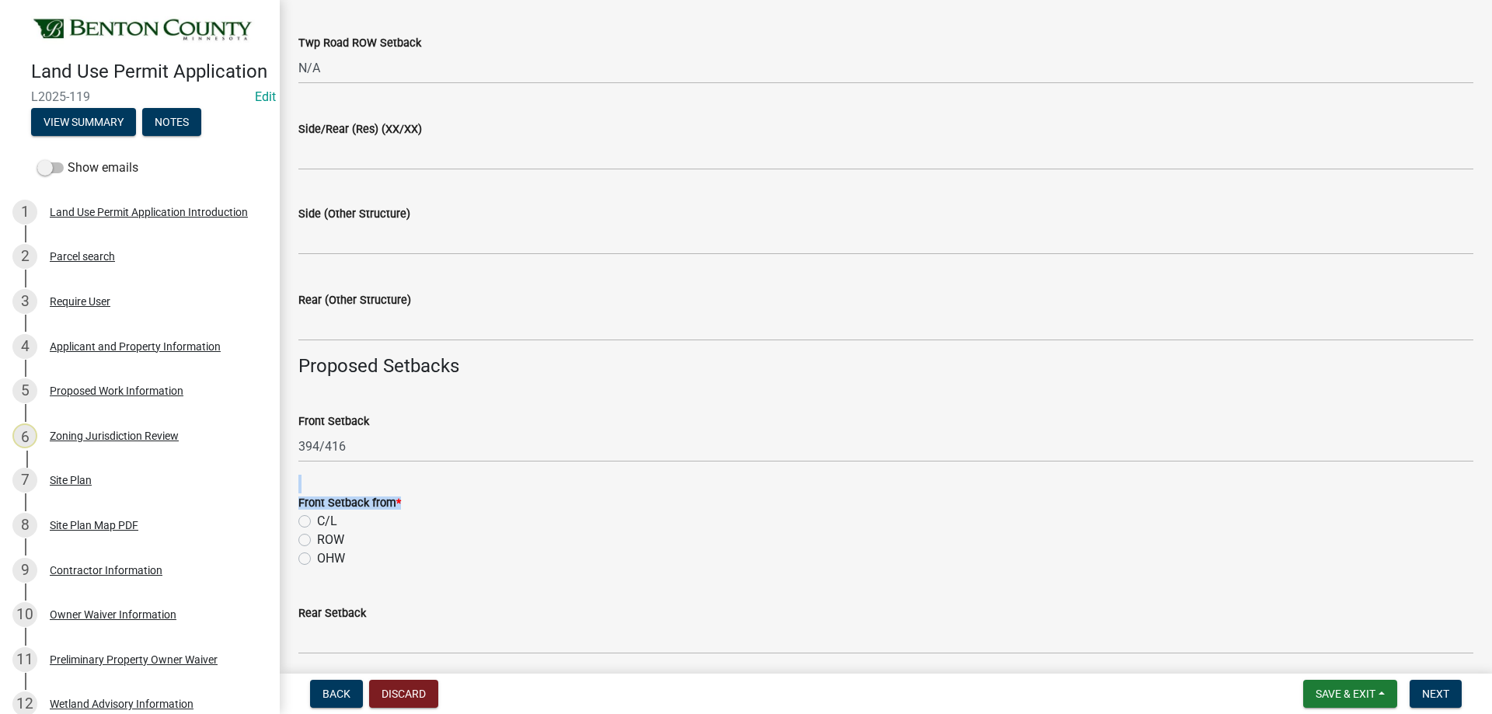
click at [588, 516] on form "Front Setback from * C/L ROW OHW" at bounding box center [885, 521] width 1175 height 93
click at [534, 580] on wm-data-entity-input "Front Setback from * C/L ROW OHW" at bounding box center [885, 528] width 1175 height 107
click at [317, 519] on label "C/L" at bounding box center [327, 521] width 20 height 19
click at [317, 519] on input "C/L" at bounding box center [322, 517] width 10 height 10
radio input "true"
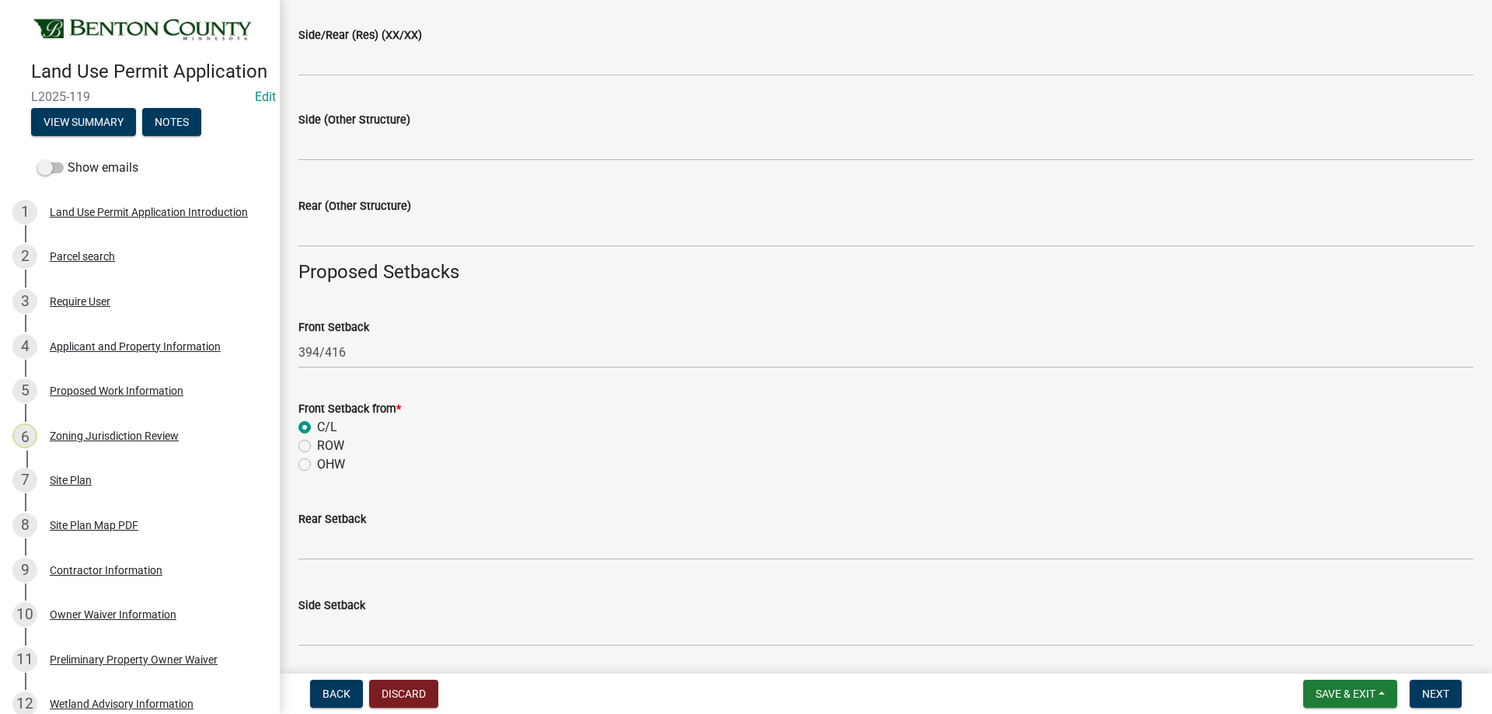
scroll to position [1244, 0]
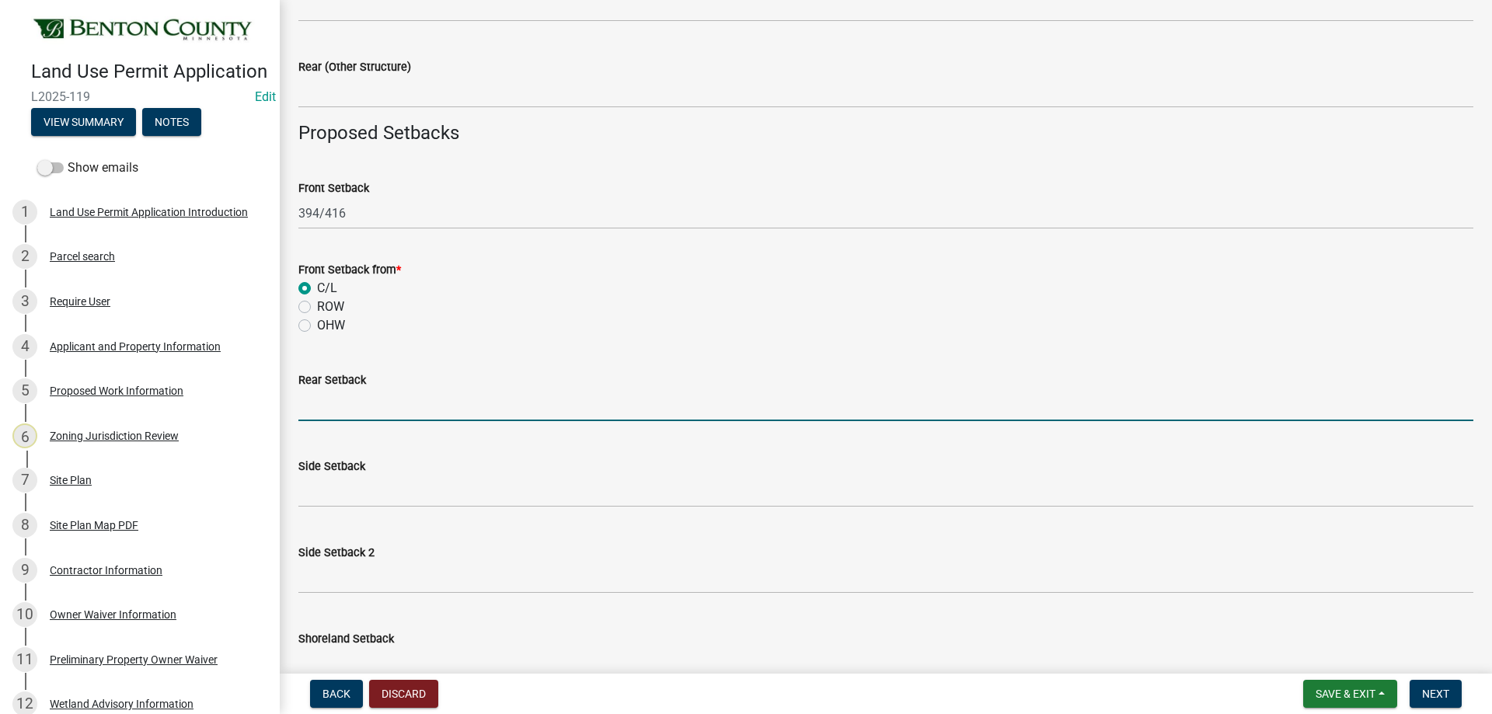
click at [327, 407] on input "text" at bounding box center [885, 405] width 1175 height 32
click at [324, 474] on div "Side Setback" at bounding box center [885, 466] width 1175 height 19
click at [319, 405] on input "551548" at bounding box center [885, 405] width 1175 height 32
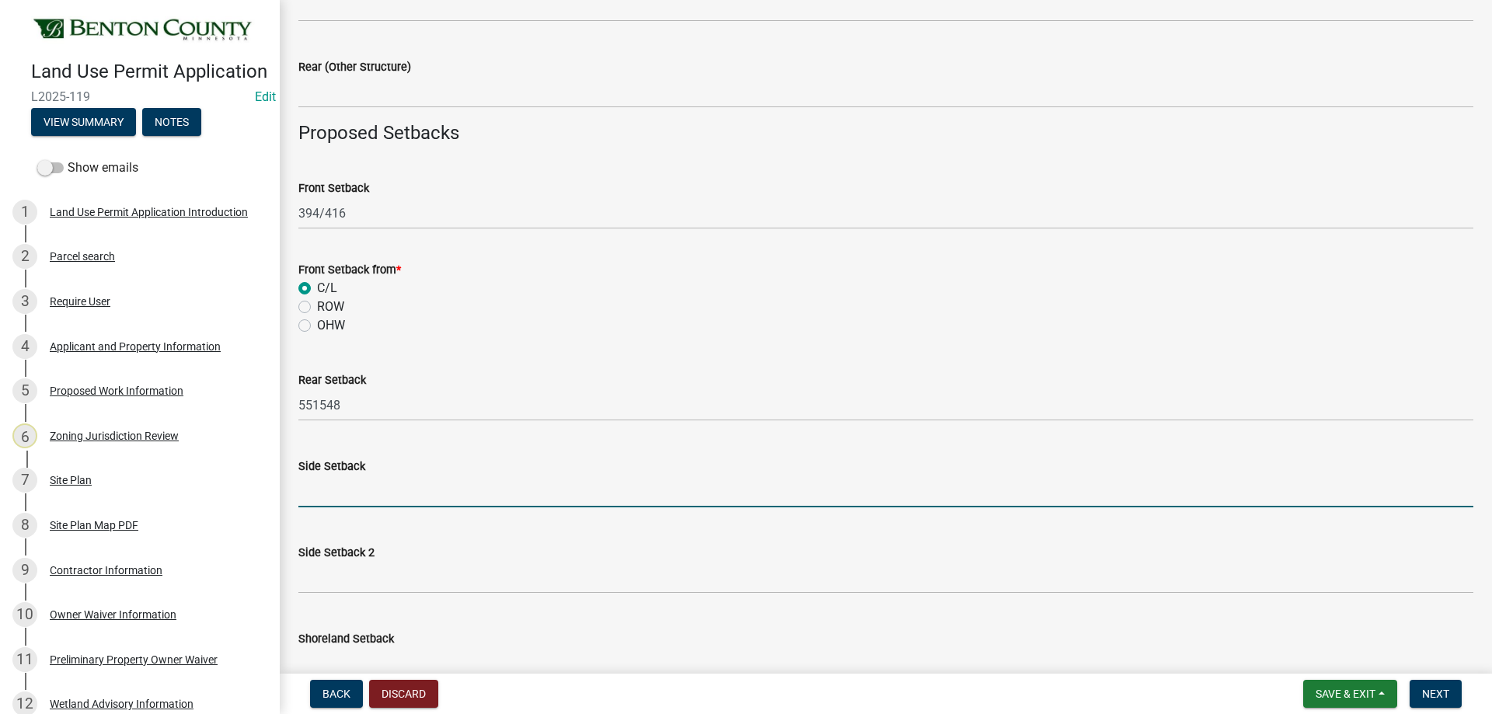
click at [384, 495] on input "text" at bounding box center [885, 492] width 1175 height 32
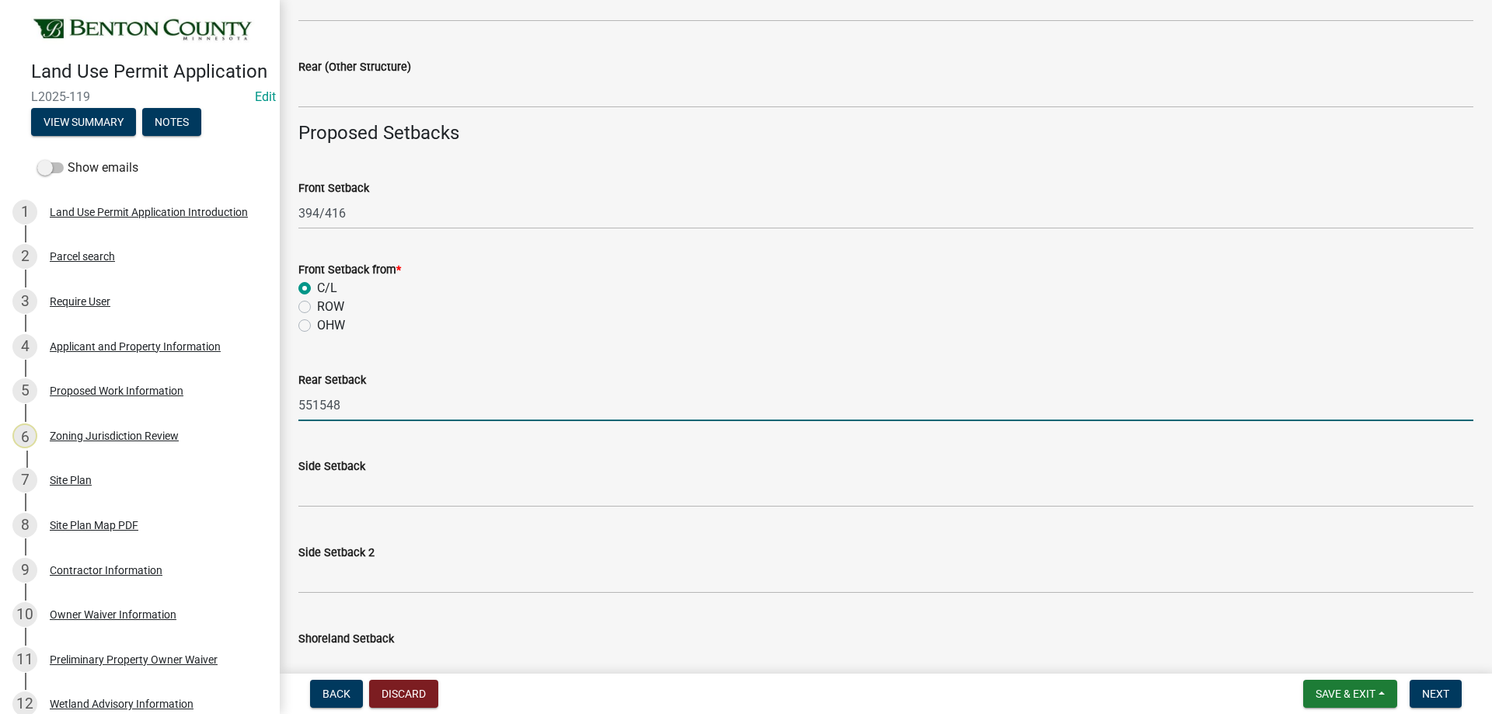
click at [318, 396] on input "551548" at bounding box center [885, 405] width 1175 height 32
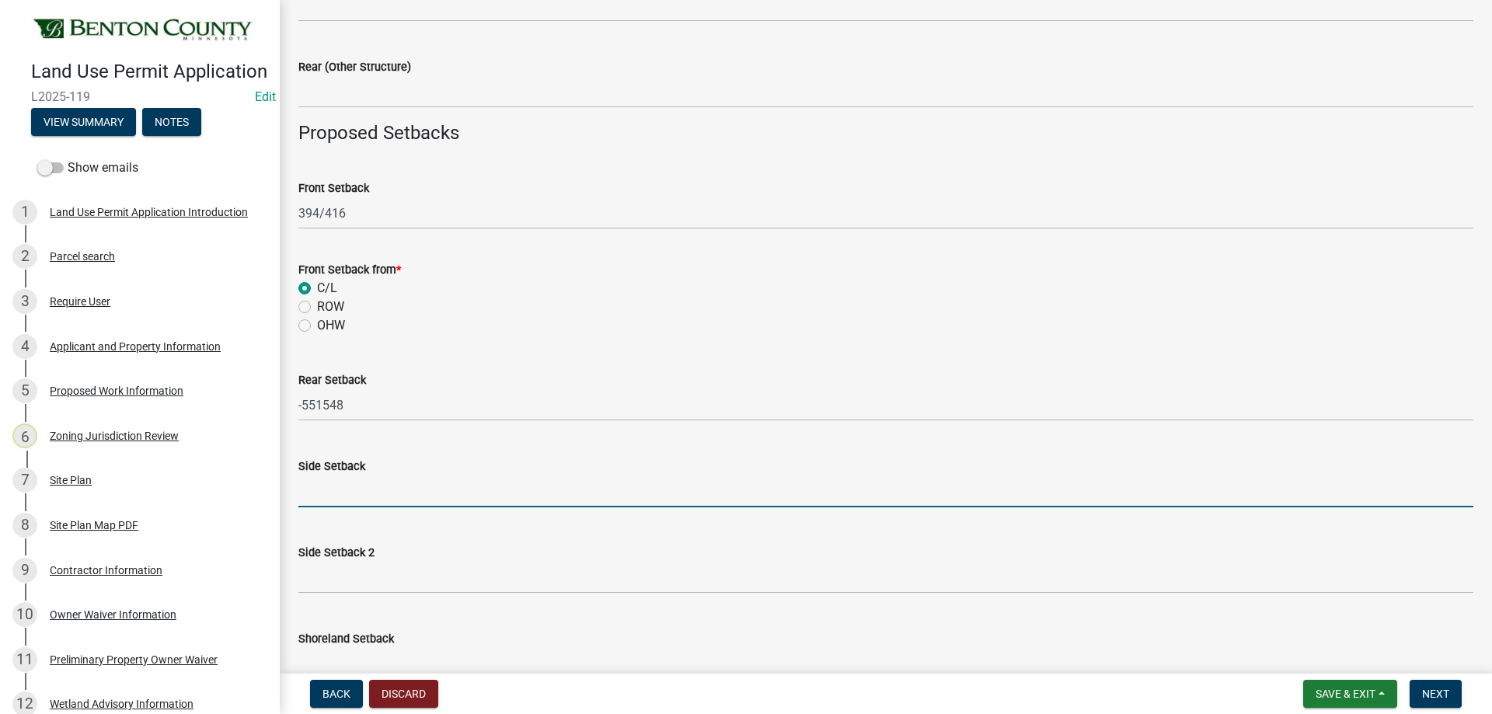
click at [376, 484] on input "text" at bounding box center [885, 492] width 1175 height 32
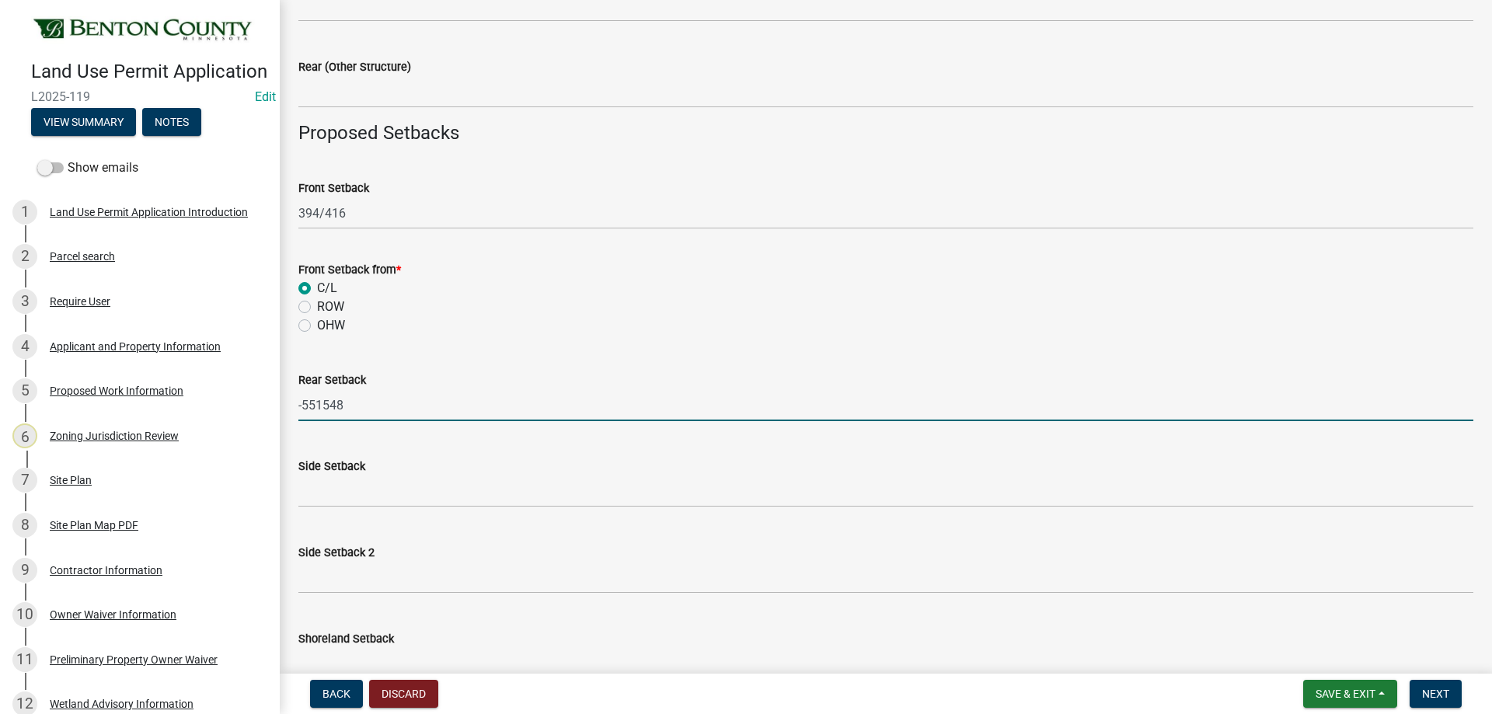
click at [309, 400] on input "-551548" at bounding box center [885, 405] width 1175 height 32
click at [302, 403] on input "-551548" at bounding box center [885, 405] width 1175 height 32
type input "551548"
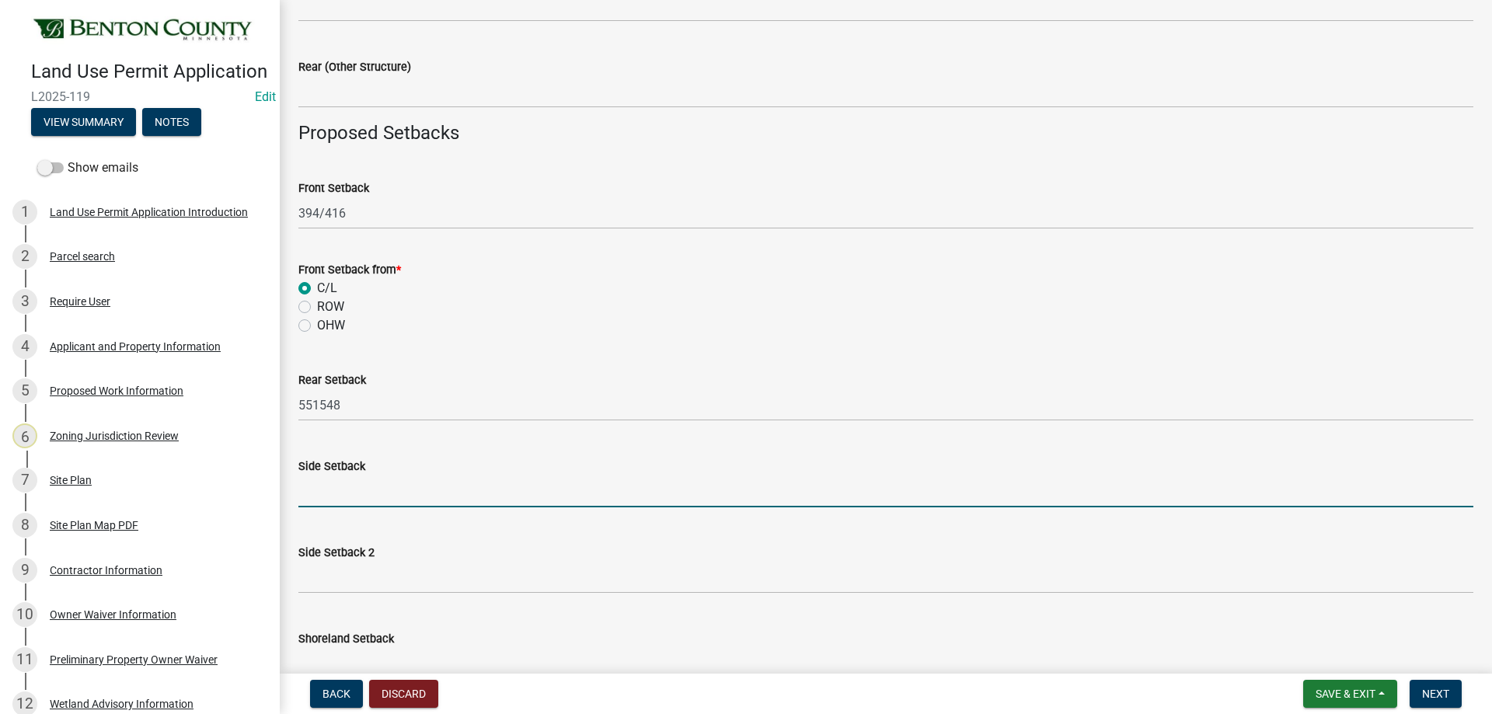
click at [323, 497] on input "text" at bounding box center [885, 492] width 1175 height 32
type input "213182"
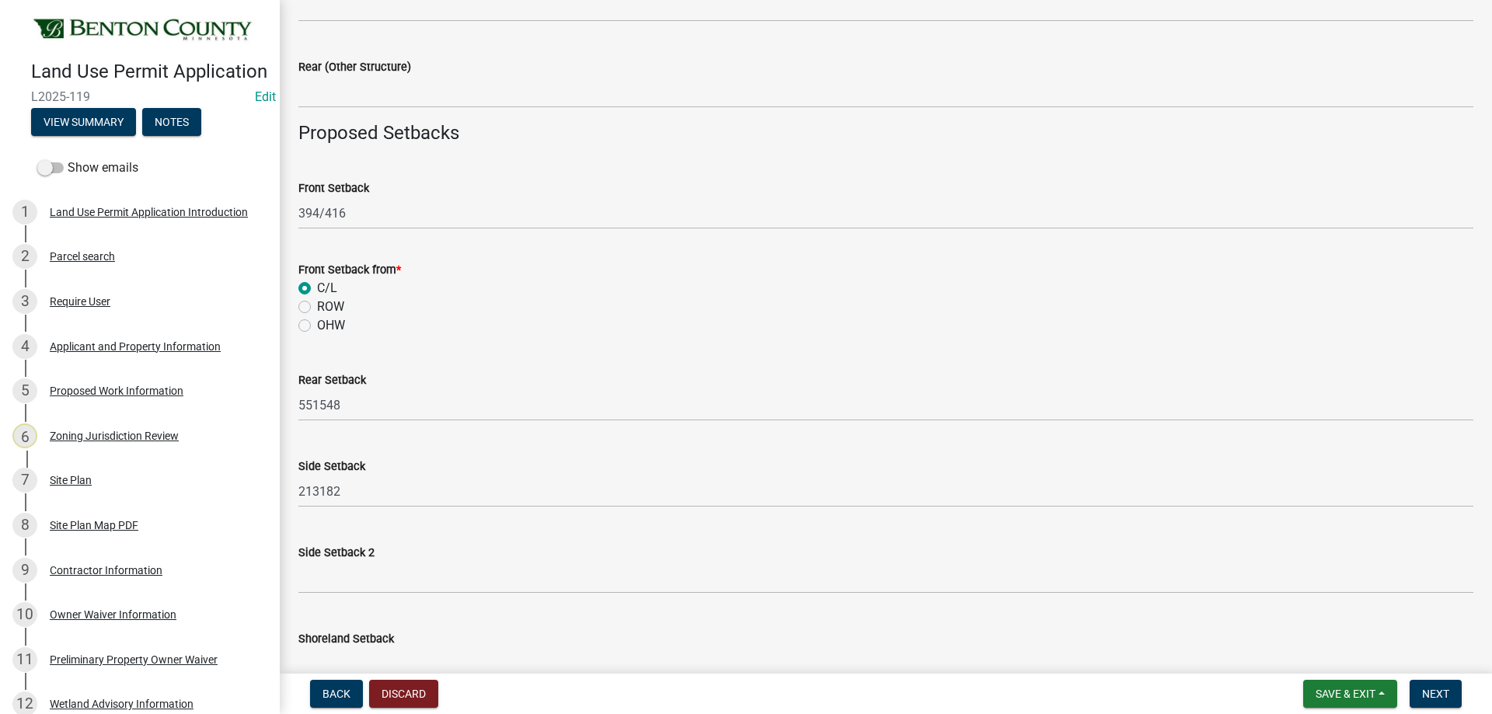
click at [310, 553] on label "Side Setback 2" at bounding box center [336, 553] width 76 height 11
click at [311, 553] on label "Side Setback 2" at bounding box center [336, 553] width 76 height 11
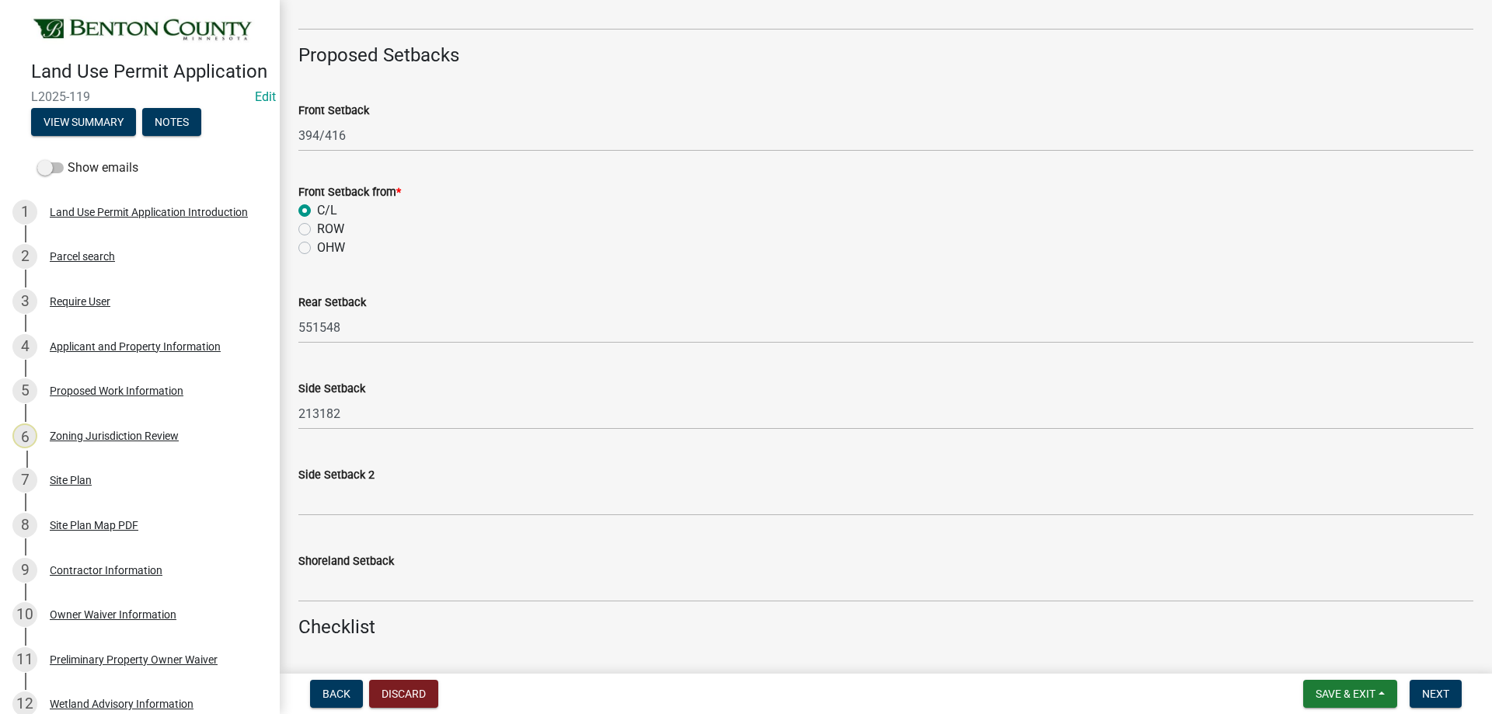
click at [336, 483] on div "Side Setback 2" at bounding box center [885, 475] width 1175 height 19
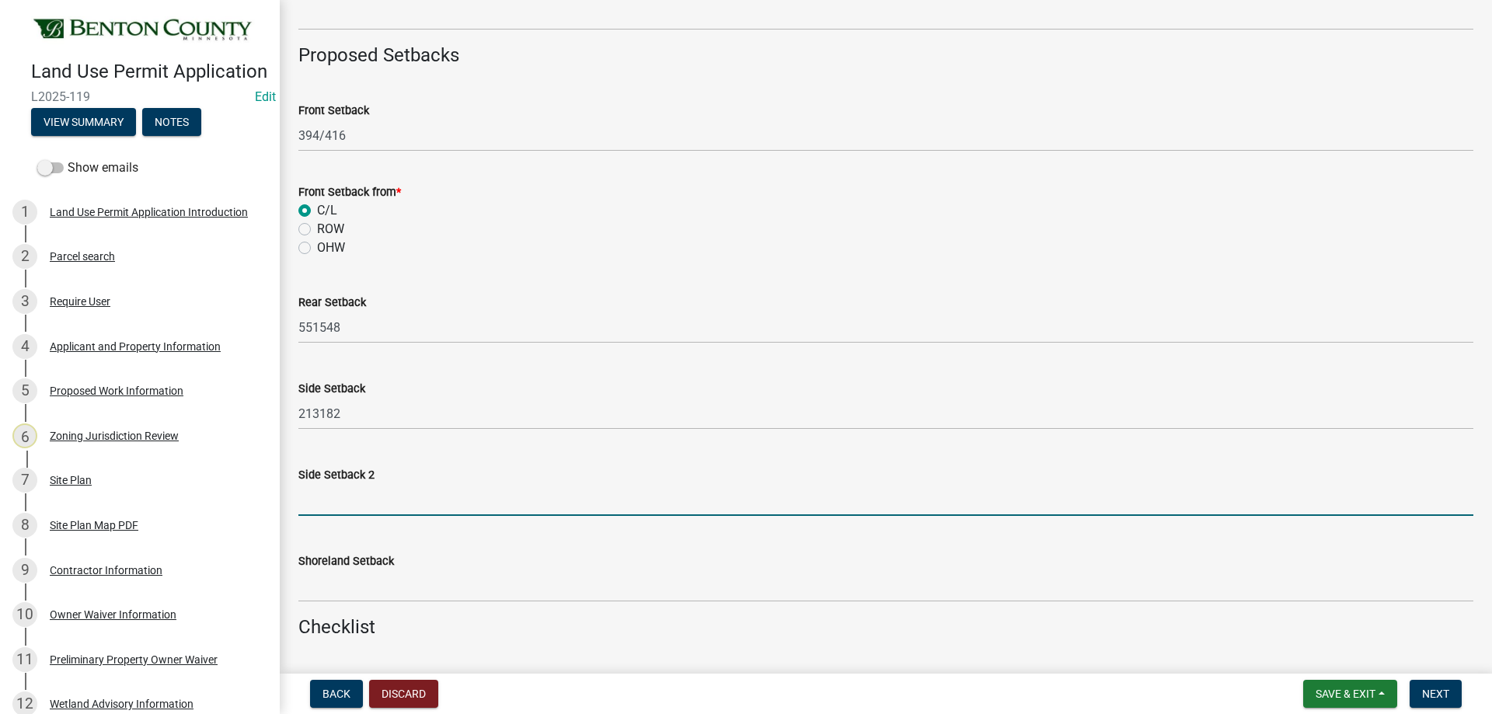
click at [333, 505] on input "text" at bounding box center [885, 500] width 1175 height 32
type input "193265"
click at [573, 540] on div "Shoreland Setback" at bounding box center [885, 566] width 1175 height 72
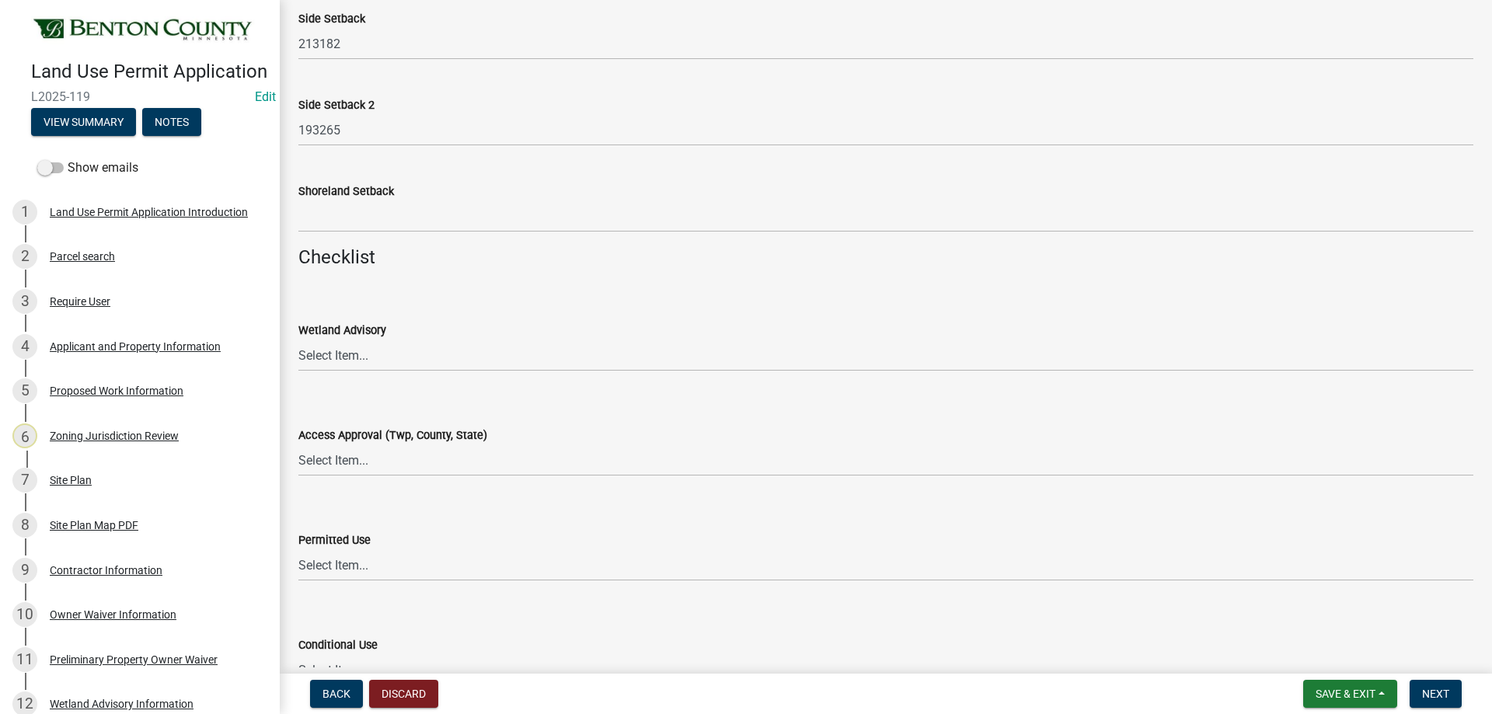
scroll to position [1710, 0]
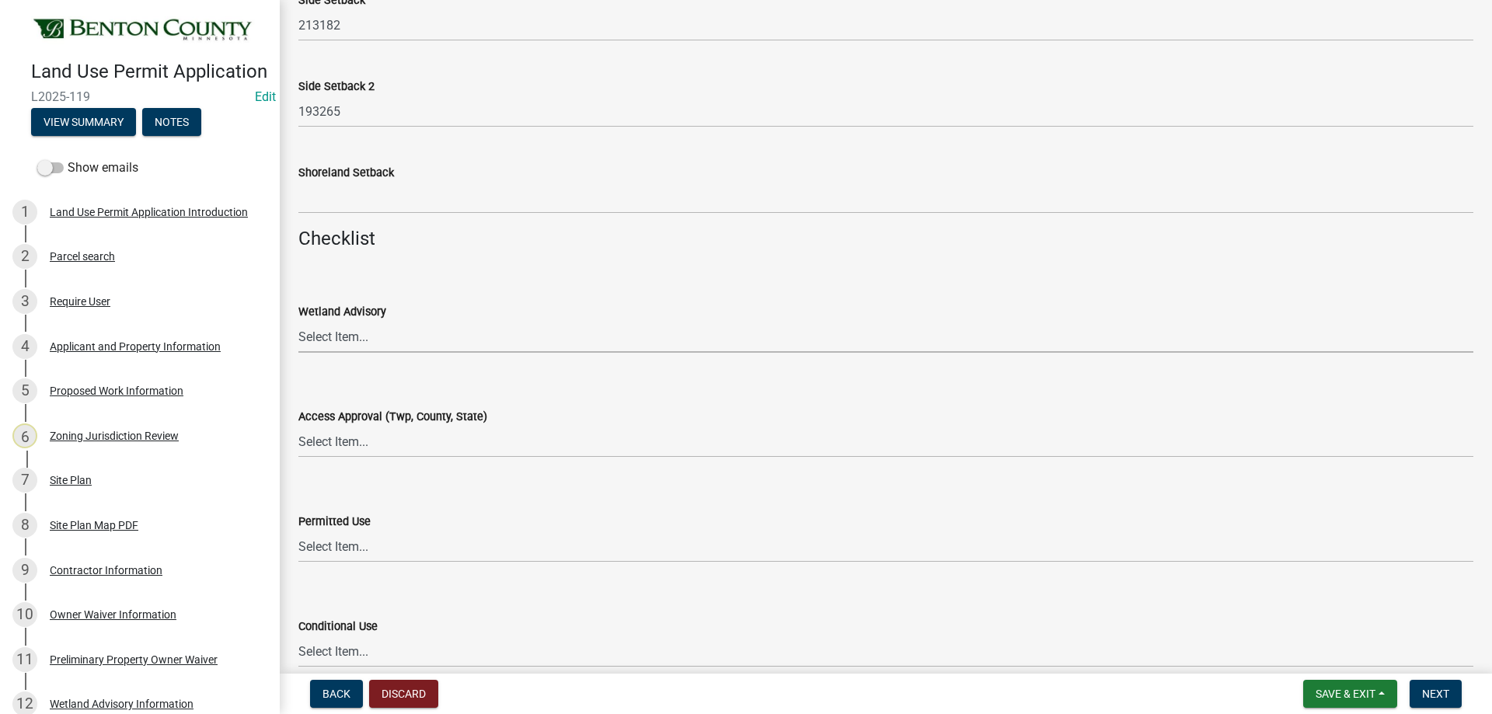
click at [370, 336] on select "Select Item... Yes No OK N/A" at bounding box center [885, 337] width 1175 height 32
click at [298, 321] on select "Select Item... Yes No OK N/A" at bounding box center [885, 337] width 1175 height 32
select select "29e042a6-806b-4b88-8ad4-222f55a74e1f"
click at [399, 443] on select "Select Item... Yes No OK N/A" at bounding box center [885, 442] width 1175 height 32
click at [298, 426] on select "Select Item... Yes No OK N/A" at bounding box center [885, 442] width 1175 height 32
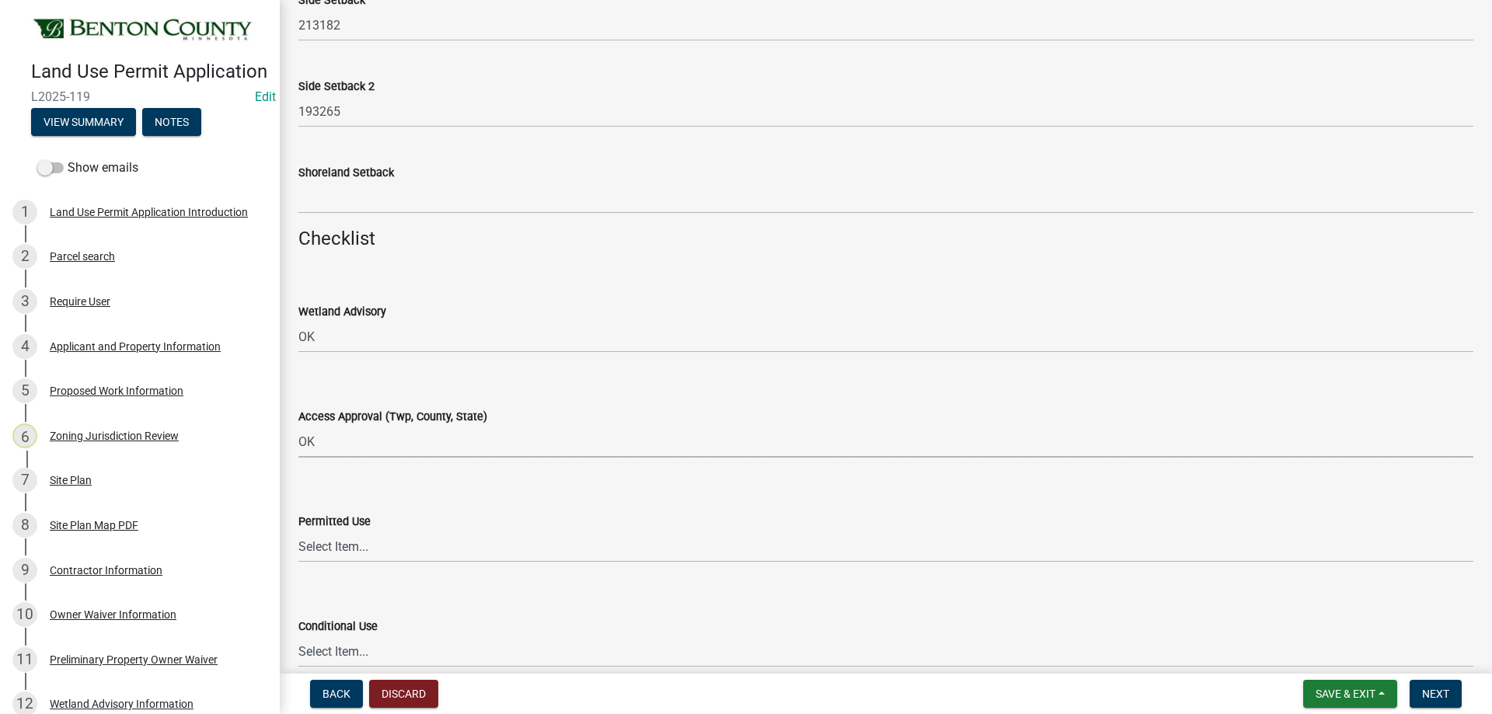
select select "29e042a6-806b-4b88-8ad4-222f55a74e1f"
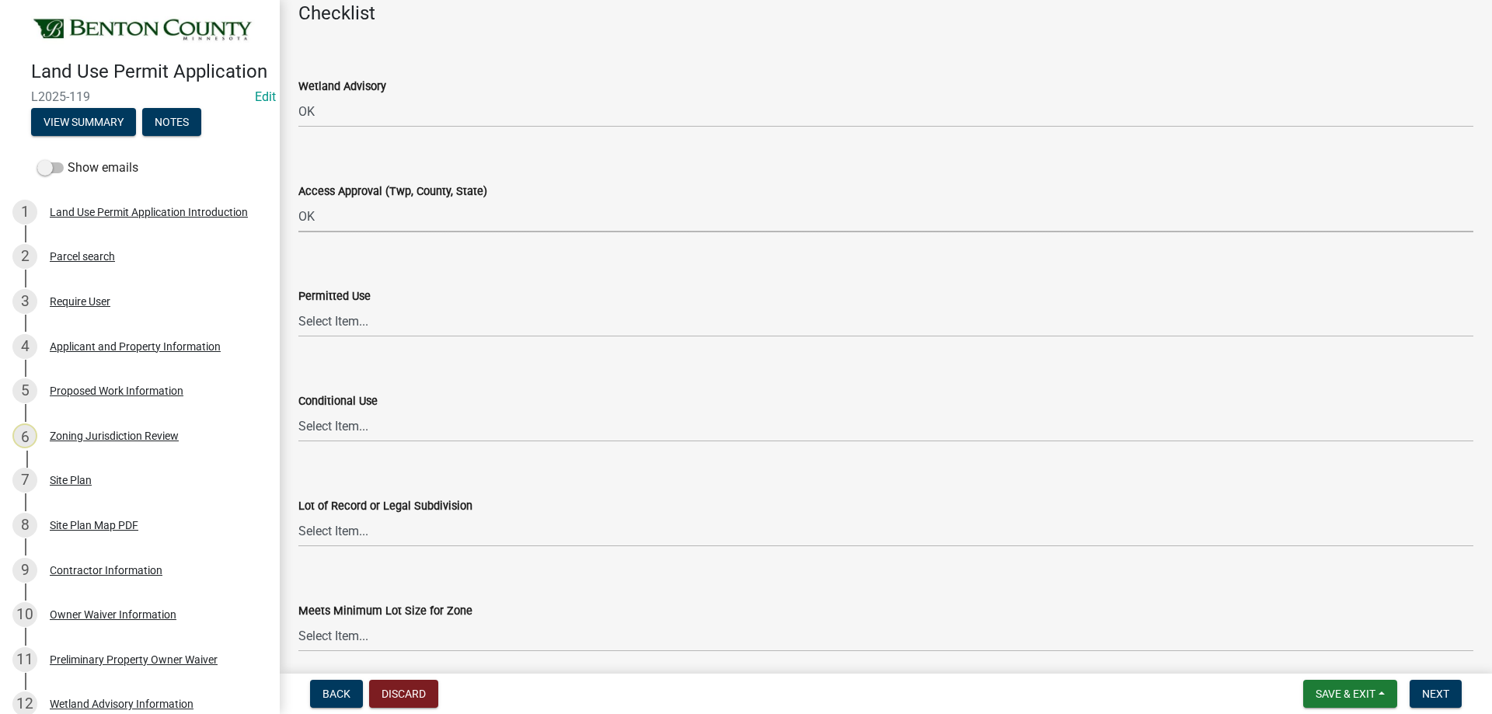
scroll to position [1943, 0]
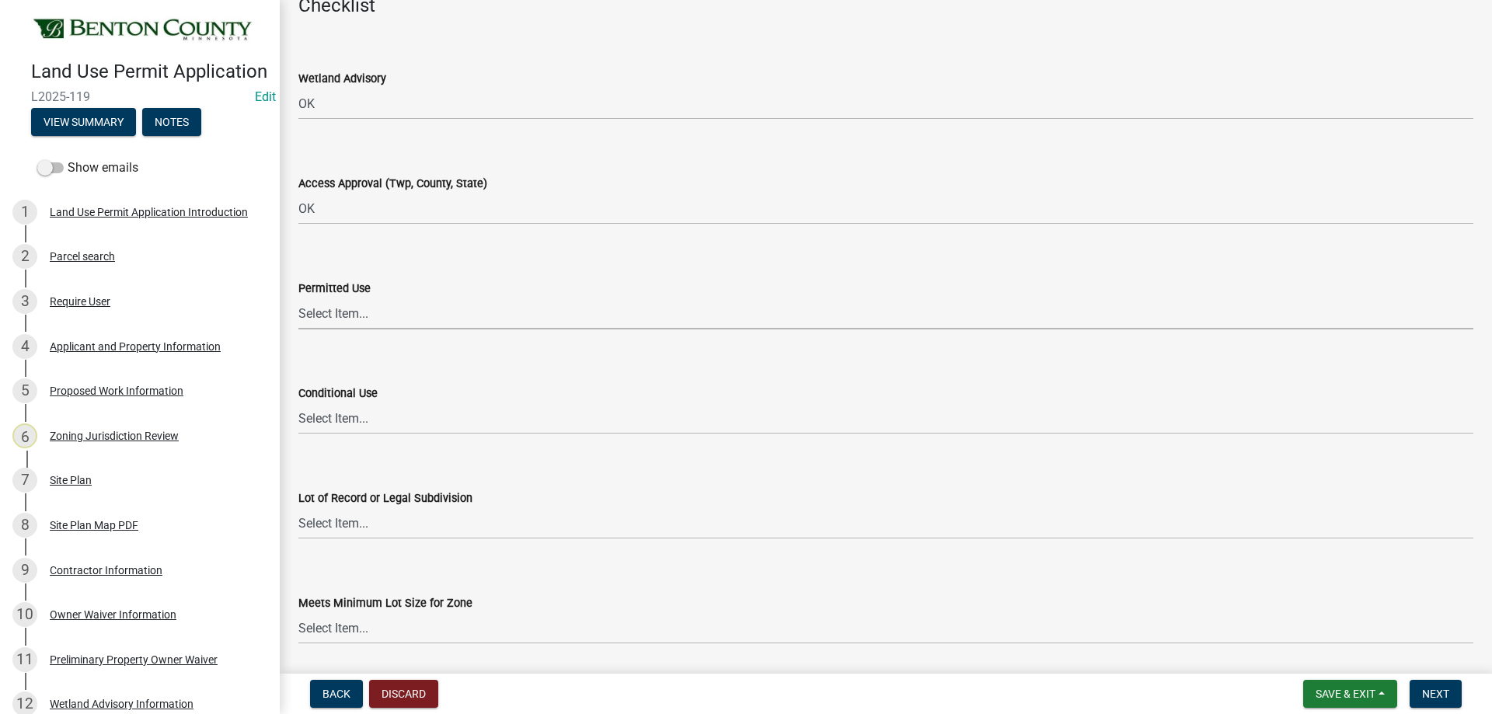
click at [316, 310] on select "Select Item... Yes No OK N/A" at bounding box center [885, 314] width 1175 height 32
click at [298, 298] on select "Select Item... Yes No OK N/A" at bounding box center [885, 314] width 1175 height 32
select select "72748fc4-3f0a-45e2-b467-dc37e2b15731"
click at [360, 430] on select "Select Item... Yes No OK N/A" at bounding box center [885, 419] width 1175 height 32
click at [298, 403] on select "Select Item... Yes No OK N/A" at bounding box center [885, 419] width 1175 height 32
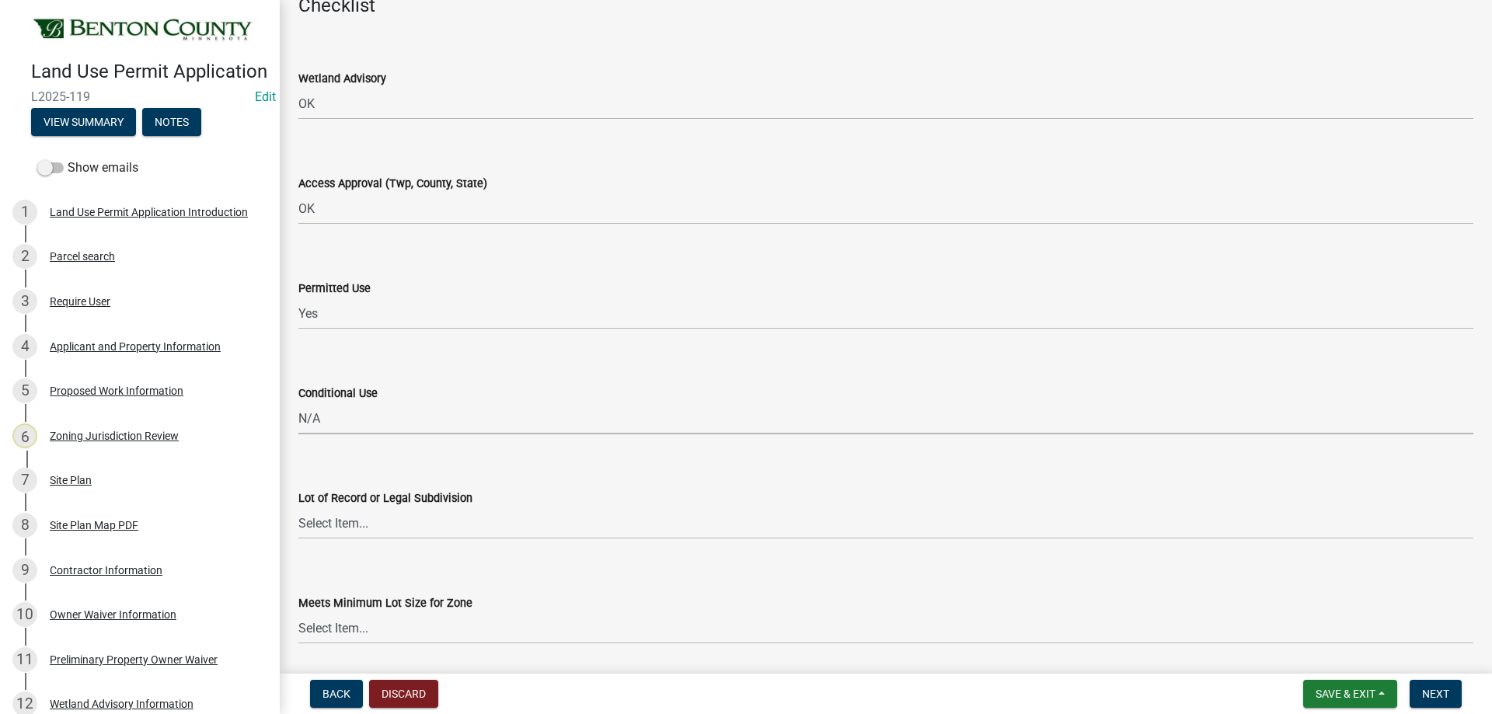
select select "886b3fcf-7535-4eb7-bda7-c47490aa8987"
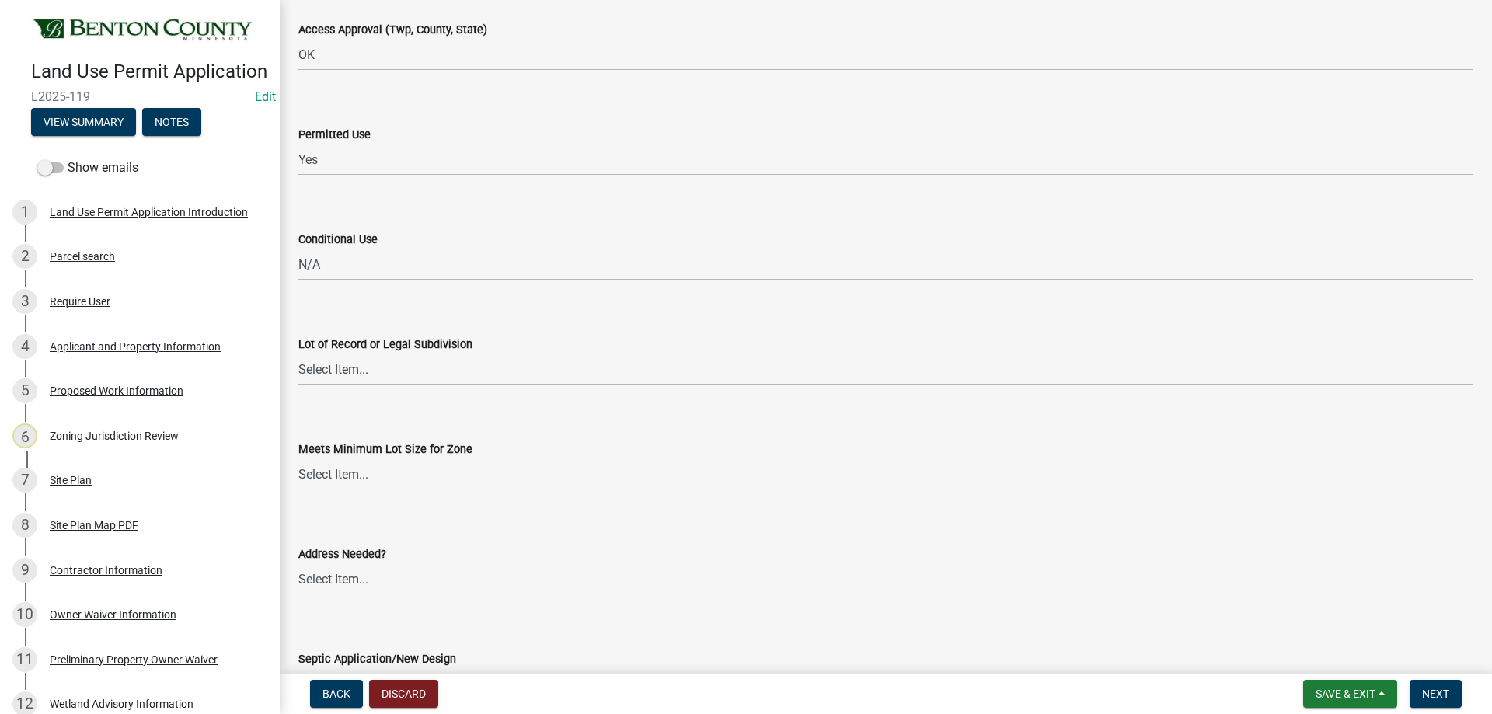
scroll to position [2099, 0]
drag, startPoint x: 350, startPoint y: 375, endPoint x: 348, endPoint y: 383, distance: 8.7
click at [350, 375] on select "Select Item... Yes No OK N/A" at bounding box center [885, 368] width 1175 height 32
click at [298, 352] on select "Select Item... Yes No OK N/A" at bounding box center [885, 368] width 1175 height 32
select select "29e042a6-806b-4b88-8ad4-222f55a74e1f"
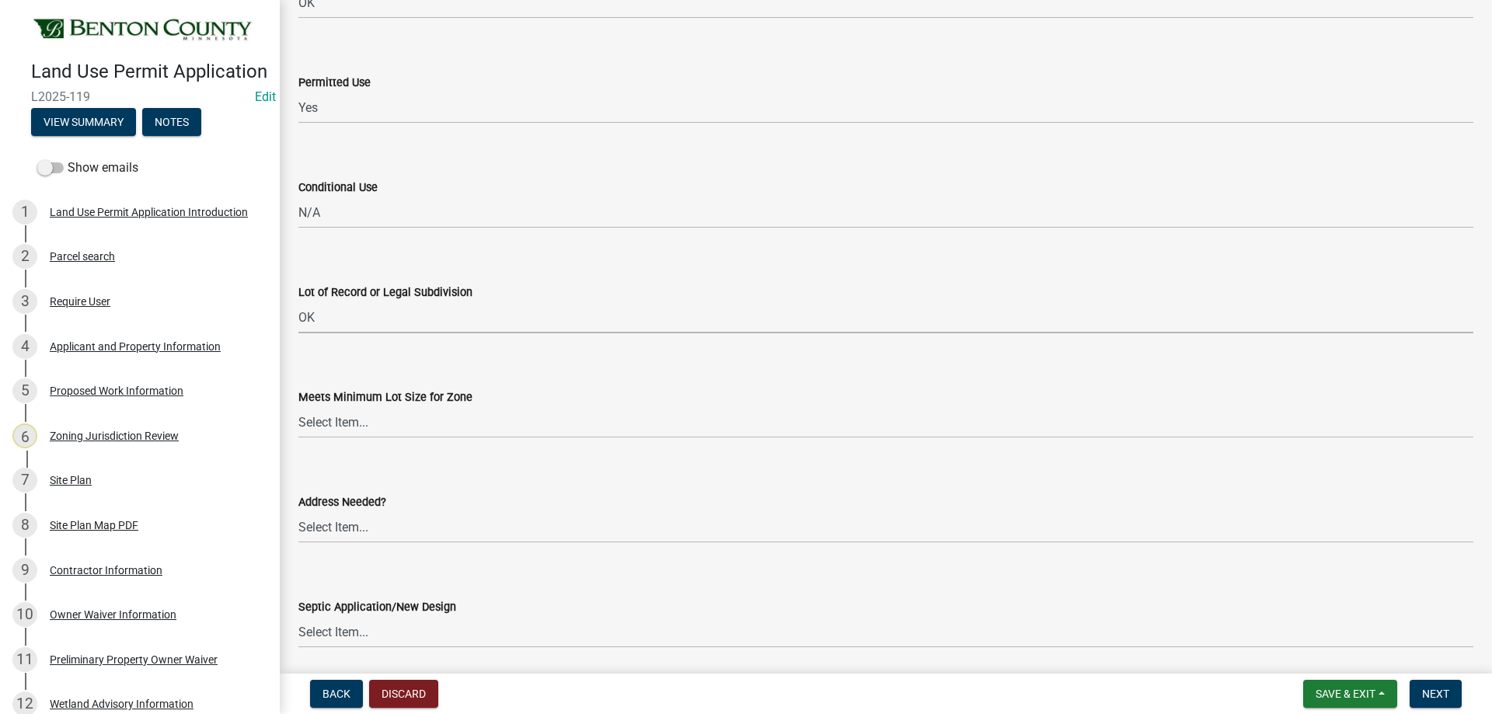
scroll to position [2176, 0]
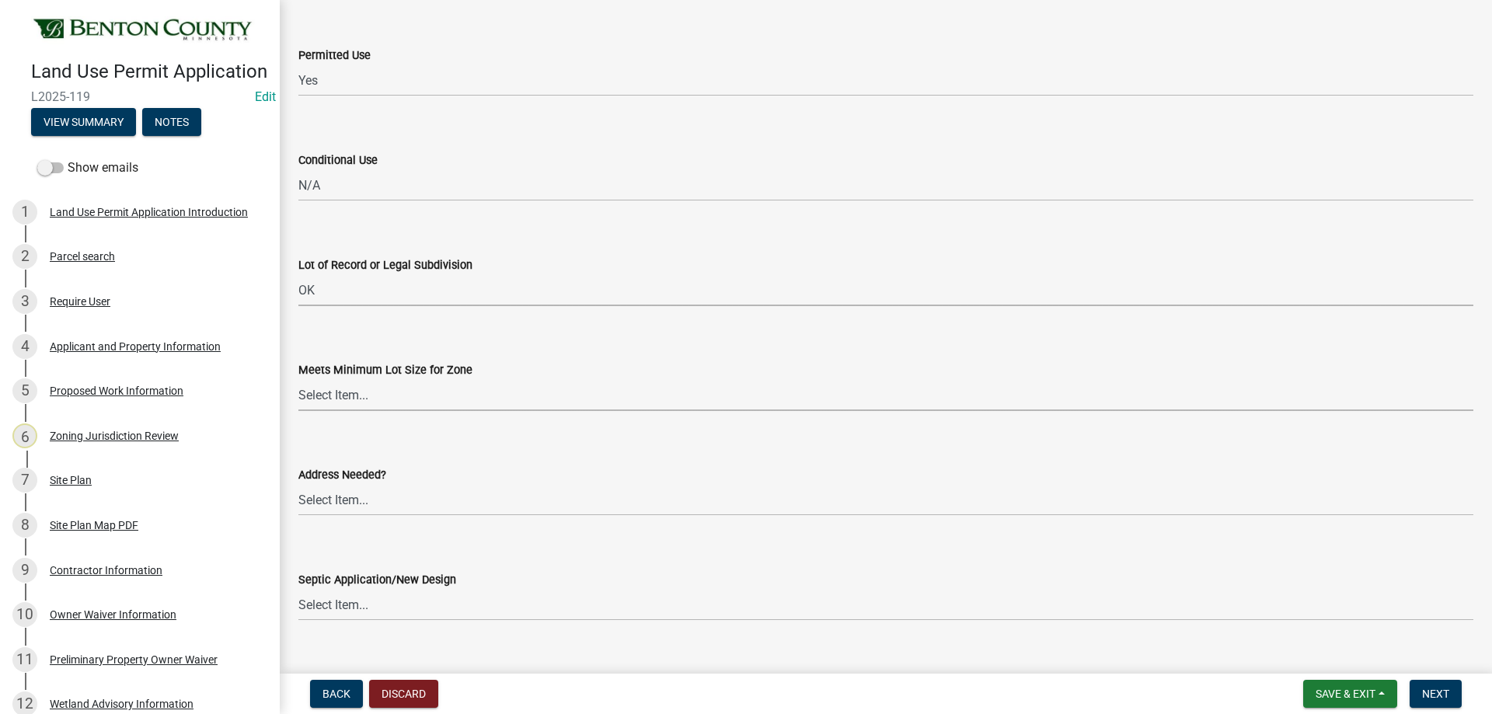
click at [360, 400] on select "Select Item... Yes No OK N/A" at bounding box center [885, 395] width 1175 height 32
click at [298, 379] on select "Select Item... Yes No OK N/A" at bounding box center [885, 395] width 1175 height 32
select select "29e042a6-806b-4b88-8ad4-222f55a74e1f"
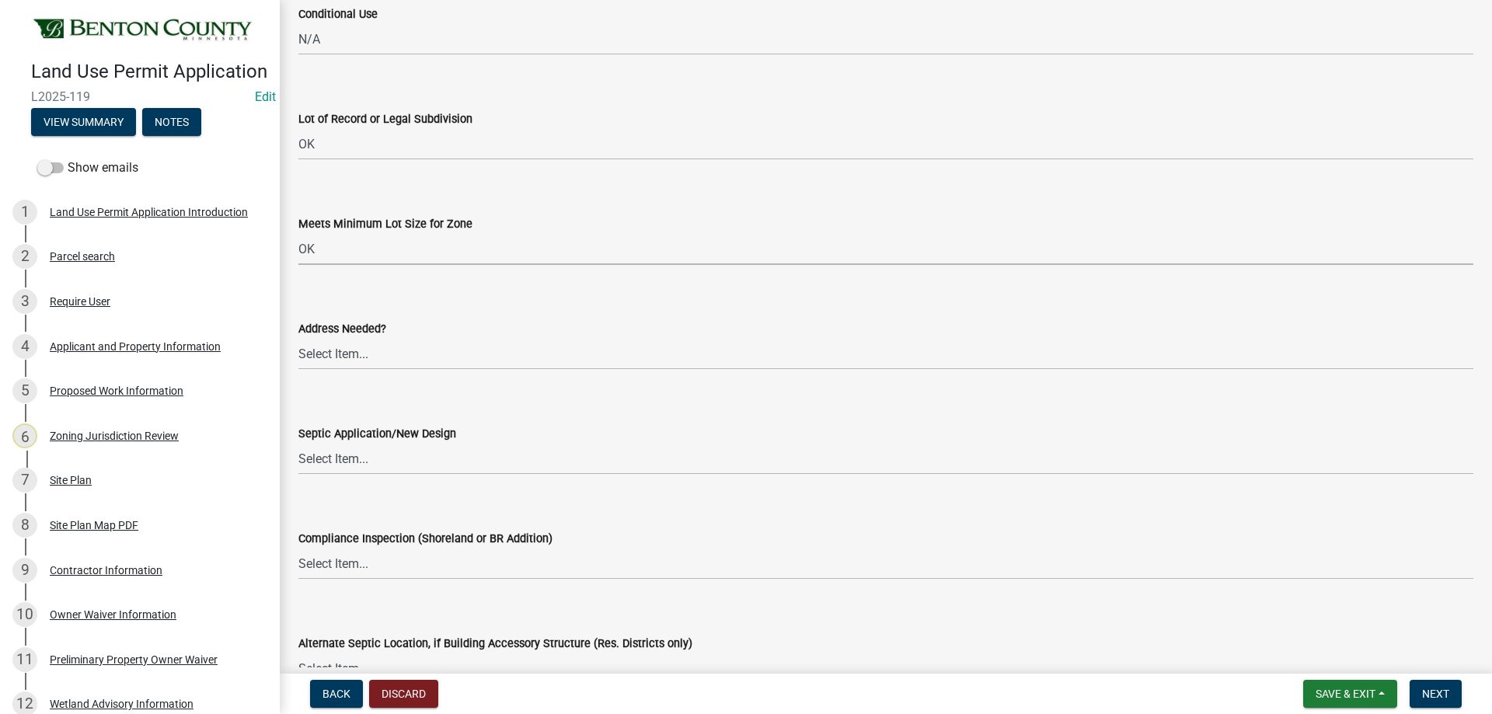
scroll to position [2332, 0]
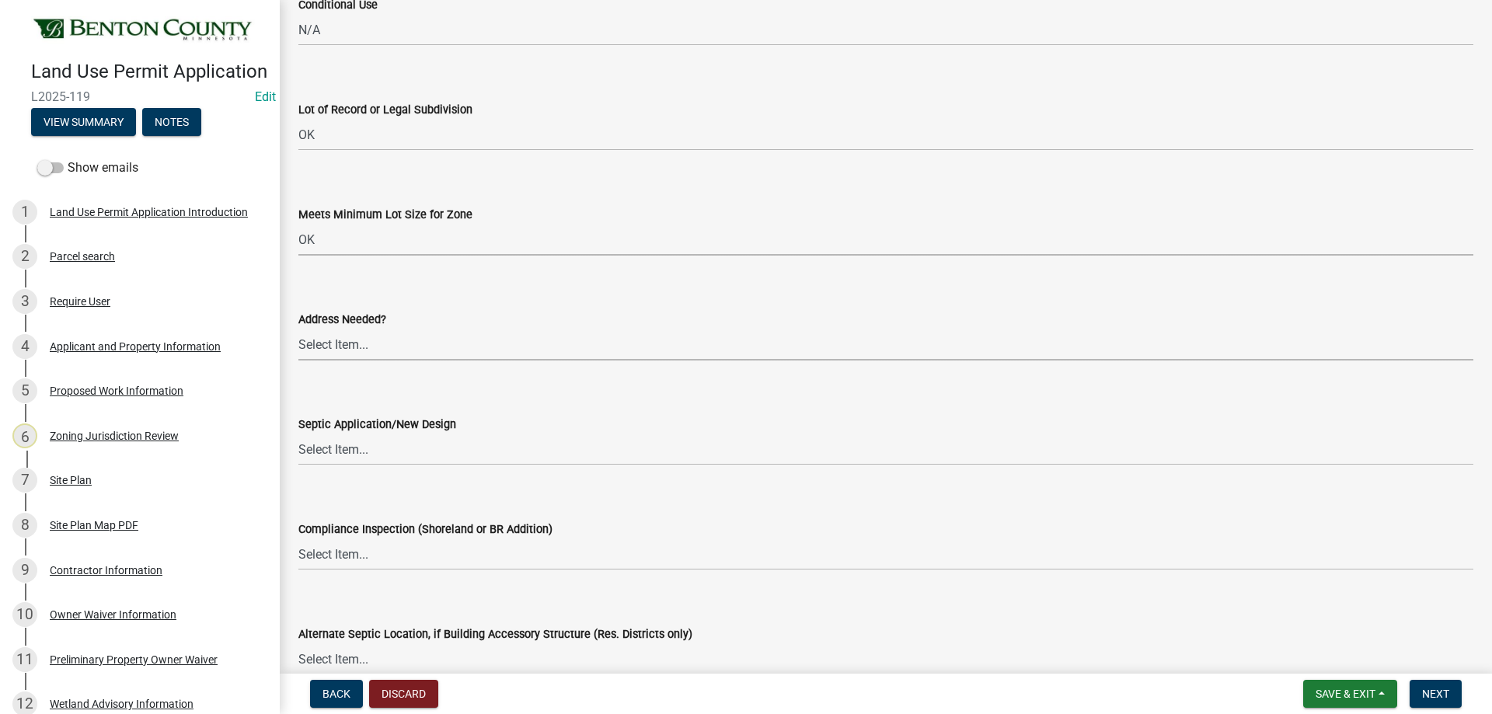
click at [338, 348] on select "Select Item... Yes No OK N/A" at bounding box center [885, 345] width 1175 height 32
click at [298, 329] on select "Select Item... Yes No OK N/A" at bounding box center [885, 345] width 1175 height 32
select select "445341f5-2b7a-4e9a-a8a7-43788b572440"
click at [347, 454] on select "Select Item... Yes No OK N/A" at bounding box center [885, 450] width 1175 height 32
click at [298, 434] on select "Select Item... Yes No OK N/A" at bounding box center [885, 450] width 1175 height 32
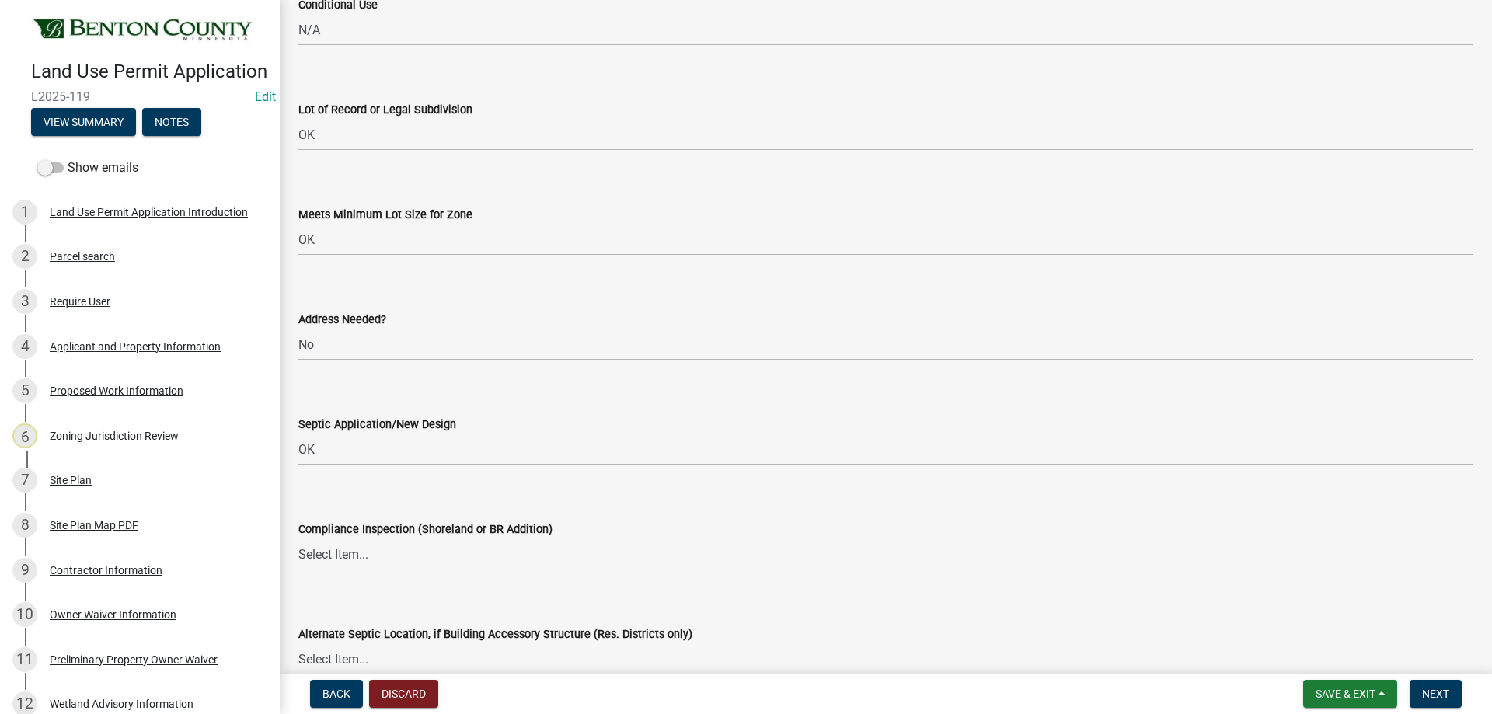
select select "29e042a6-806b-4b88-8ad4-222f55a74e1f"
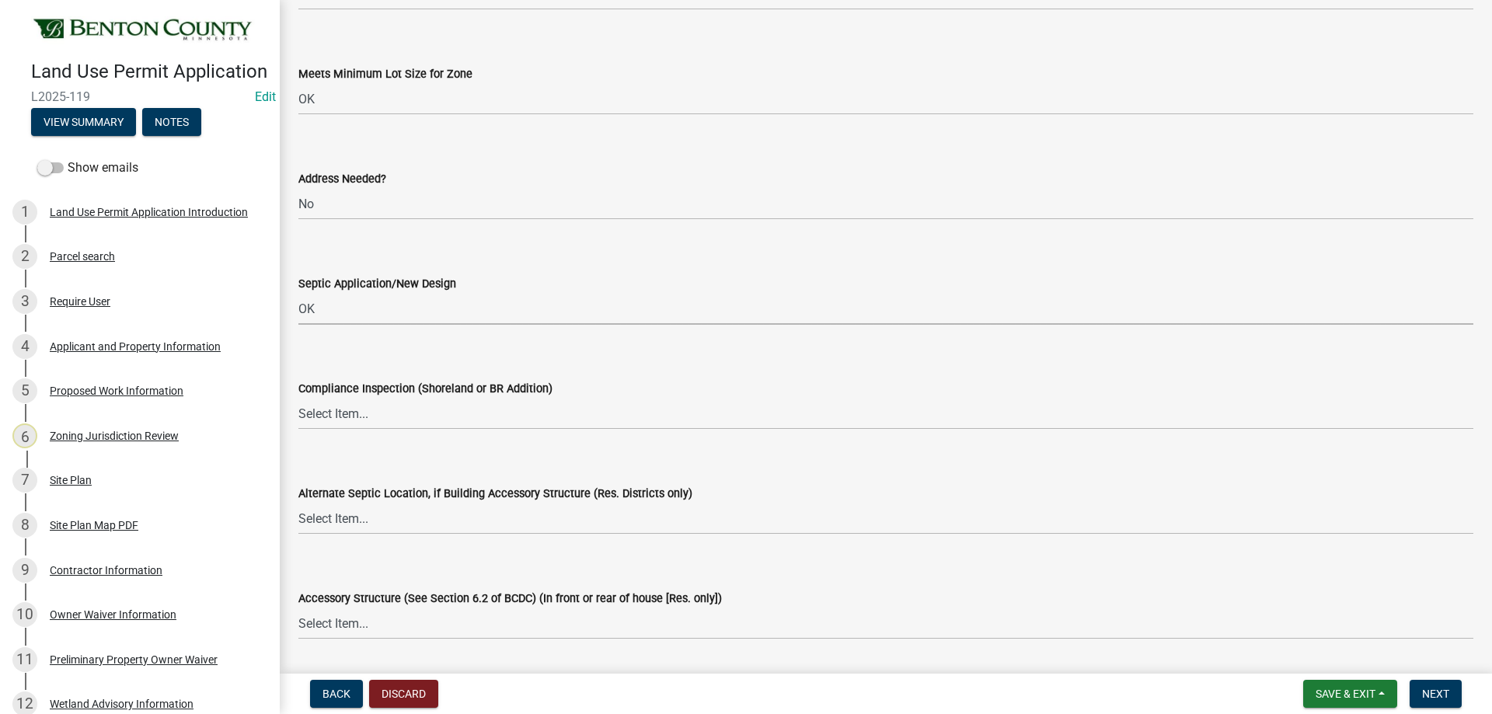
scroll to position [2487, 0]
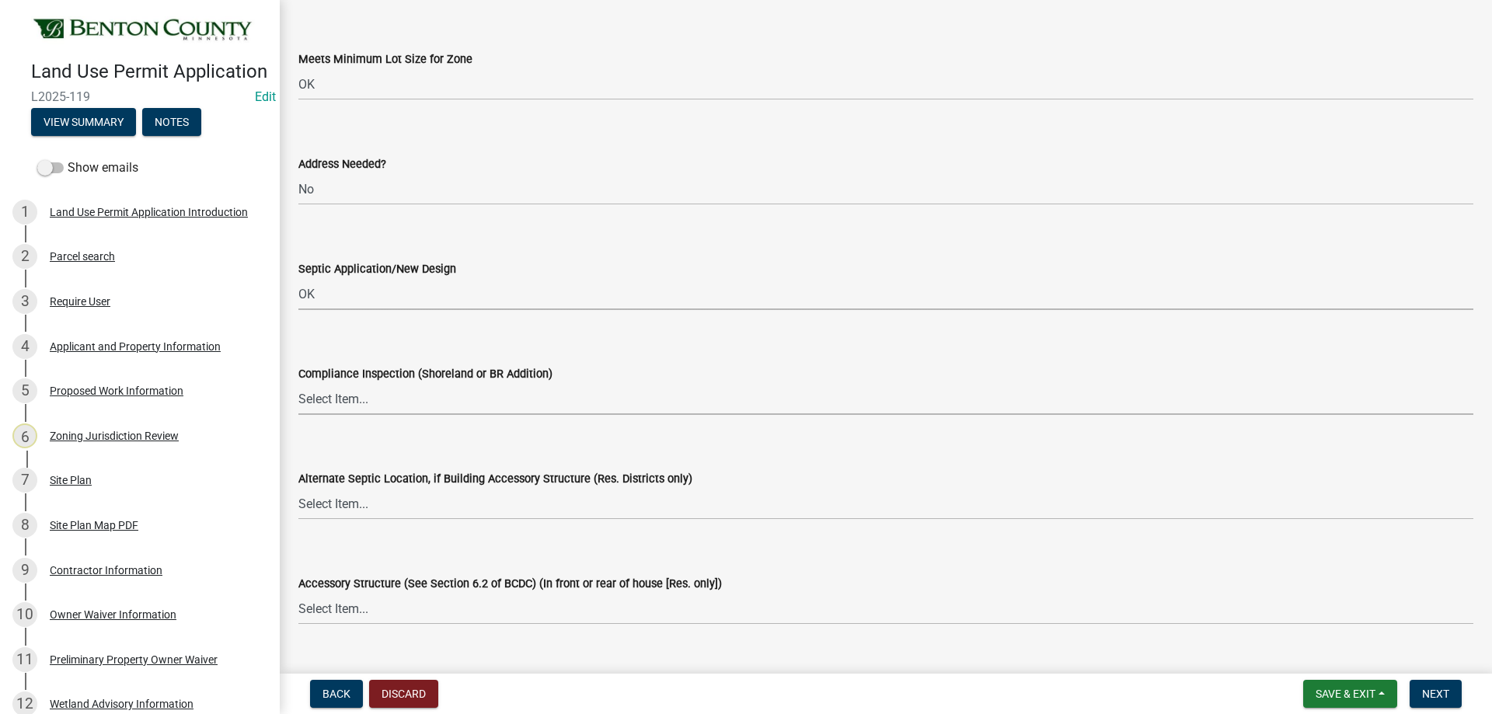
click at [381, 407] on select "Select Item... Yes No OK N/A" at bounding box center [885, 399] width 1175 height 32
click at [298, 383] on select "Select Item... Yes No OK N/A" at bounding box center [885, 399] width 1175 height 32
select select "29e042a6-806b-4b88-8ad4-222f55a74e1f"
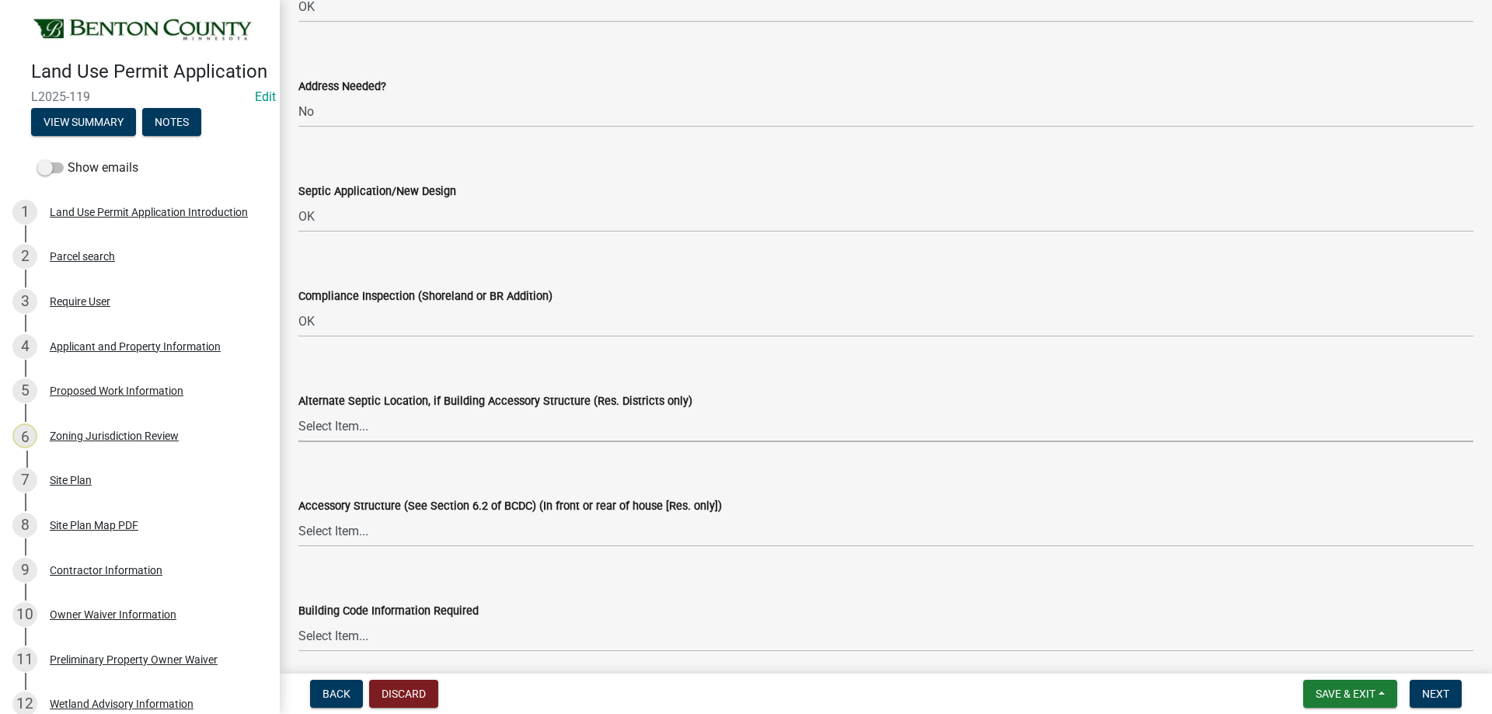
click at [350, 434] on select "Select Item... Yes No OK N/A" at bounding box center [885, 426] width 1175 height 32
click at [298, 410] on select "Select Item... Yes No OK N/A" at bounding box center [885, 426] width 1175 height 32
select select "29e042a6-806b-4b88-8ad4-222f55a74e1f"
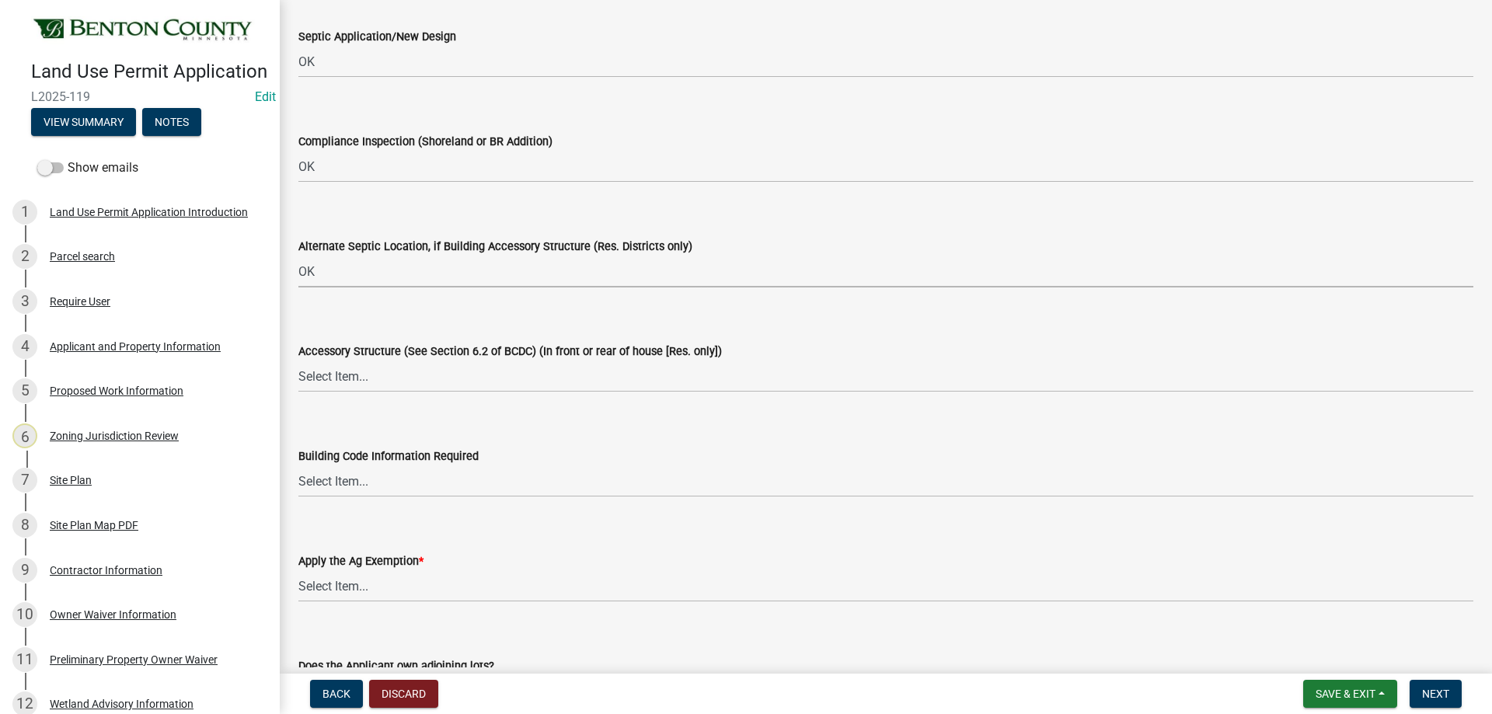
scroll to position [2721, 0]
click at [330, 371] on select "Select Item... Yes No OK N/A" at bounding box center [885, 376] width 1175 height 32
click at [298, 360] on select "Select Item... Yes No OK N/A" at bounding box center [885, 376] width 1175 height 32
select select "29e042a6-806b-4b88-8ad4-222f55a74e1f"
click at [330, 490] on select "Select Item... Yes No OK N/A" at bounding box center [885, 481] width 1175 height 32
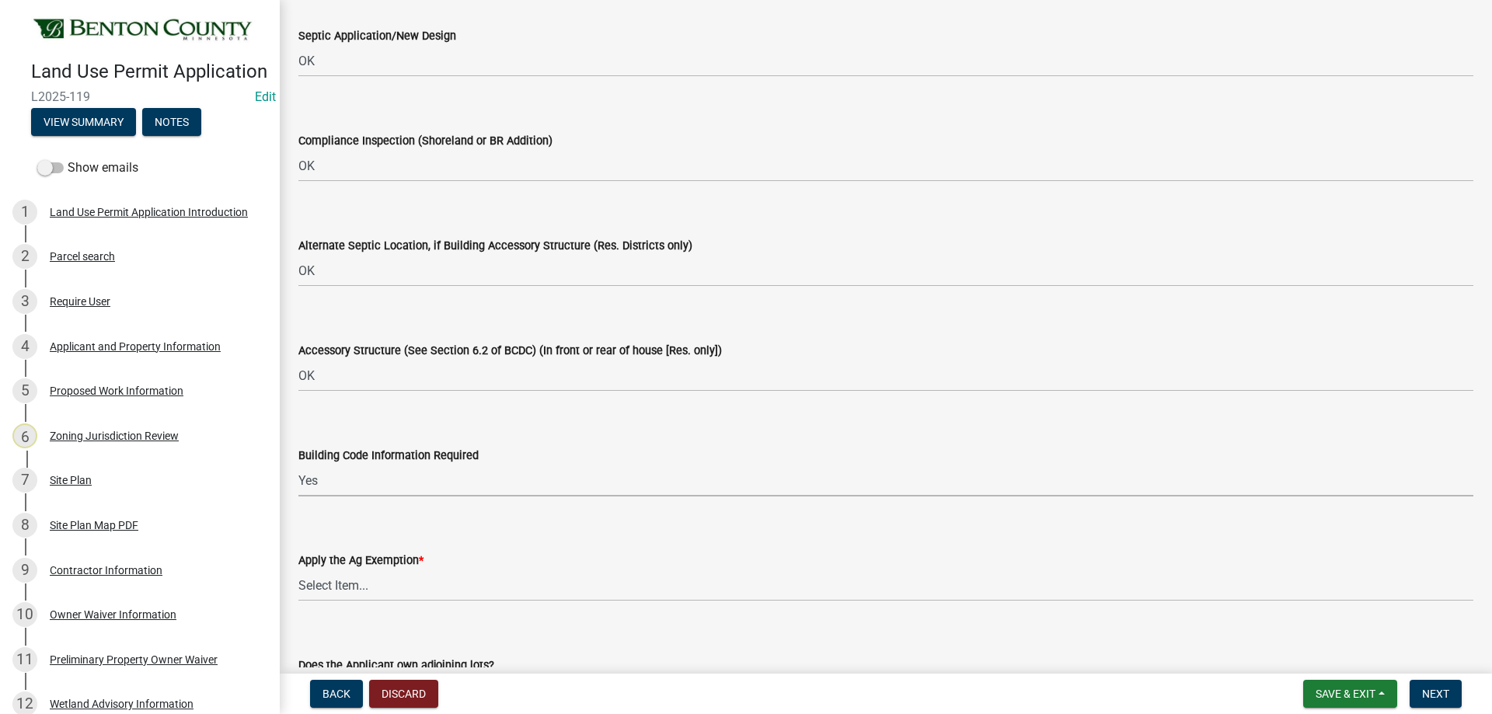
click at [298, 465] on select "Select Item... Yes No OK N/A" at bounding box center [885, 481] width 1175 height 32
select select "72748fc4-3f0a-45e2-b467-dc37e2b15731"
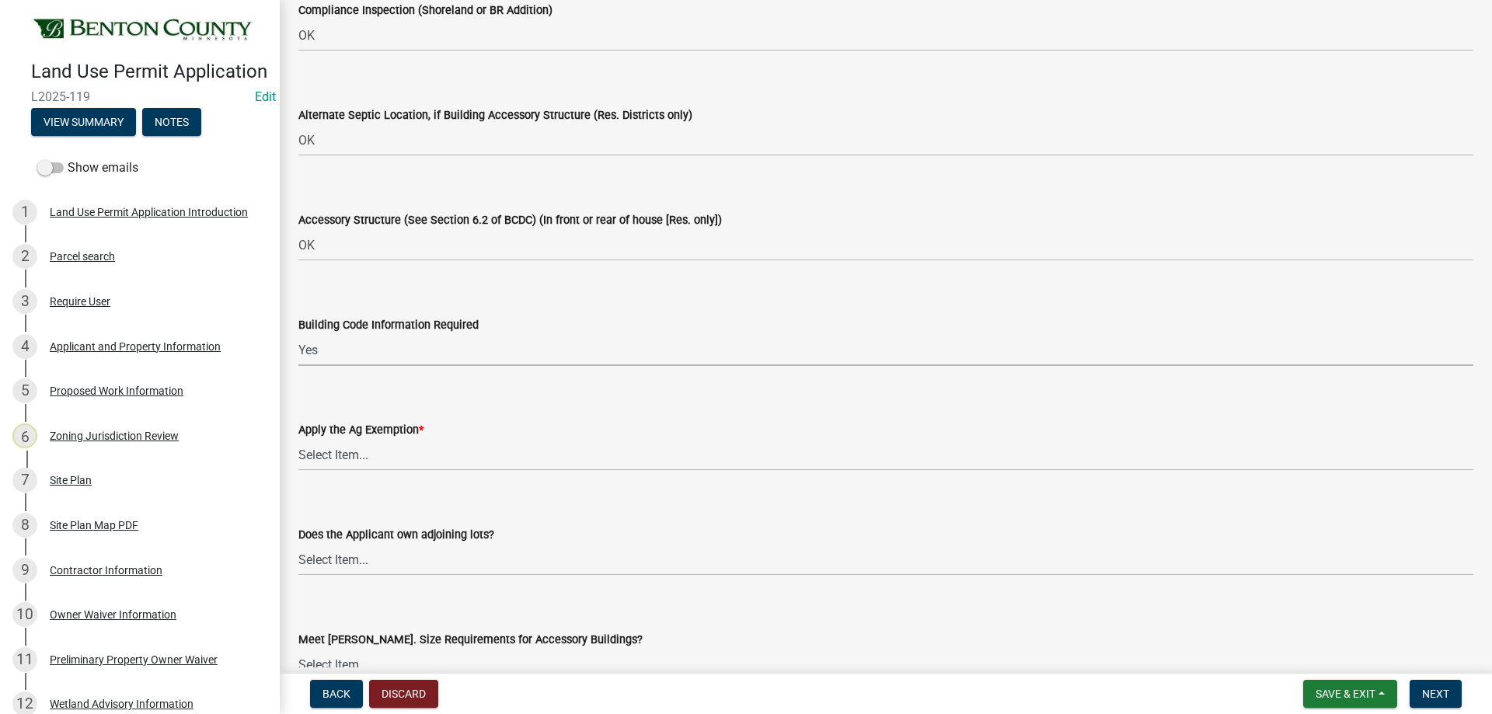
scroll to position [2876, 0]
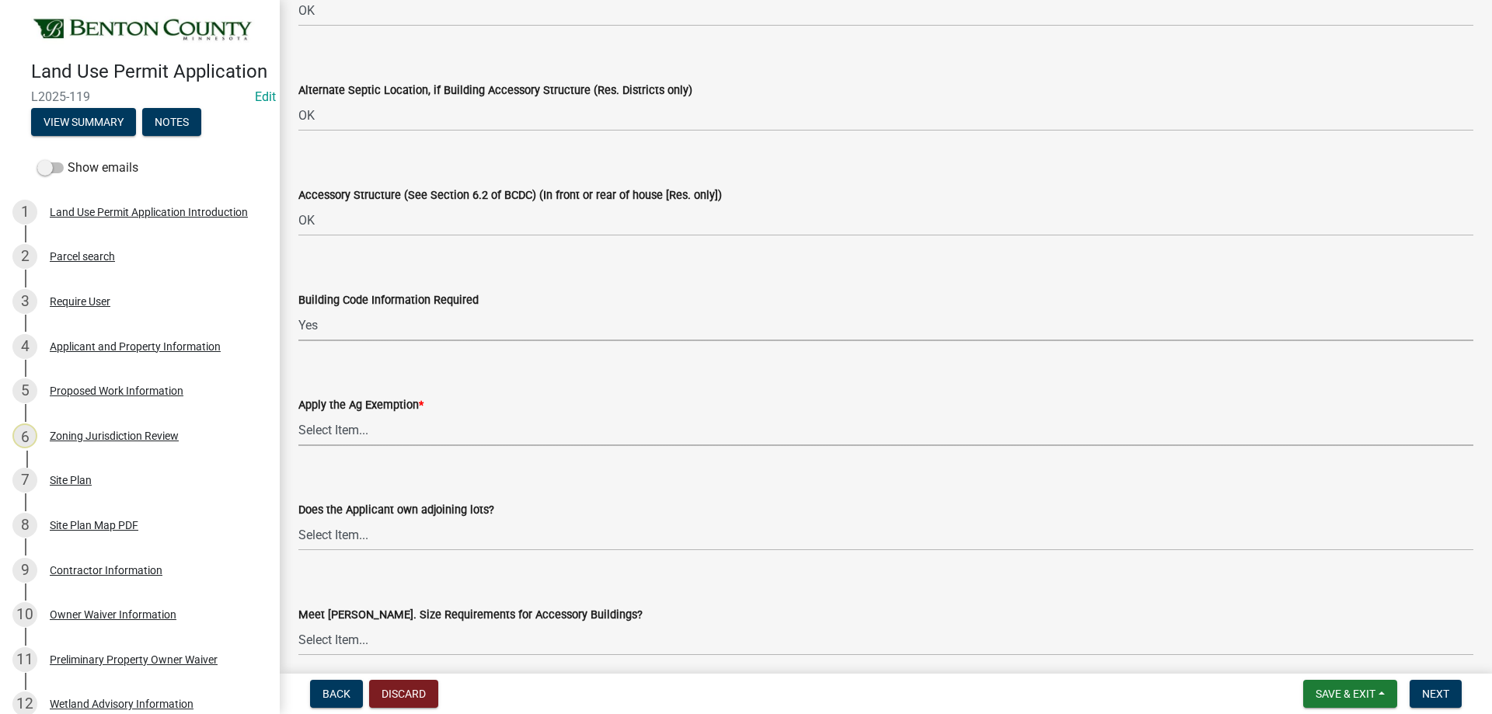
click at [320, 415] on select "Select Item... Yes No" at bounding box center [885, 430] width 1175 height 32
click at [298, 414] on select "Select Item... Yes No" at bounding box center [885, 430] width 1175 height 32
select select "523f7e88-fc73-440c-a56f-38c702f7ffe1"
click at [344, 539] on select "Select Item... Yes No OK N/A" at bounding box center [885, 535] width 1175 height 32
click at [298, 519] on select "Select Item... Yes No OK N/A" at bounding box center [885, 535] width 1175 height 32
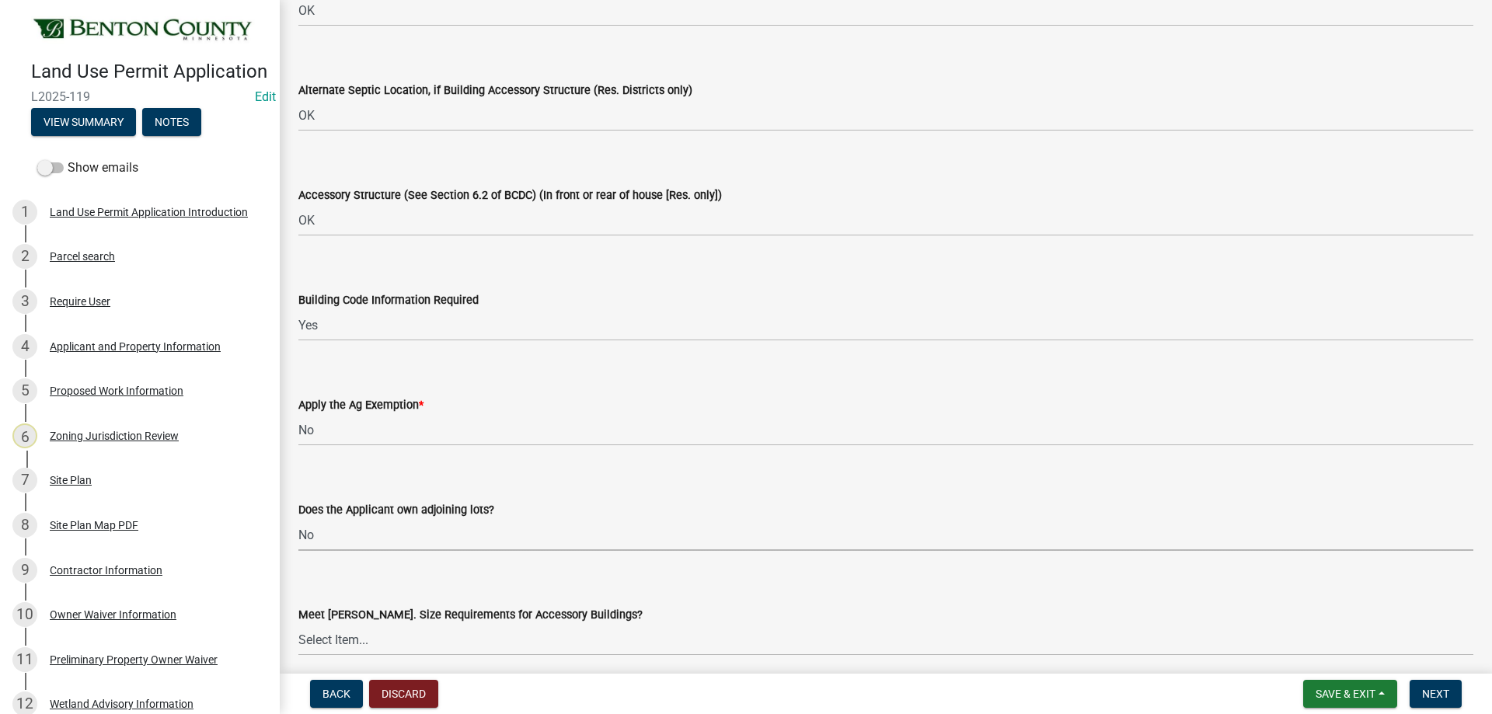
select select "445341f5-2b7a-4e9a-a8a7-43788b572440"
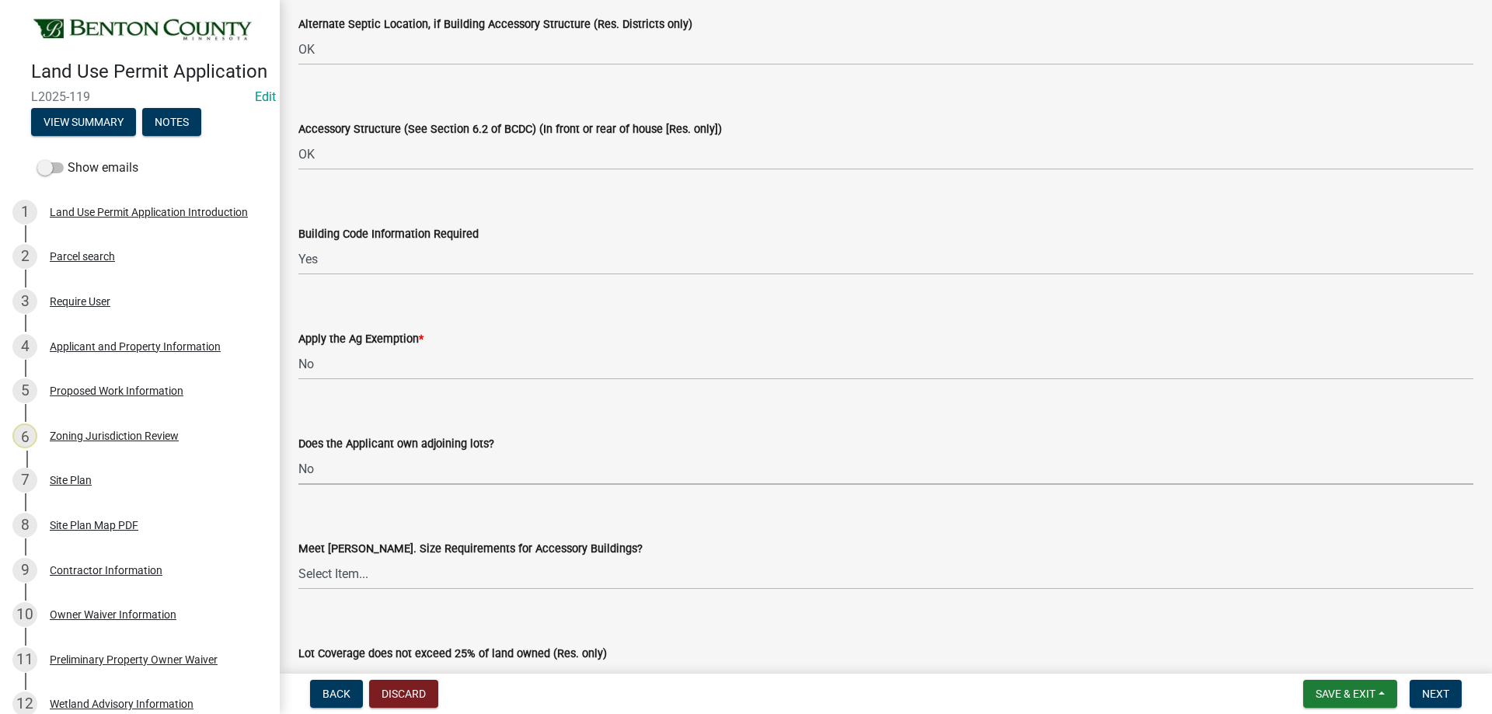
scroll to position [3031, 0]
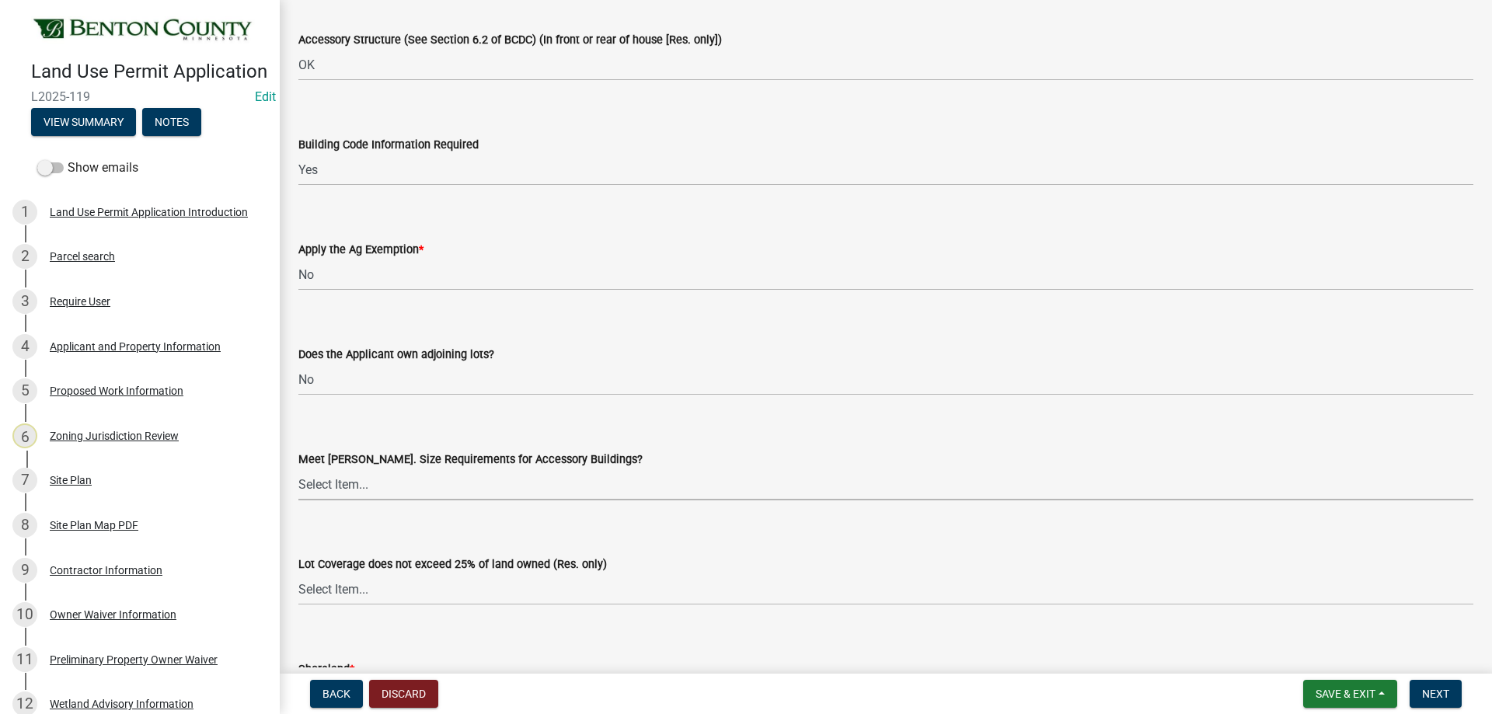
click at [337, 501] on select "Select Item... Yes No OK N/A" at bounding box center [885, 485] width 1175 height 32
click at [364, 491] on select "Select Item... Yes No OK N/A" at bounding box center [885, 485] width 1175 height 32
click at [298, 469] on select "Select Item... Yes No OK N/A" at bounding box center [885, 485] width 1175 height 32
select select "29e042a6-806b-4b88-8ad4-222f55a74e1f"
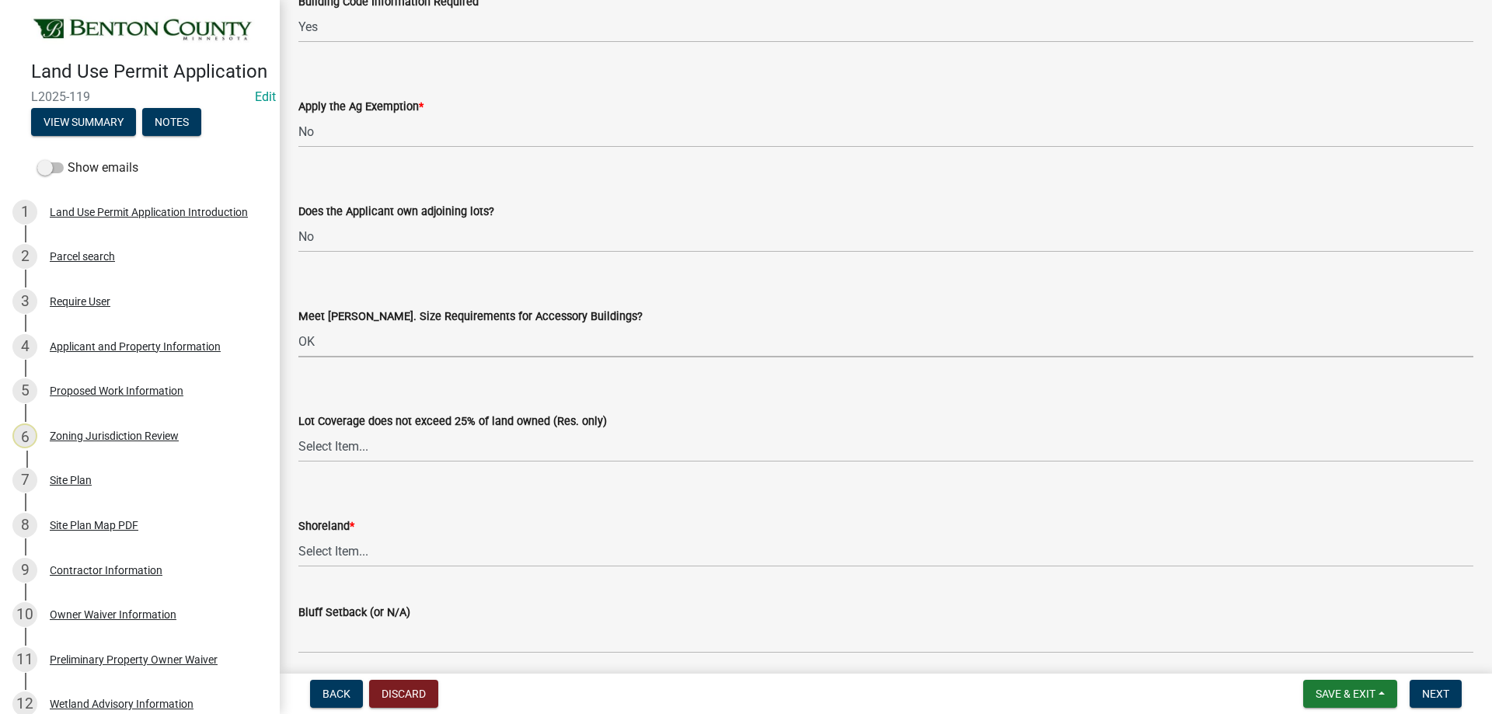
scroll to position [3187, 0]
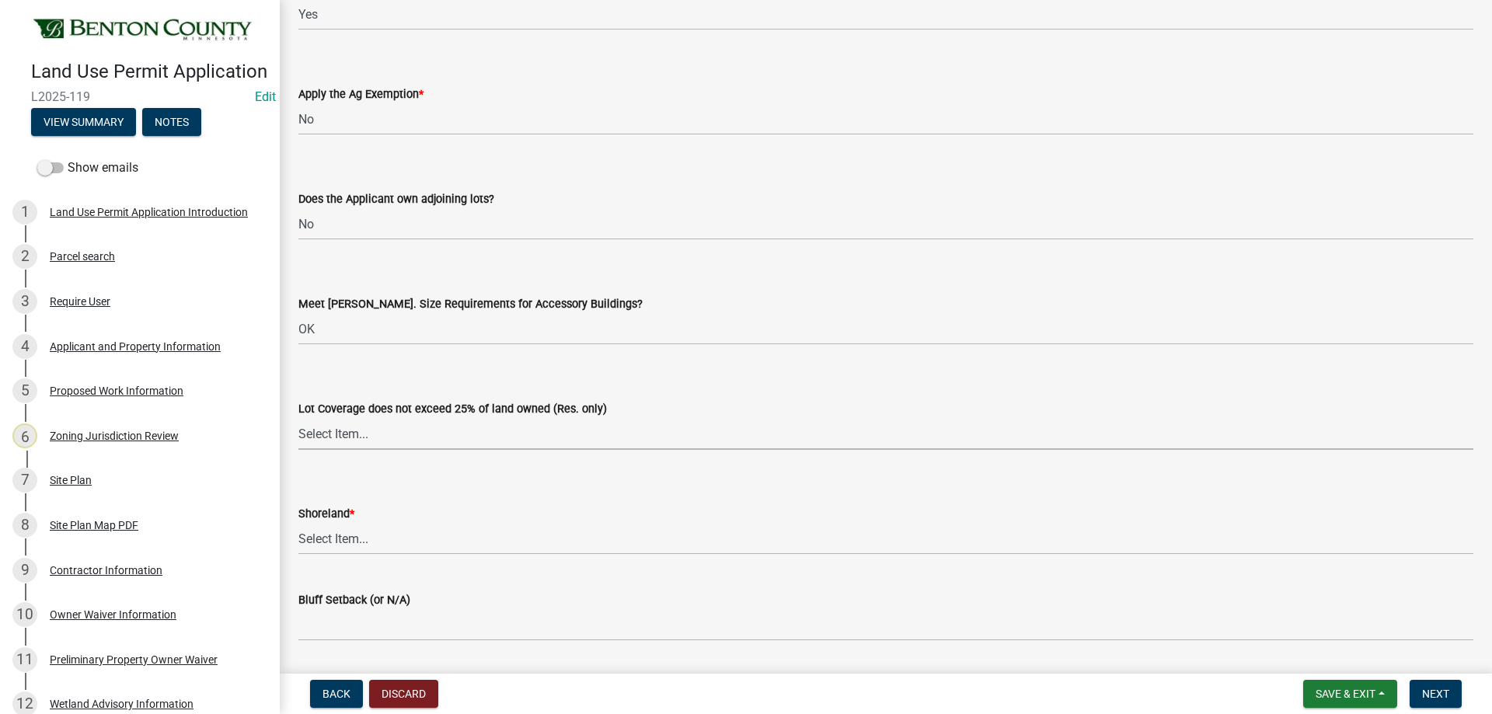
click at [417, 429] on select "Select Item... Yes No OK N/A" at bounding box center [885, 434] width 1175 height 32
click at [298, 418] on select "Select Item... Yes No OK N/A" at bounding box center [885, 434] width 1175 height 32
select select "29e042a6-806b-4b88-8ad4-222f55a74e1f"
click at [362, 539] on select "Select Item... Yes No OK N/A" at bounding box center [885, 539] width 1175 height 32
click at [298, 523] on select "Select Item... Yes No OK N/A" at bounding box center [885, 539] width 1175 height 32
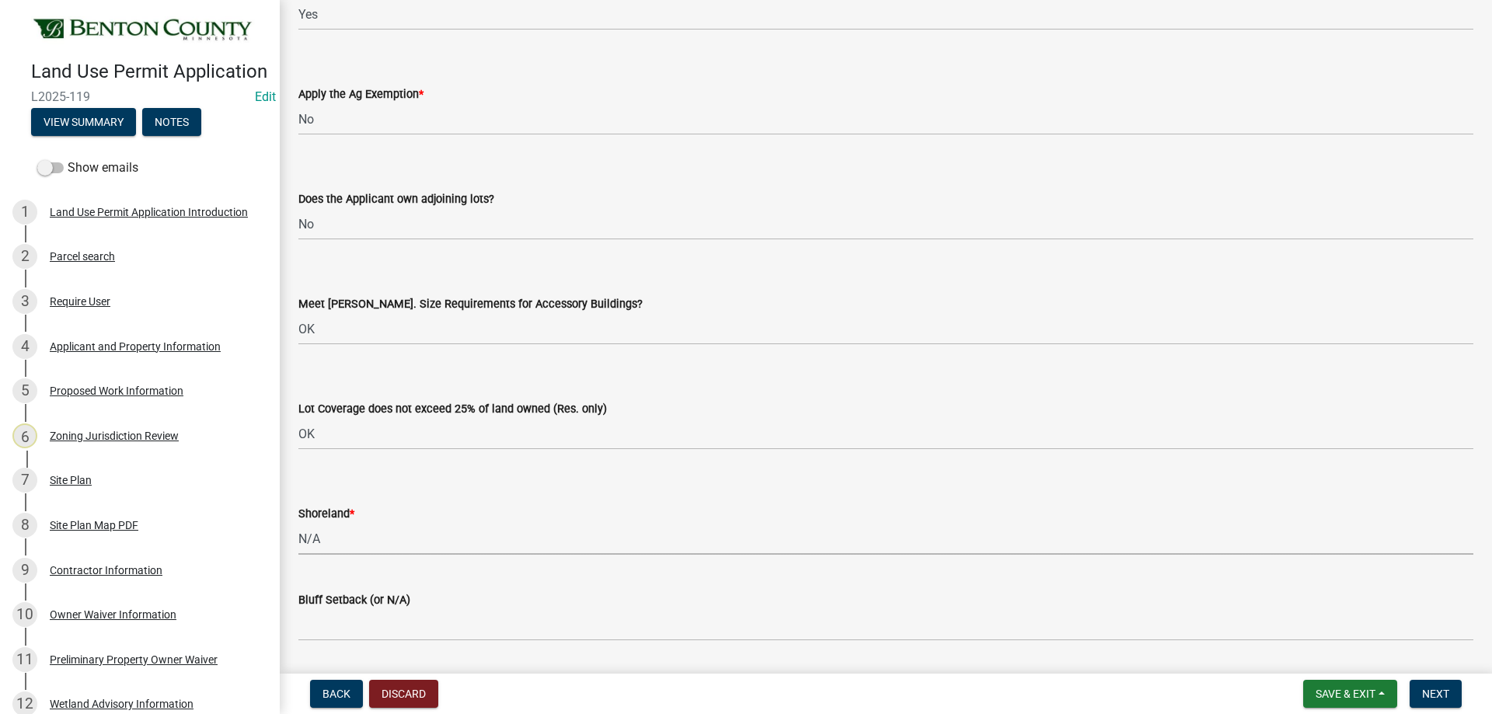
select select "886b3fcf-7535-4eb7-bda7-c47490aa8987"
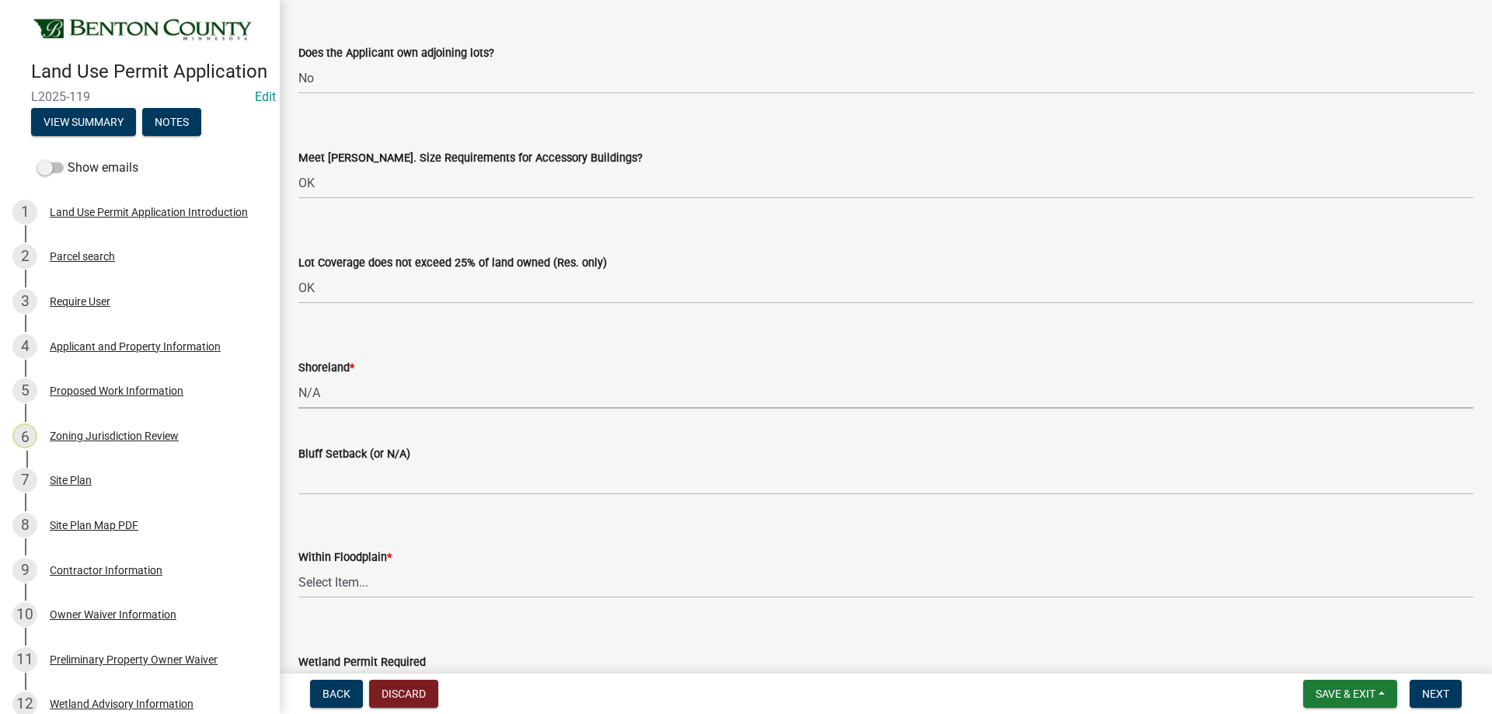
scroll to position [3342, 0]
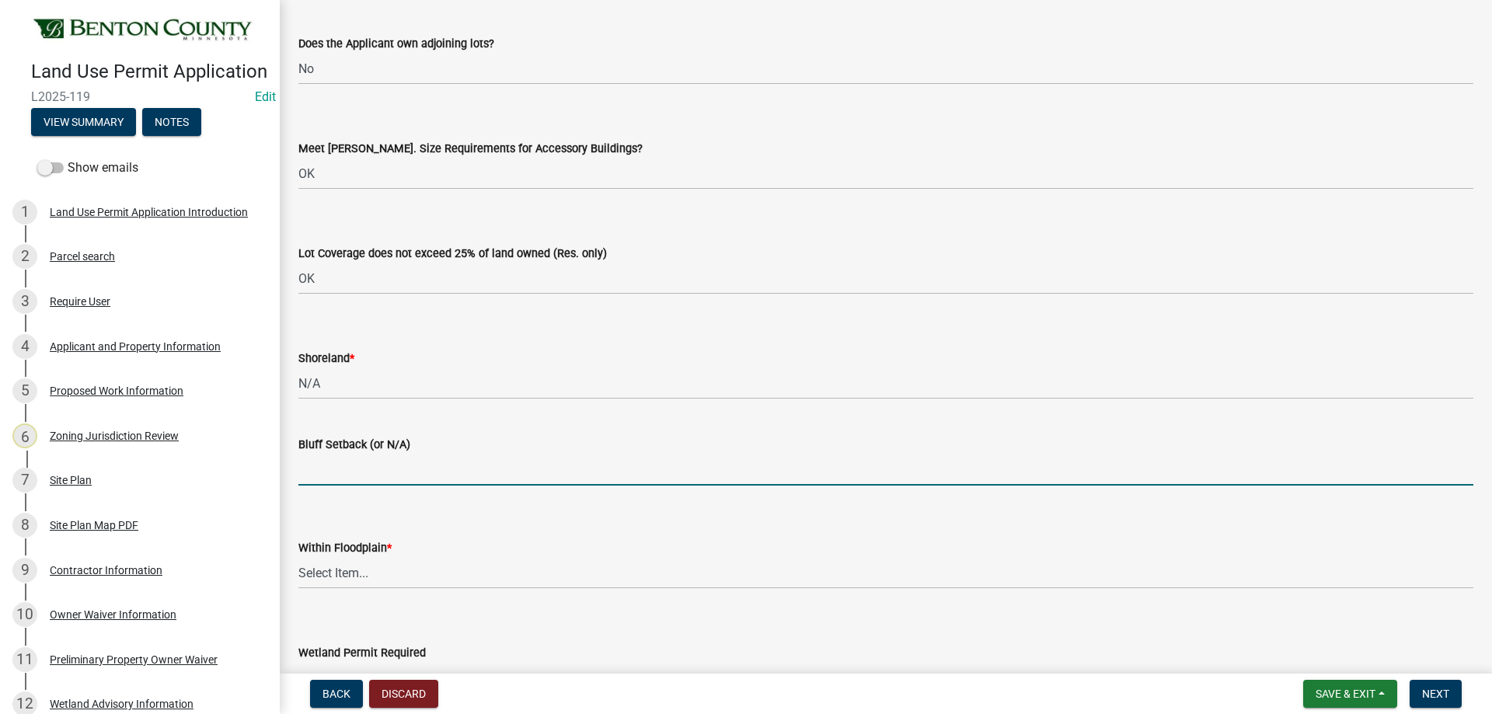
click at [328, 472] on input "Bluff Setback (or N/A)" at bounding box center [885, 470] width 1175 height 32
type input "N/A"
click at [368, 557] on div "Within Floodplain *" at bounding box center [885, 548] width 1175 height 19
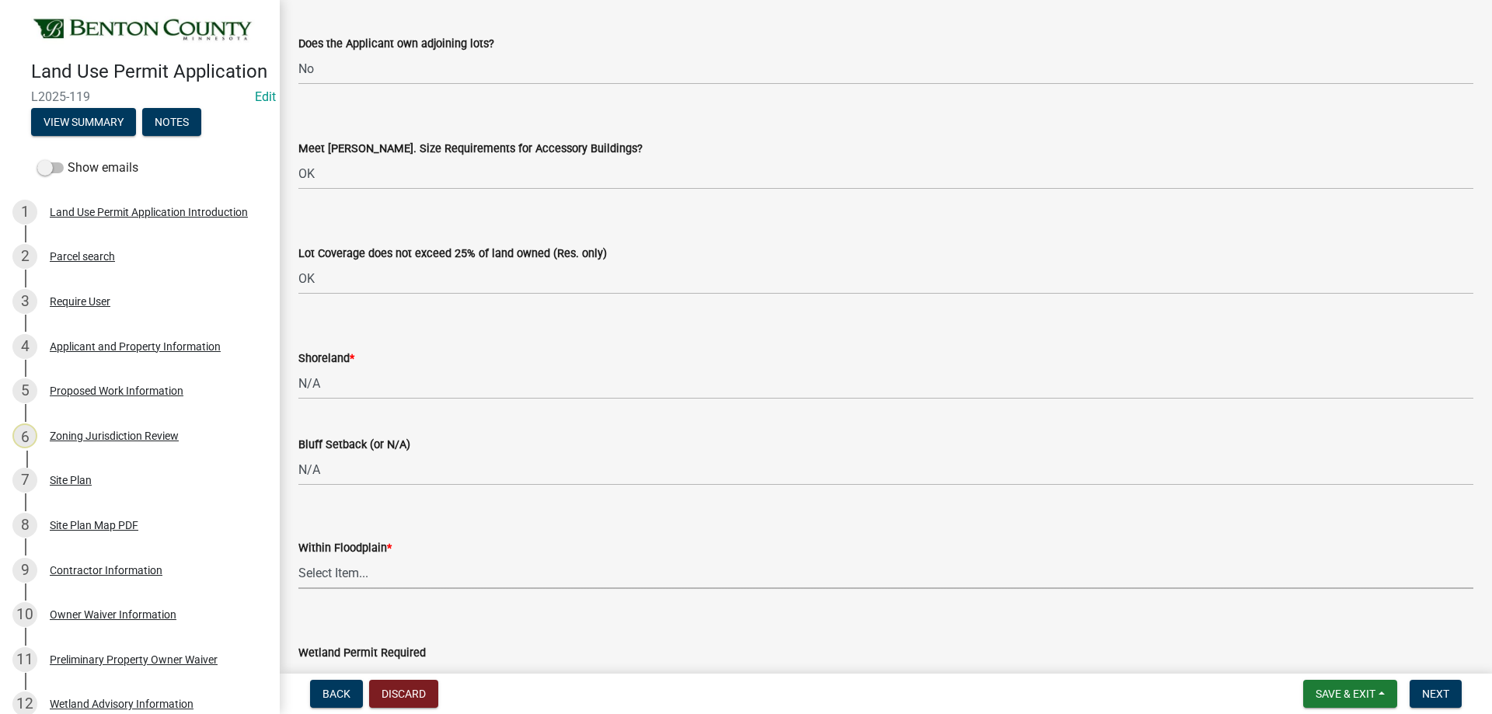
drag, startPoint x: 361, startPoint y: 565, endPoint x: 361, endPoint y: 574, distance: 9.4
click at [361, 566] on select "Select Item... Yes No OK N/A" at bounding box center [885, 573] width 1175 height 32
click at [298, 557] on select "Select Item... Yes No OK N/A" at bounding box center [885, 573] width 1175 height 32
select select "445341f5-2b7a-4e9a-a8a7-43788b572440"
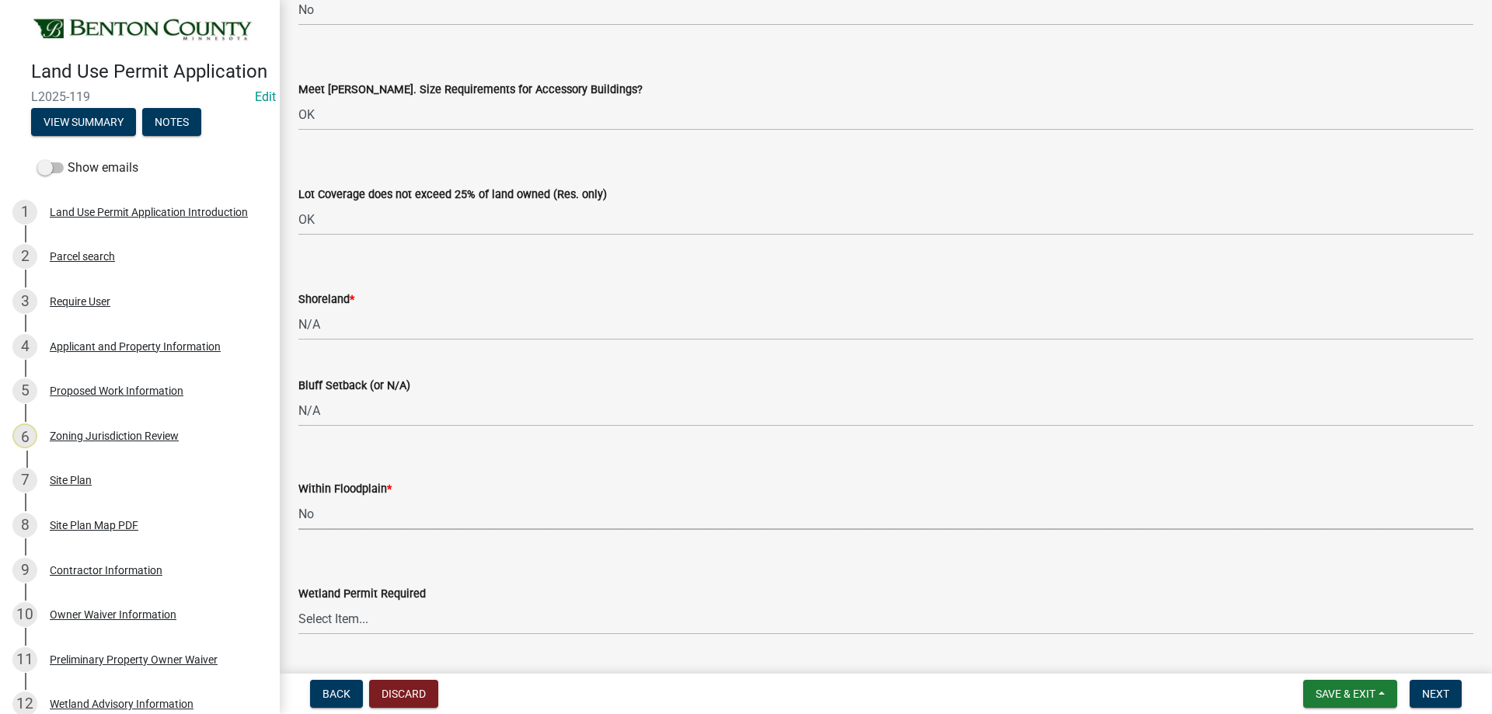
scroll to position [3498, 0]
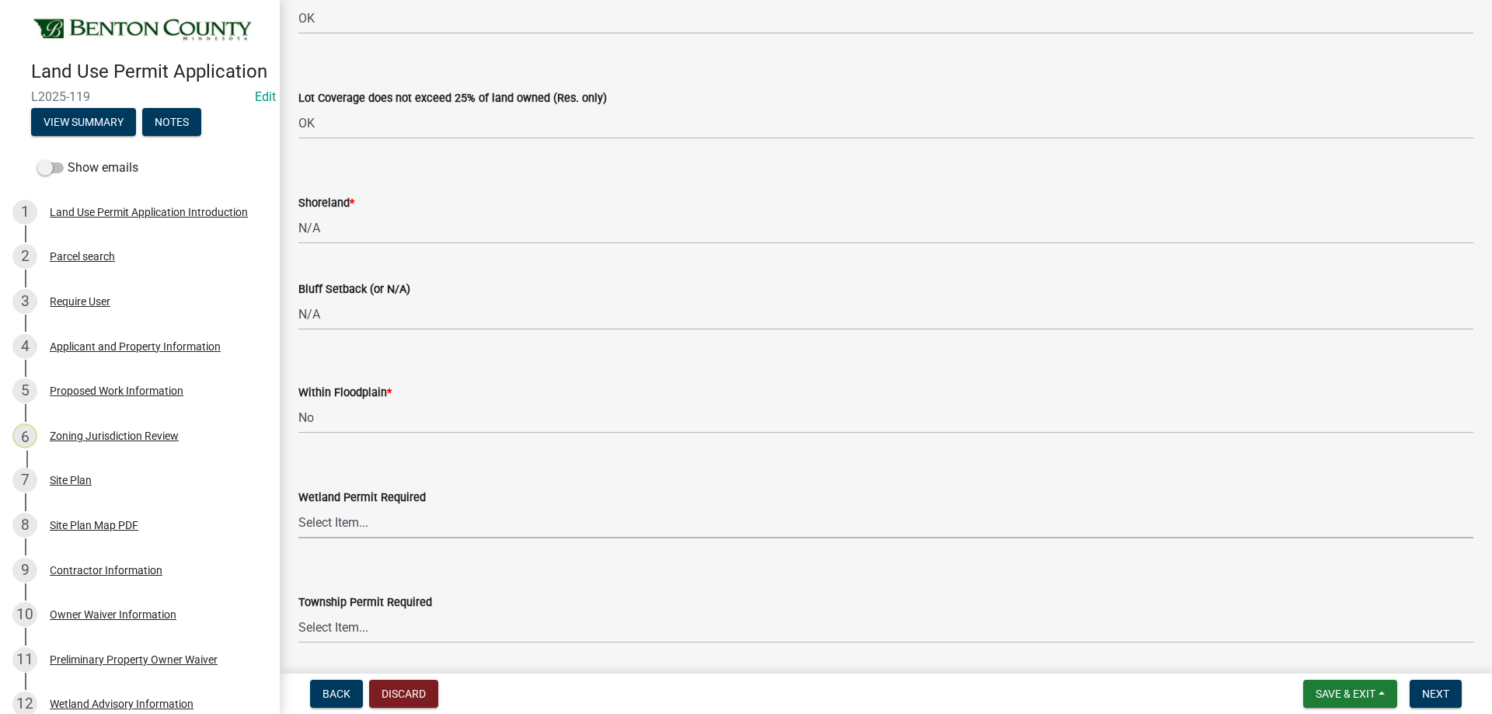
click at [340, 510] on select "Select Item... Yes No" at bounding box center [885, 523] width 1175 height 32
click at [298, 507] on select "Select Item... Yes No" at bounding box center [885, 523] width 1175 height 32
select select "58818da3-c200-45fa-b10d-5f5c42909306"
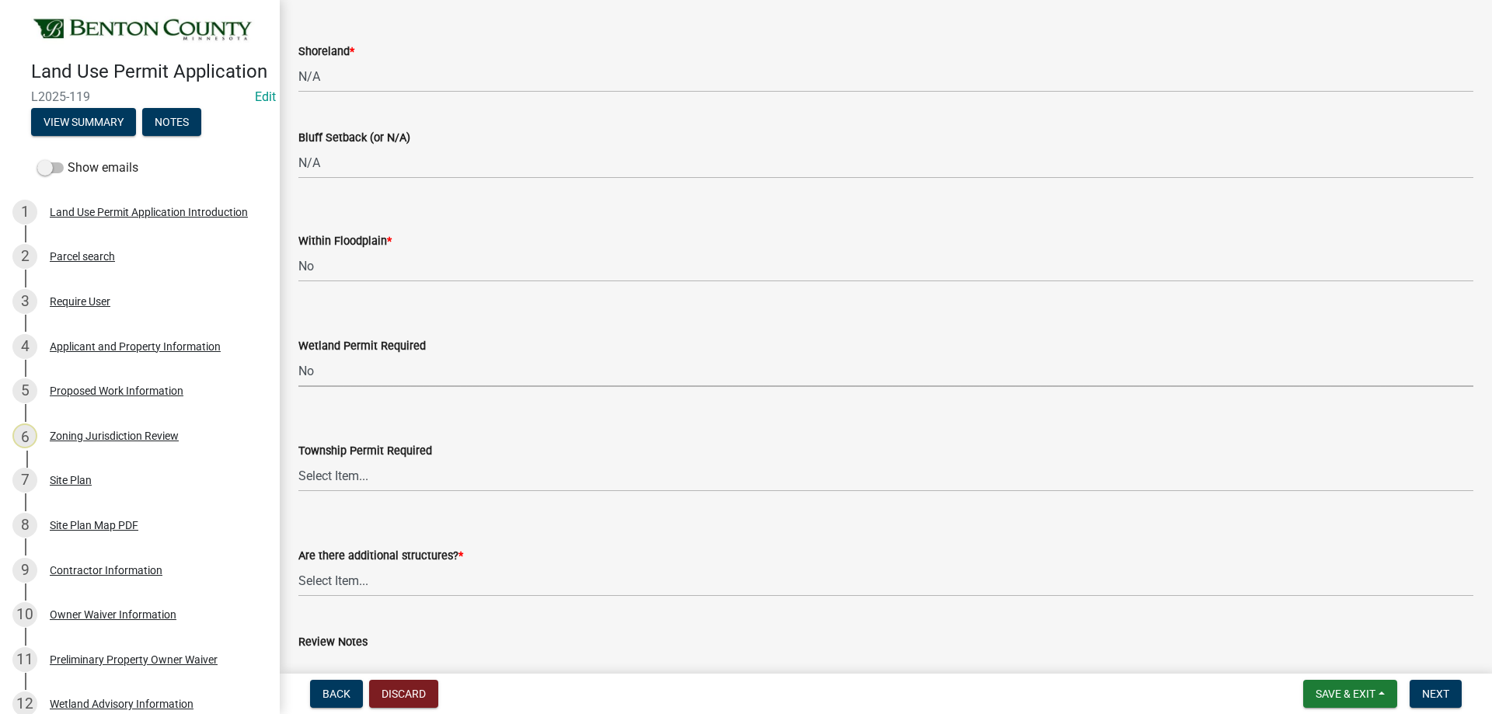
scroll to position [3653, 0]
click at [332, 460] on select "Select Item... Yes No" at bounding box center [885, 472] width 1175 height 32
click at [298, 456] on select "Select Item... Yes No" at bounding box center [885, 472] width 1175 height 32
select select "b3d485fe-2f4a-4244-ab71-e3ff68bf5b58"
drag, startPoint x: 344, startPoint y: 578, endPoint x: 347, endPoint y: 592, distance: 14.2
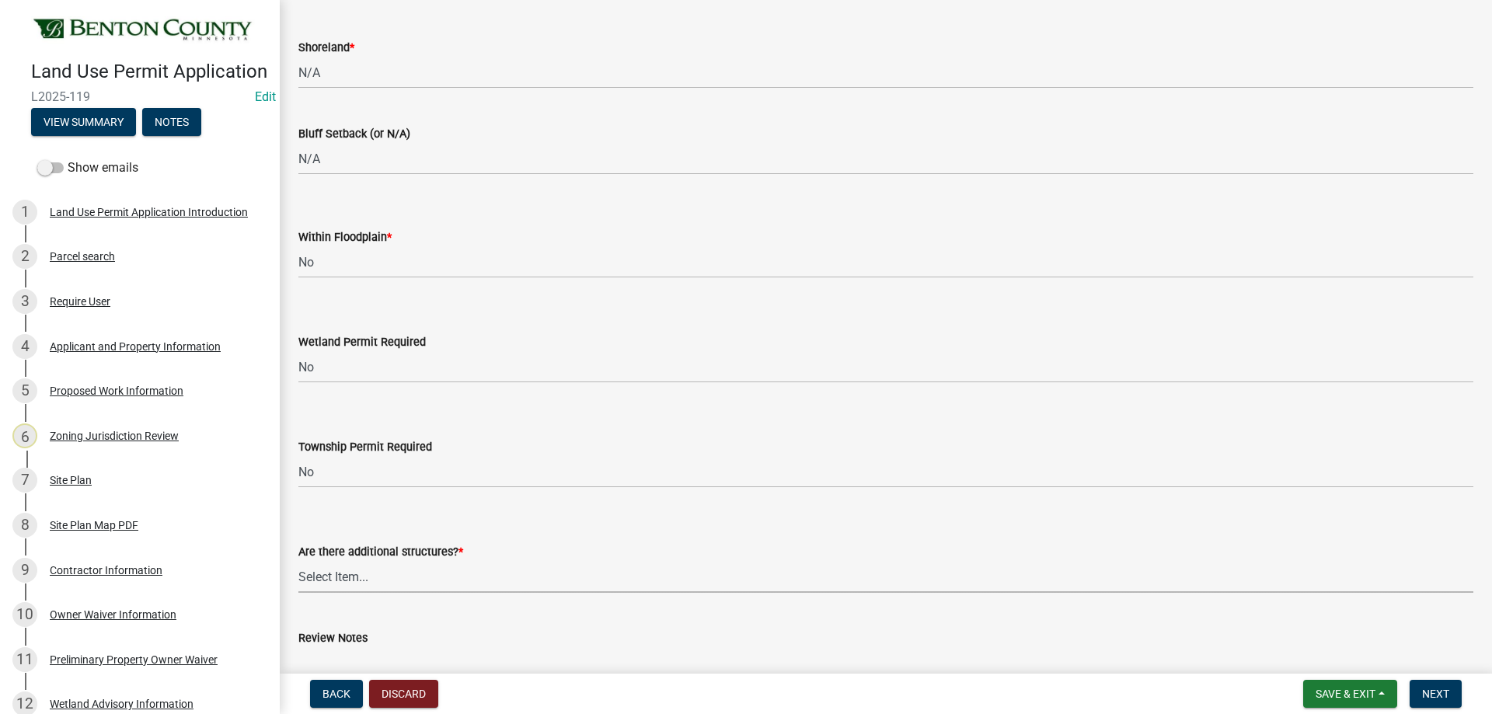
click at [344, 578] on select "Select Item... Yes No" at bounding box center [885, 577] width 1175 height 32
click at [298, 561] on select "Select Item... Yes No" at bounding box center [885, 577] width 1175 height 32
select select "3b637cc4-ed0a-4d27-997c-adf22bb05159"
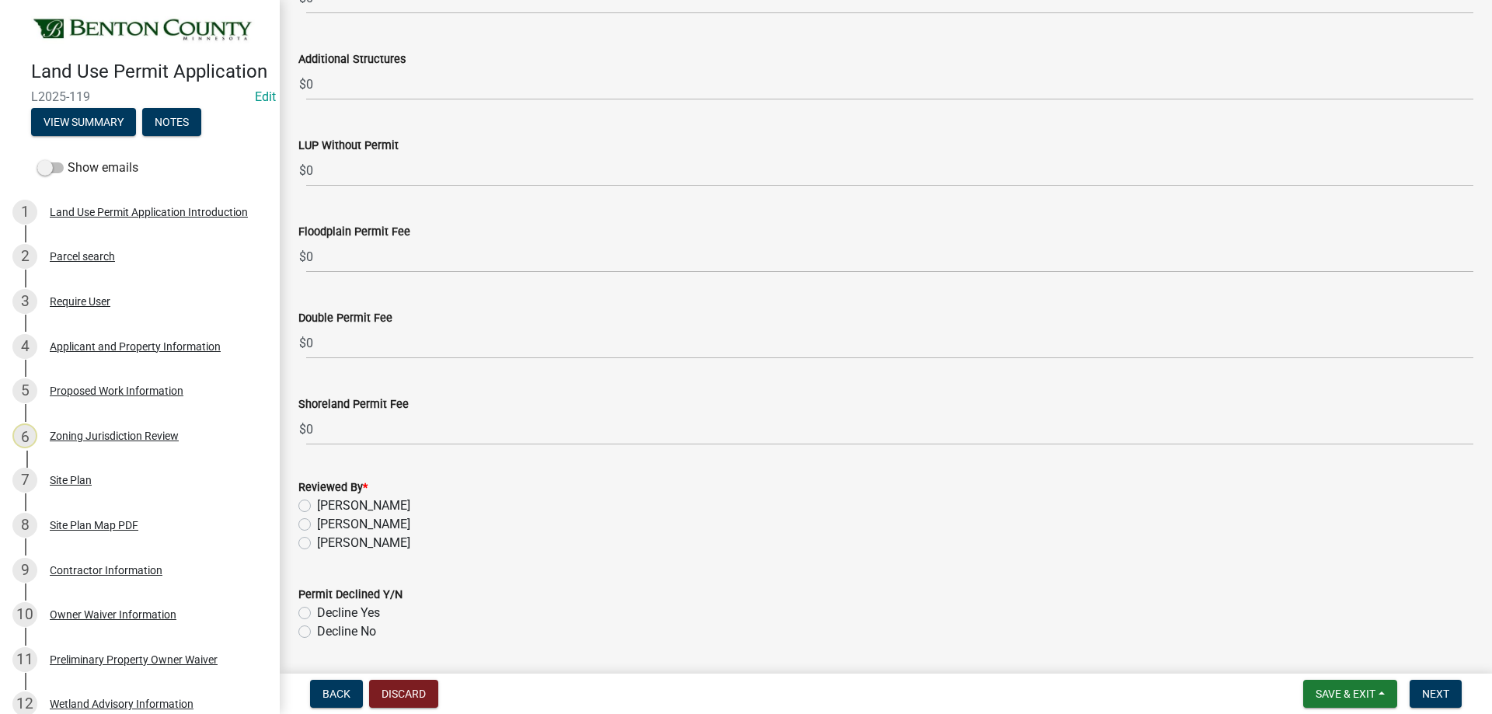
scroll to position [4664, 0]
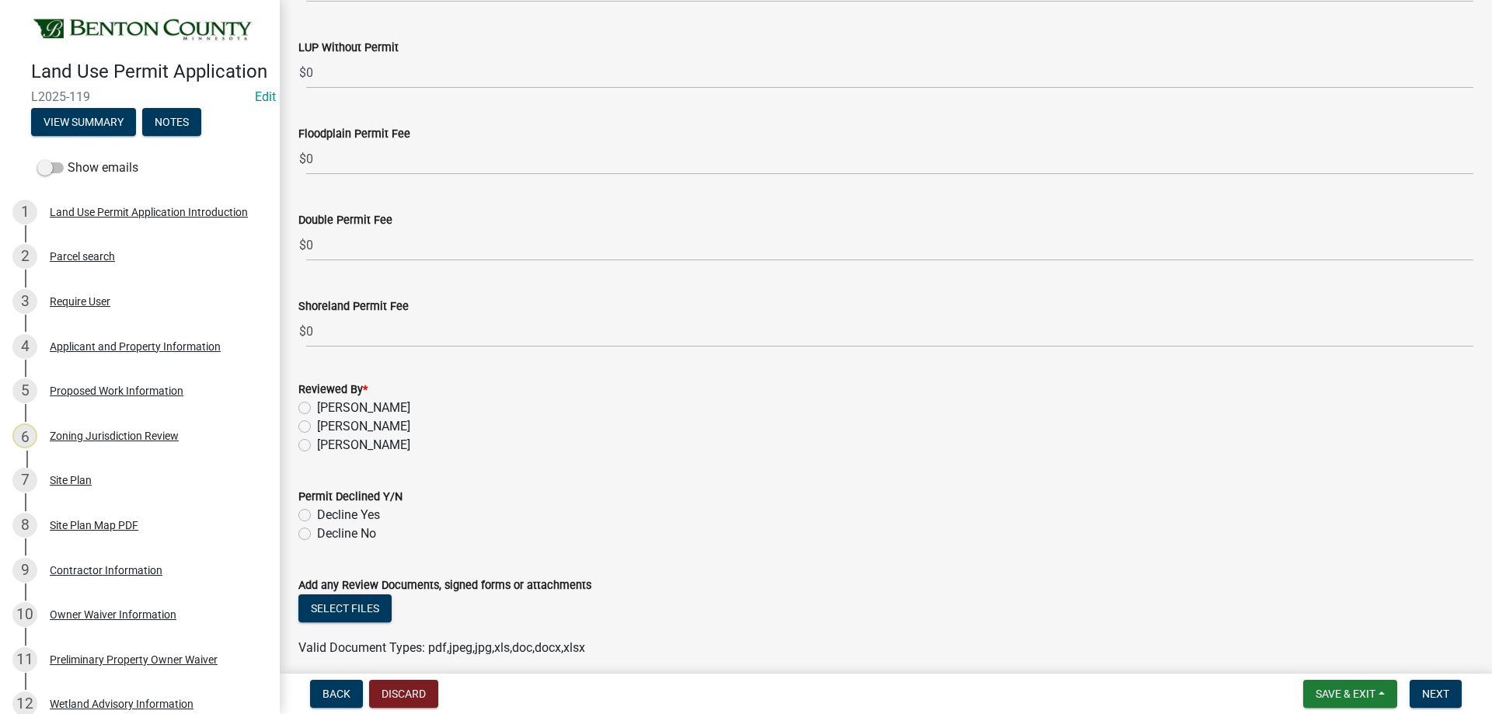
click at [317, 447] on label "[PERSON_NAME]" at bounding box center [363, 445] width 93 height 19
click at [317, 446] on input "[PERSON_NAME]" at bounding box center [322, 441] width 10 height 10
radio input "true"
click at [311, 532] on div "Decline No" at bounding box center [885, 534] width 1175 height 19
click at [317, 538] on label "Decline No" at bounding box center [346, 534] width 59 height 19
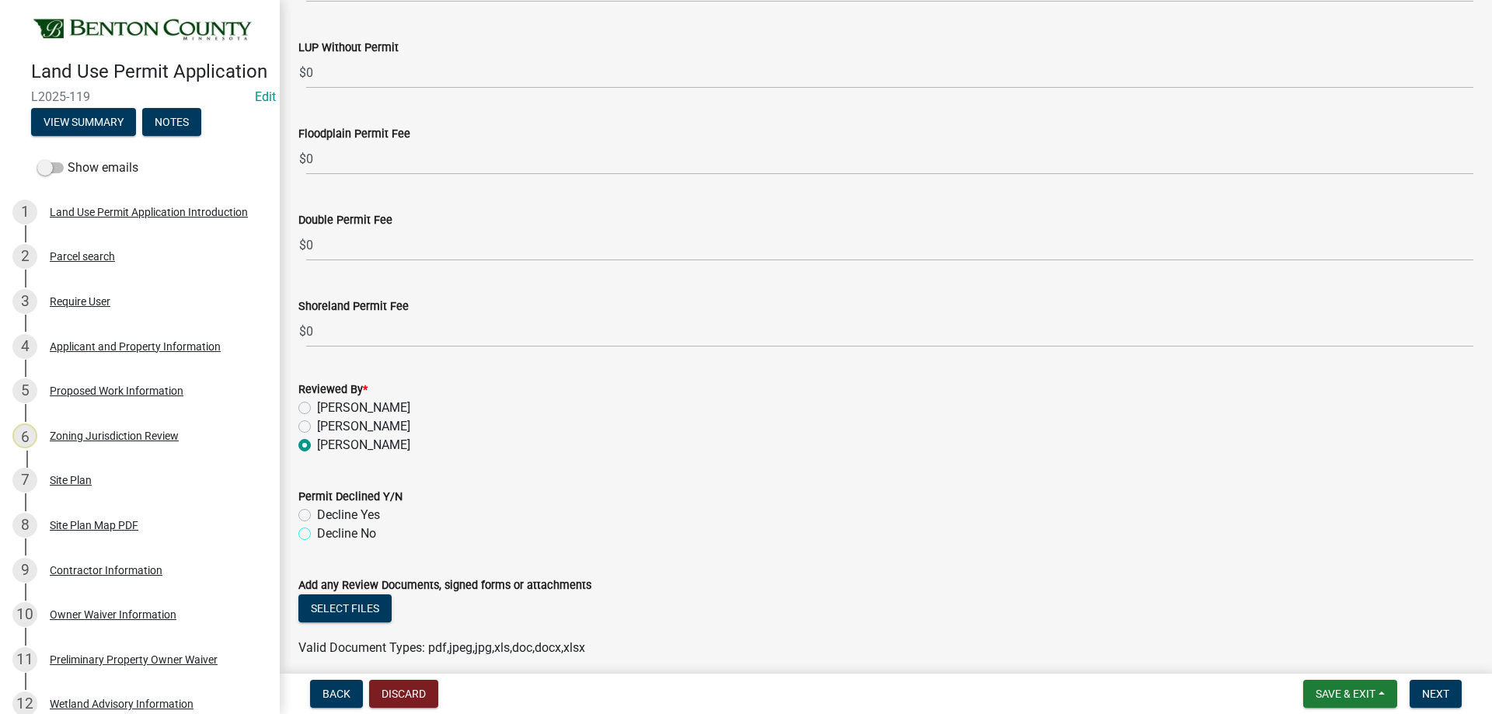
click at [317, 535] on input "Decline No" at bounding box center [322, 530] width 10 height 10
radio input "true"
click at [360, 604] on button "Select files" at bounding box center [344, 609] width 93 height 28
click at [1437, 690] on span "Next" at bounding box center [1435, 694] width 27 height 12
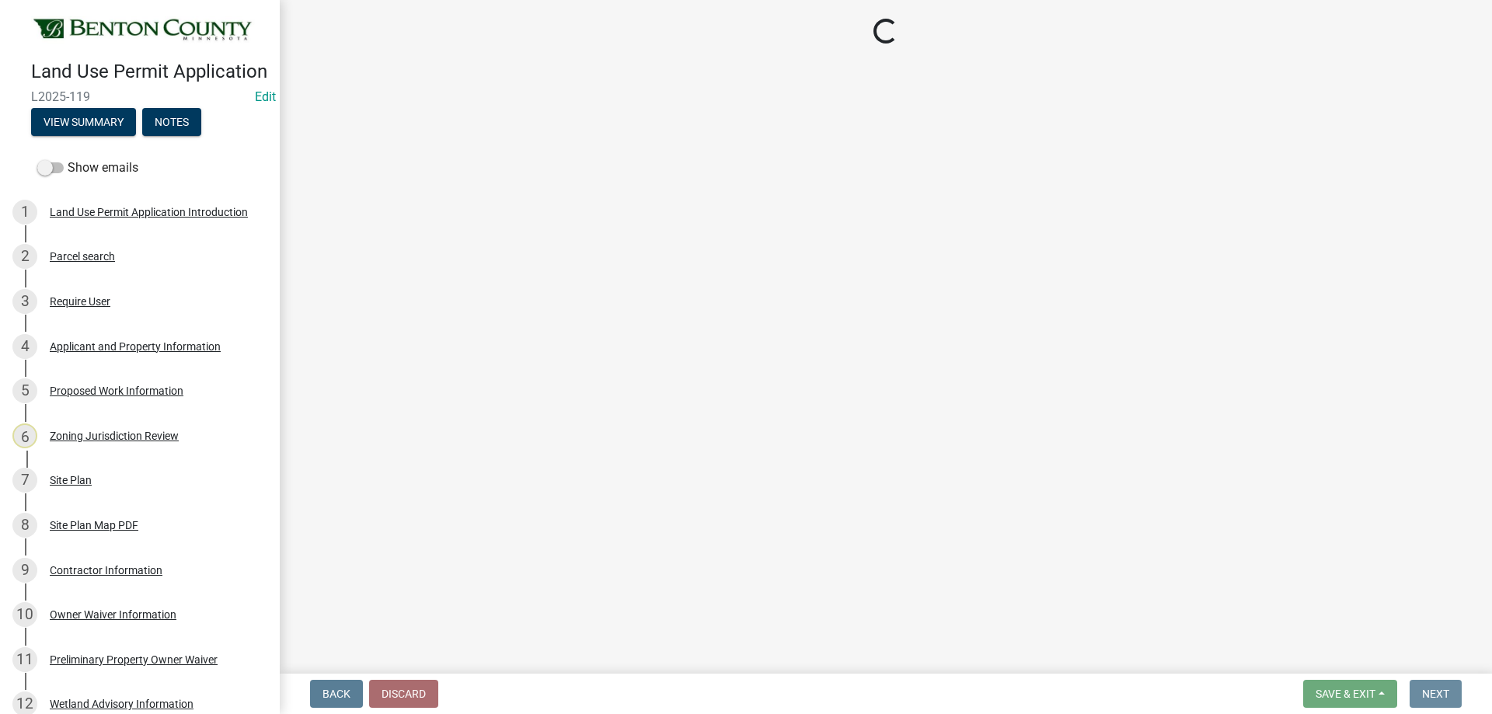
scroll to position [0, 0]
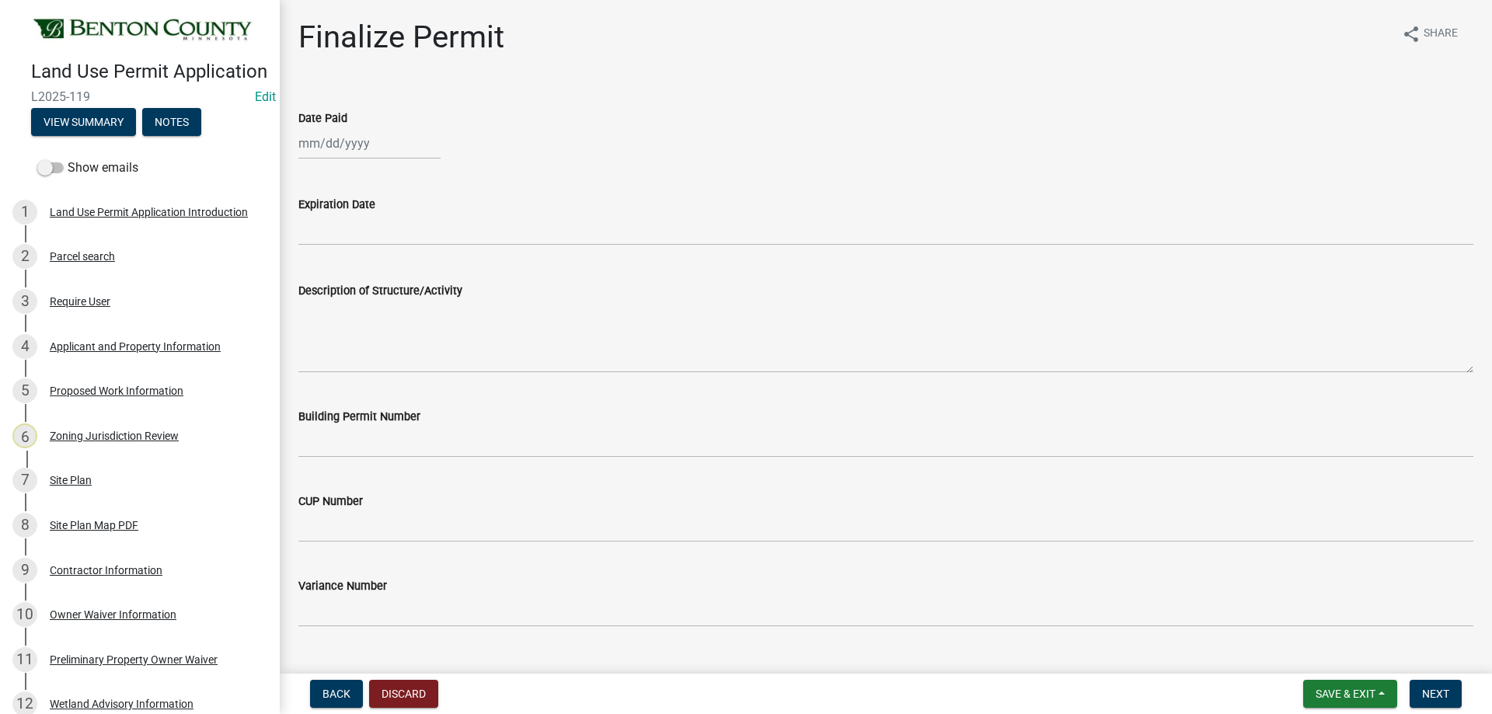
click at [334, 150] on div at bounding box center [369, 143] width 142 height 32
select select "8"
select select "2025"
click at [410, 271] on div "15" at bounding box center [413, 276] width 25 height 25
type input "[DATE]"
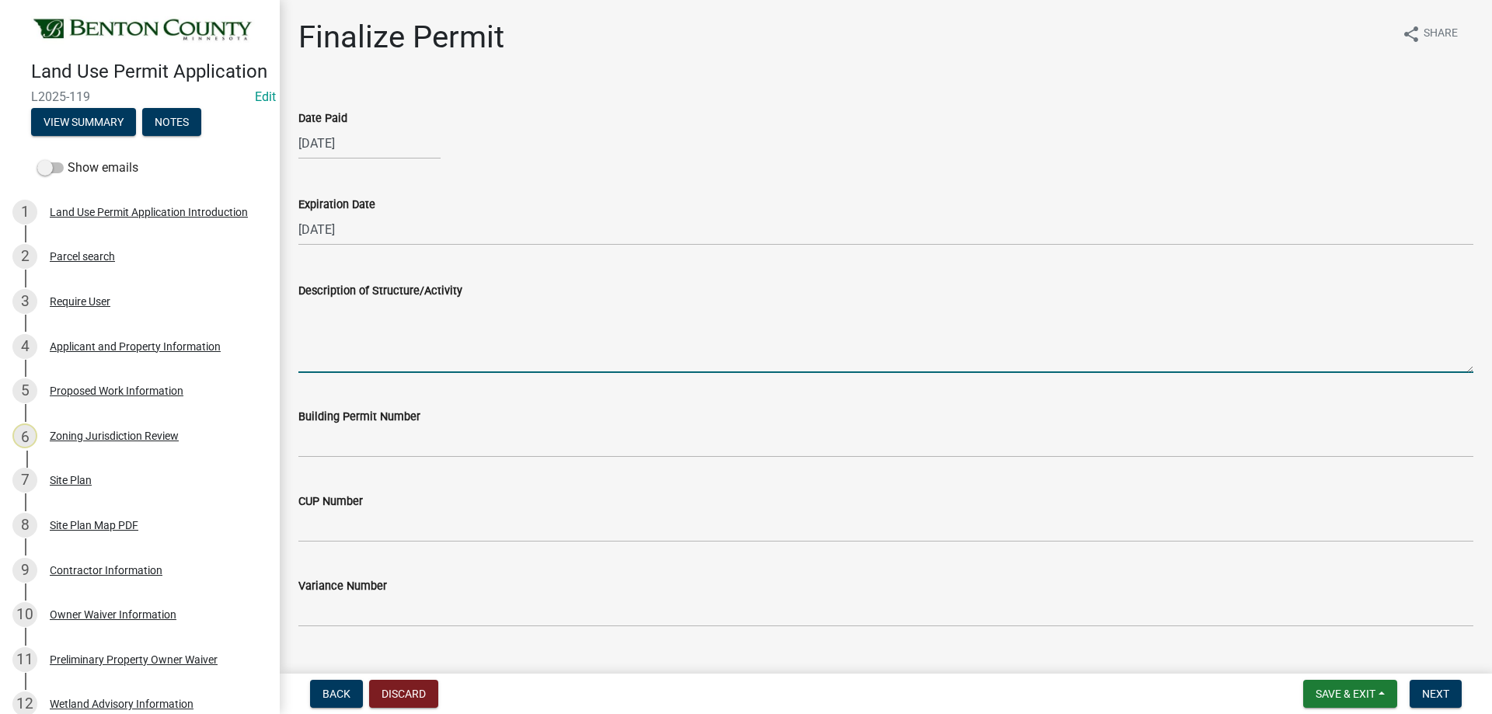
paste textarea "Loremipsumdo si a 65’c35’ Adi Elitseddo. EIUS TEMP INCIDID UTLABORE ETDOLORE MA…"
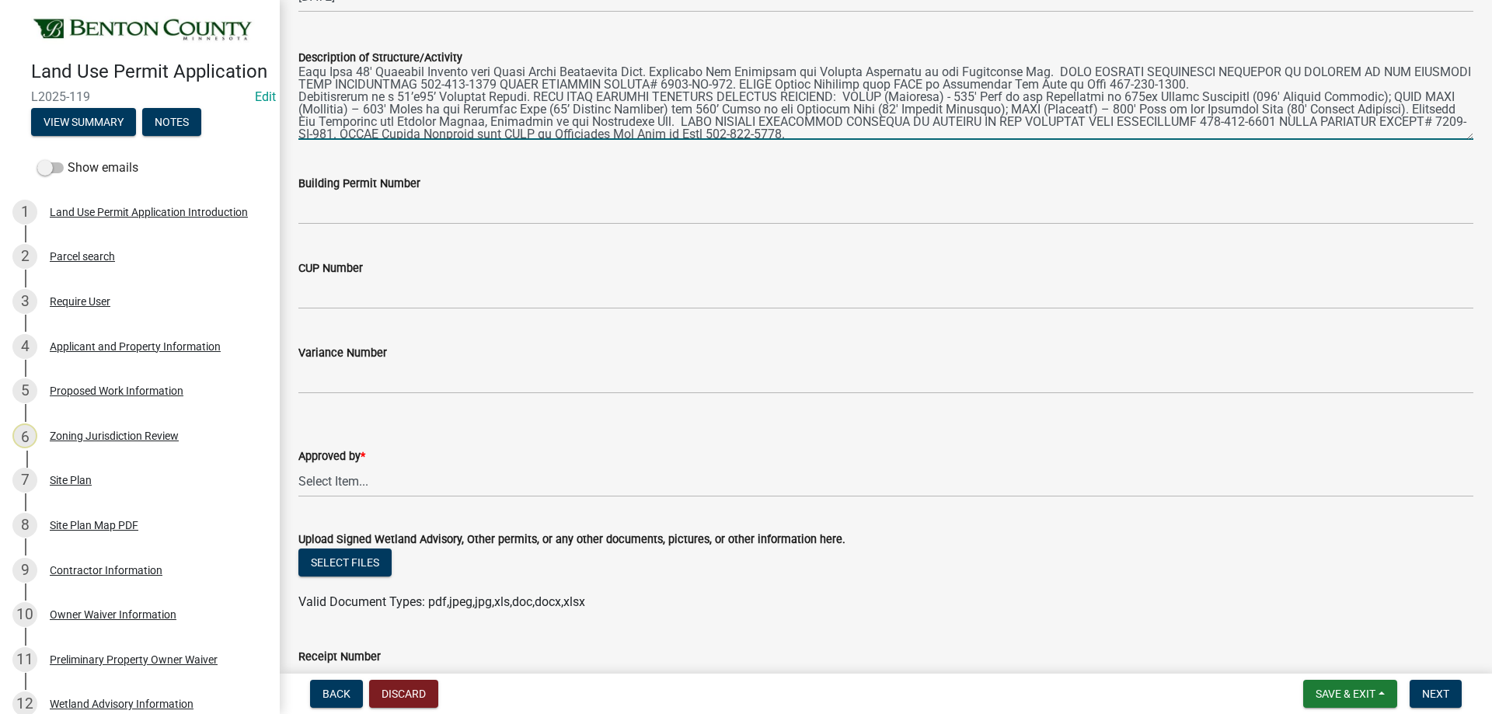
scroll to position [50, 0]
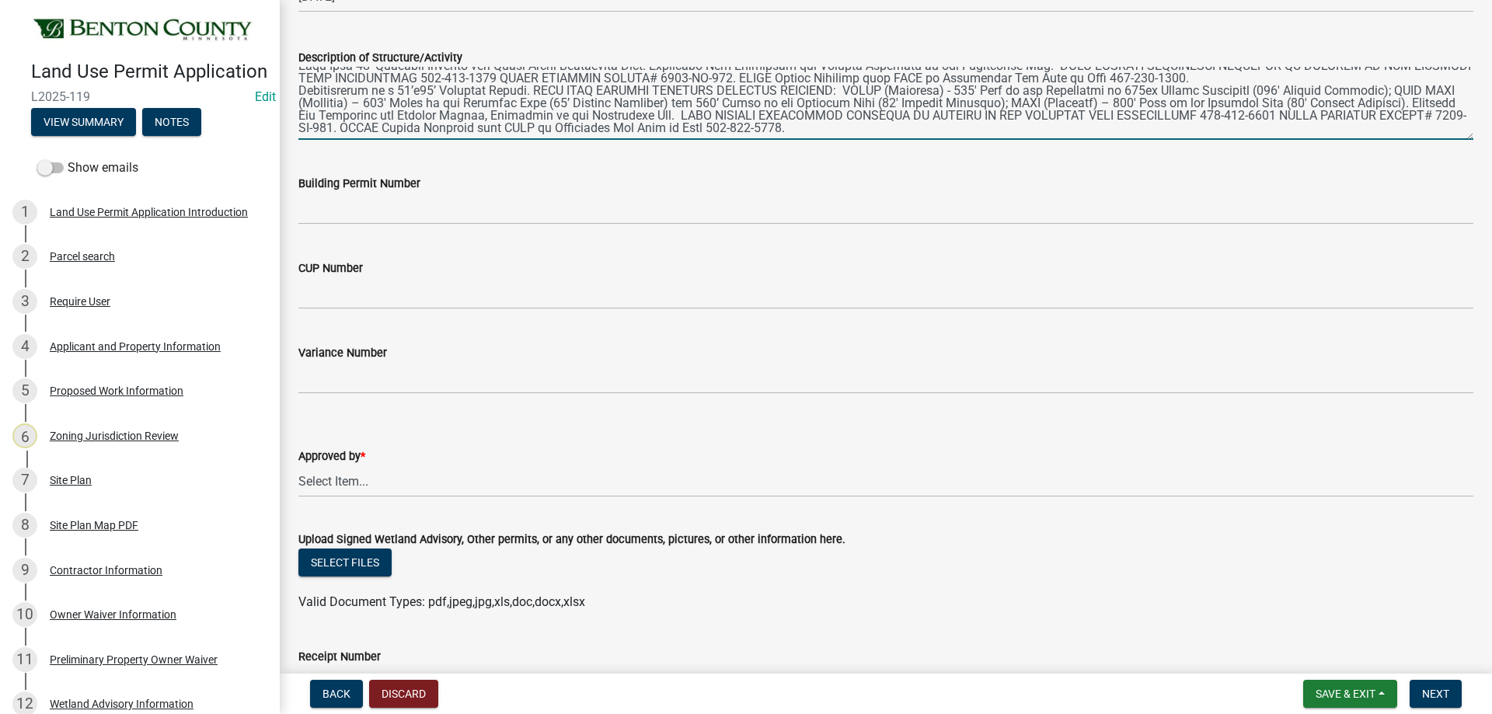
type textarea "Loremipsumdo si a 65’c35’ Adi Elitseddo. EIUS TEMP INCIDID UTLABORE ETDOLORE MA…"
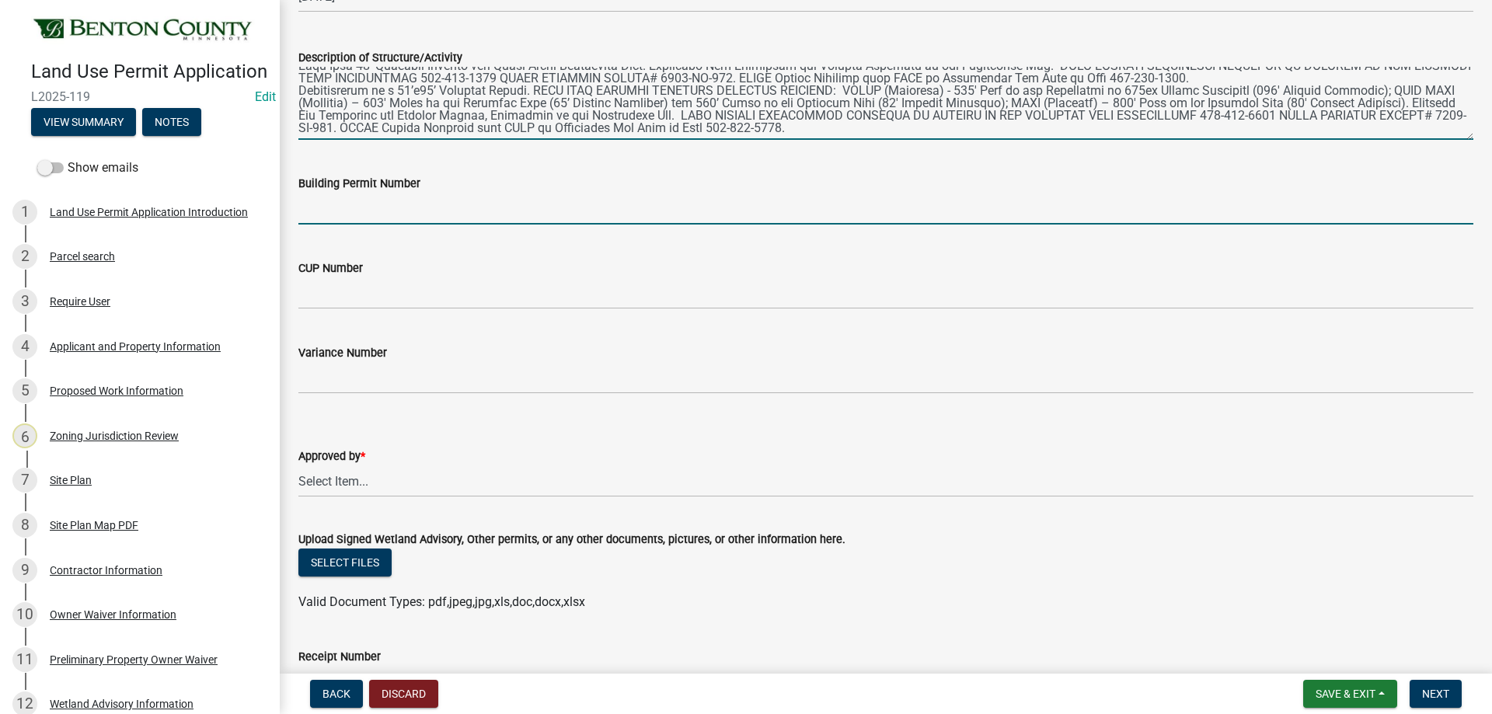
click at [344, 205] on input "Building Permit Number" at bounding box center [885, 209] width 1175 height 32
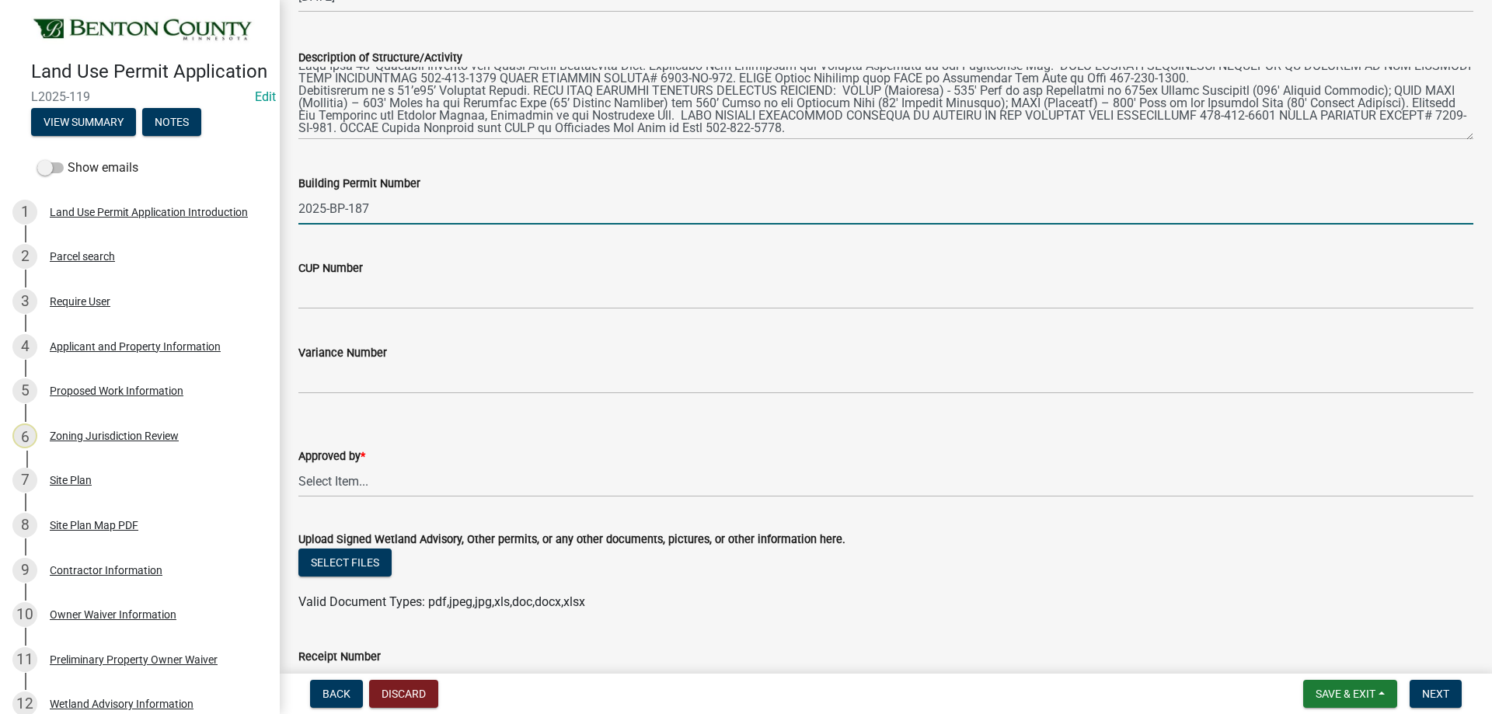
type input "2025-BP-187"
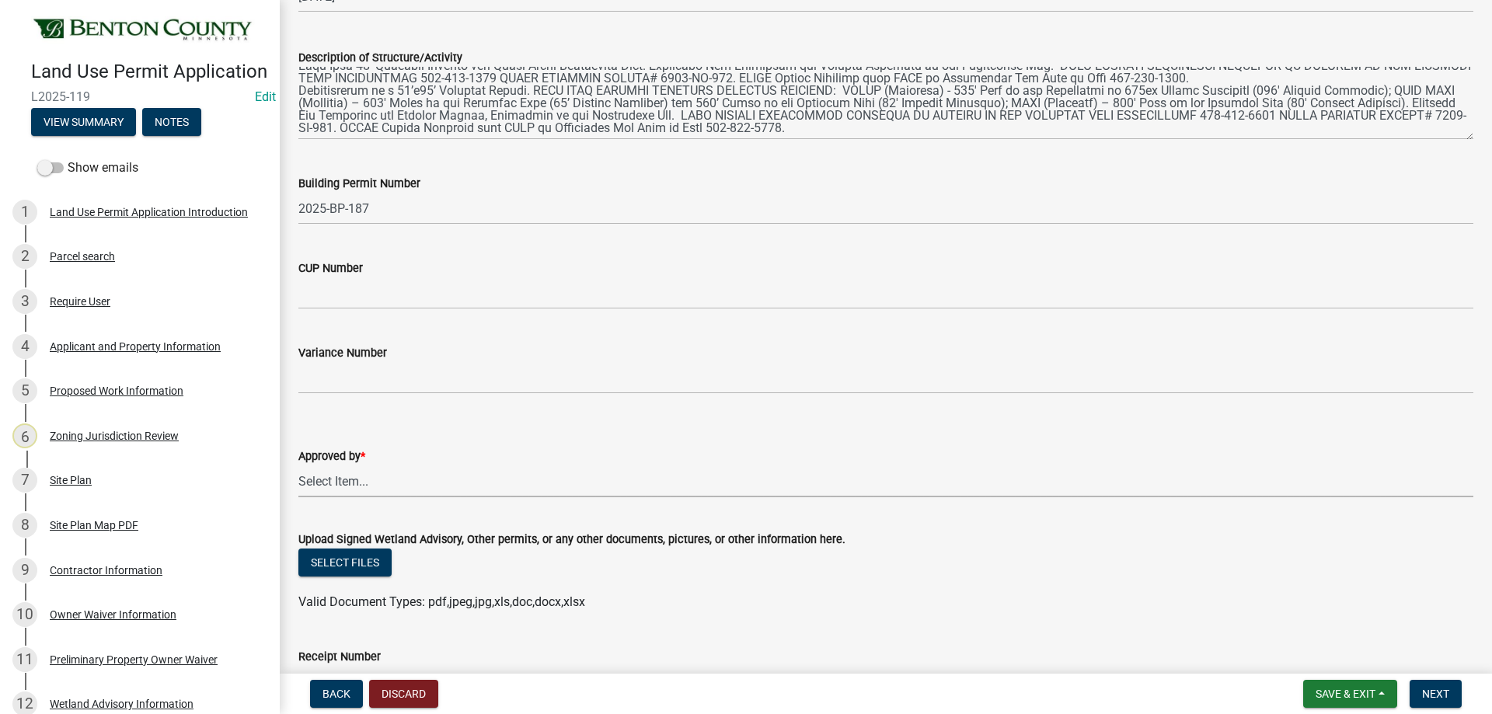
drag, startPoint x: 363, startPoint y: 484, endPoint x: 365, endPoint y: 492, distance: 8.1
click at [363, 484] on select "Select Item... [PERSON_NAME] [PERSON_NAME] [PERSON_NAME]" at bounding box center [885, 482] width 1175 height 32
click at [298, 466] on select "Select Item... [PERSON_NAME] [PERSON_NAME] [PERSON_NAME]" at bounding box center [885, 482] width 1175 height 32
select select "2873f93f-8df0-4e6b-8434-4300eee57b0f"
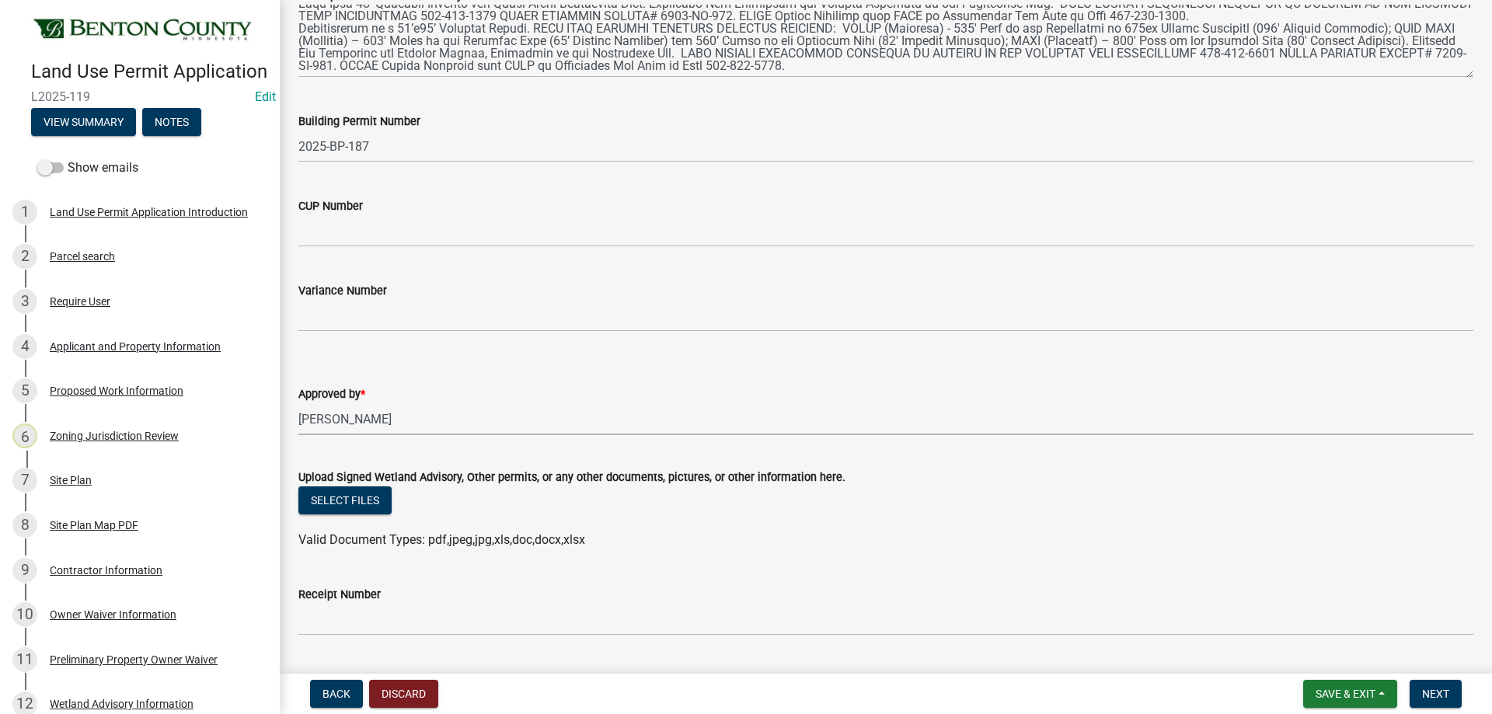
scroll to position [421, 0]
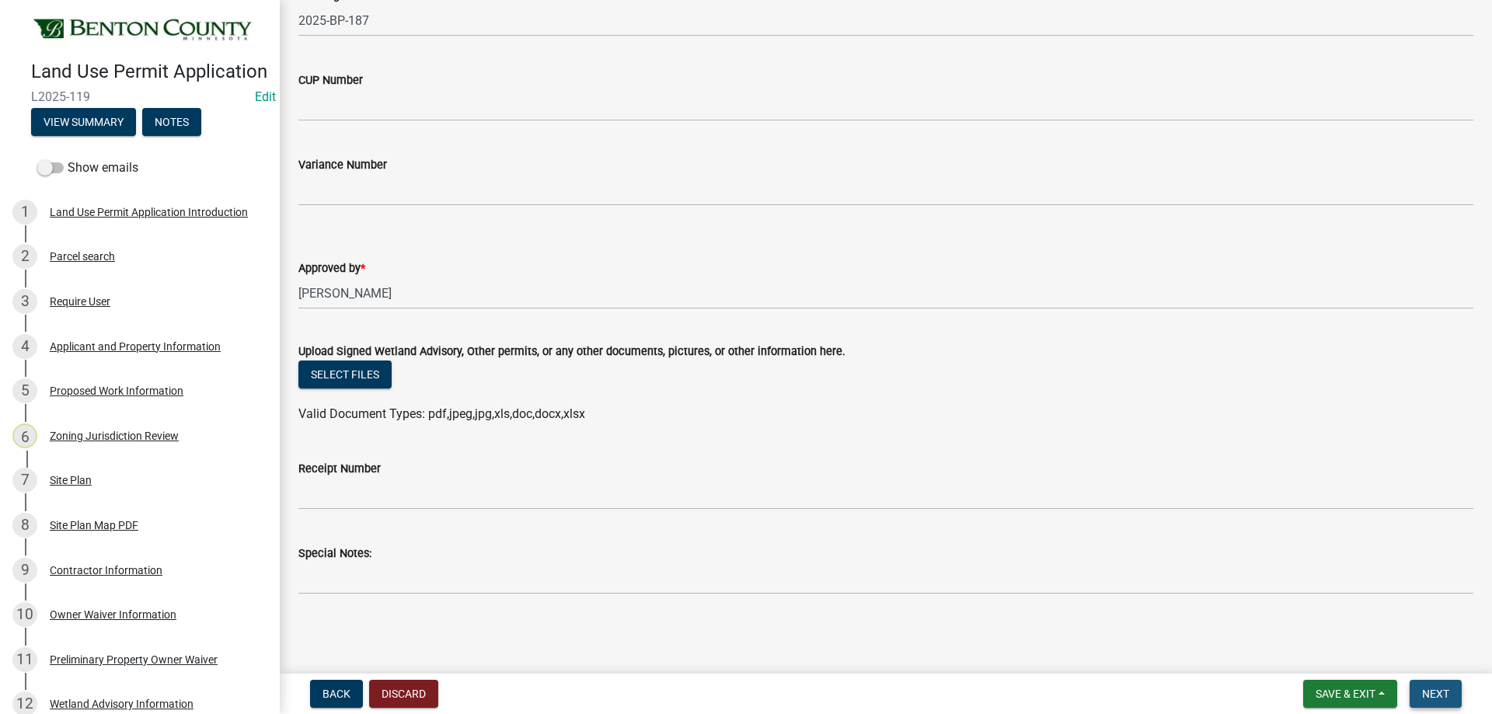
click at [1444, 690] on span "Next" at bounding box center [1435, 694] width 27 height 12
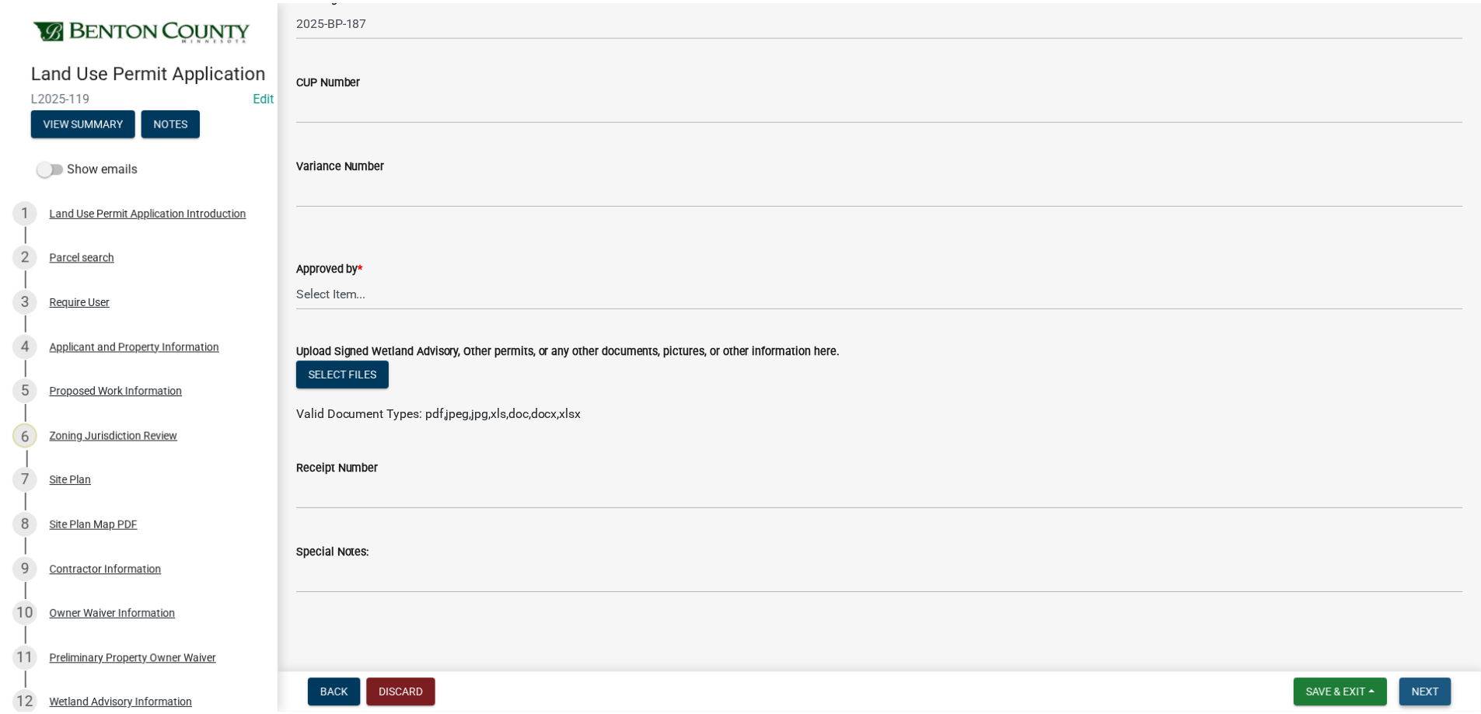
scroll to position [0, 0]
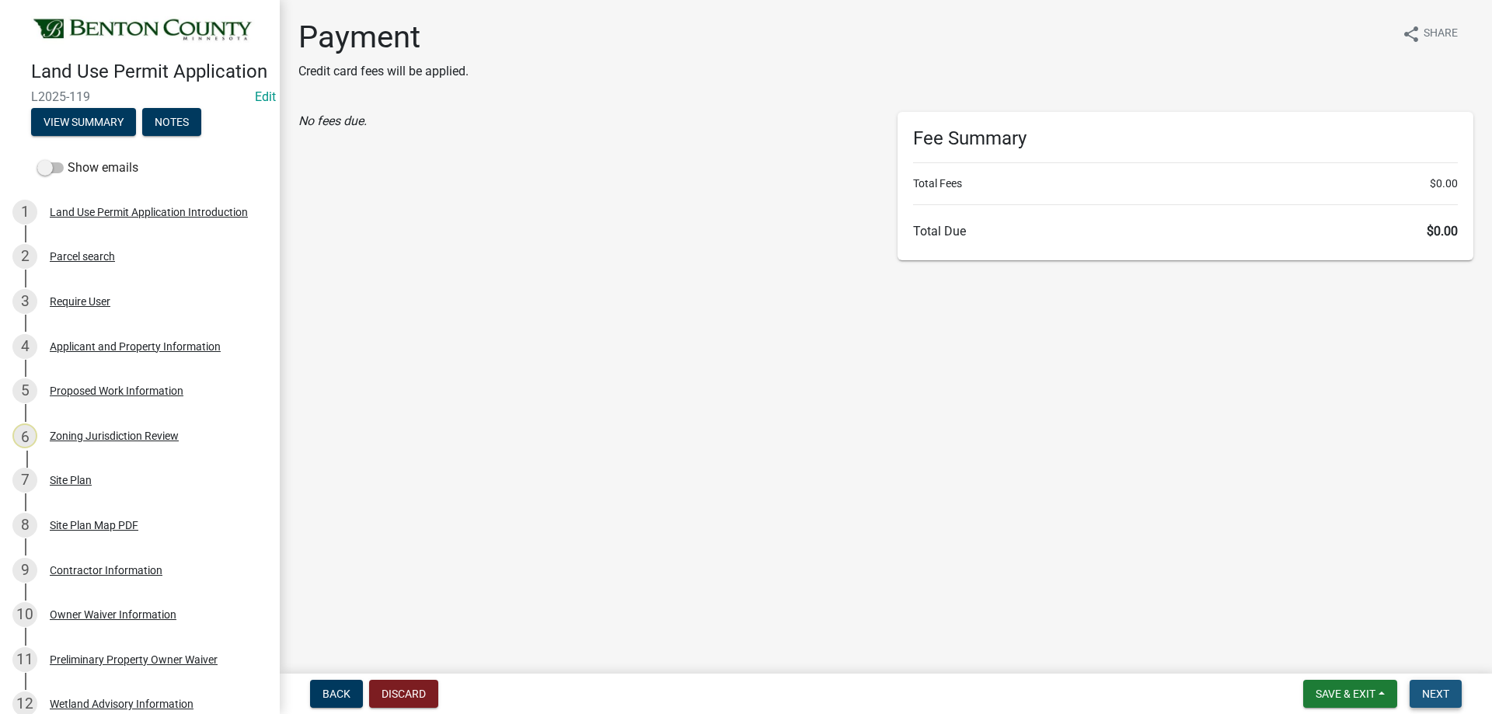
click at [1444, 690] on span "Next" at bounding box center [1435, 694] width 27 height 12
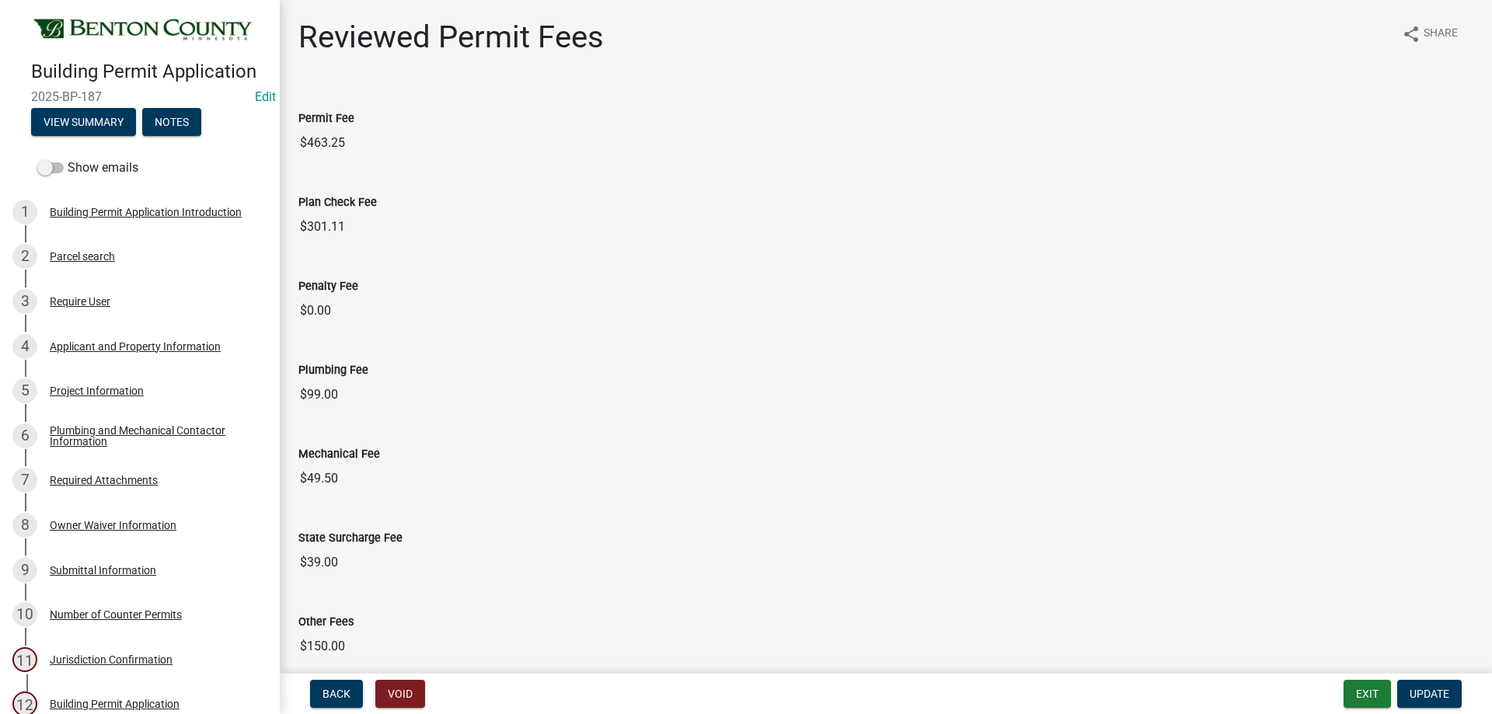
scroll to position [68, 0]
